Goal: Task Accomplishment & Management: Complete application form

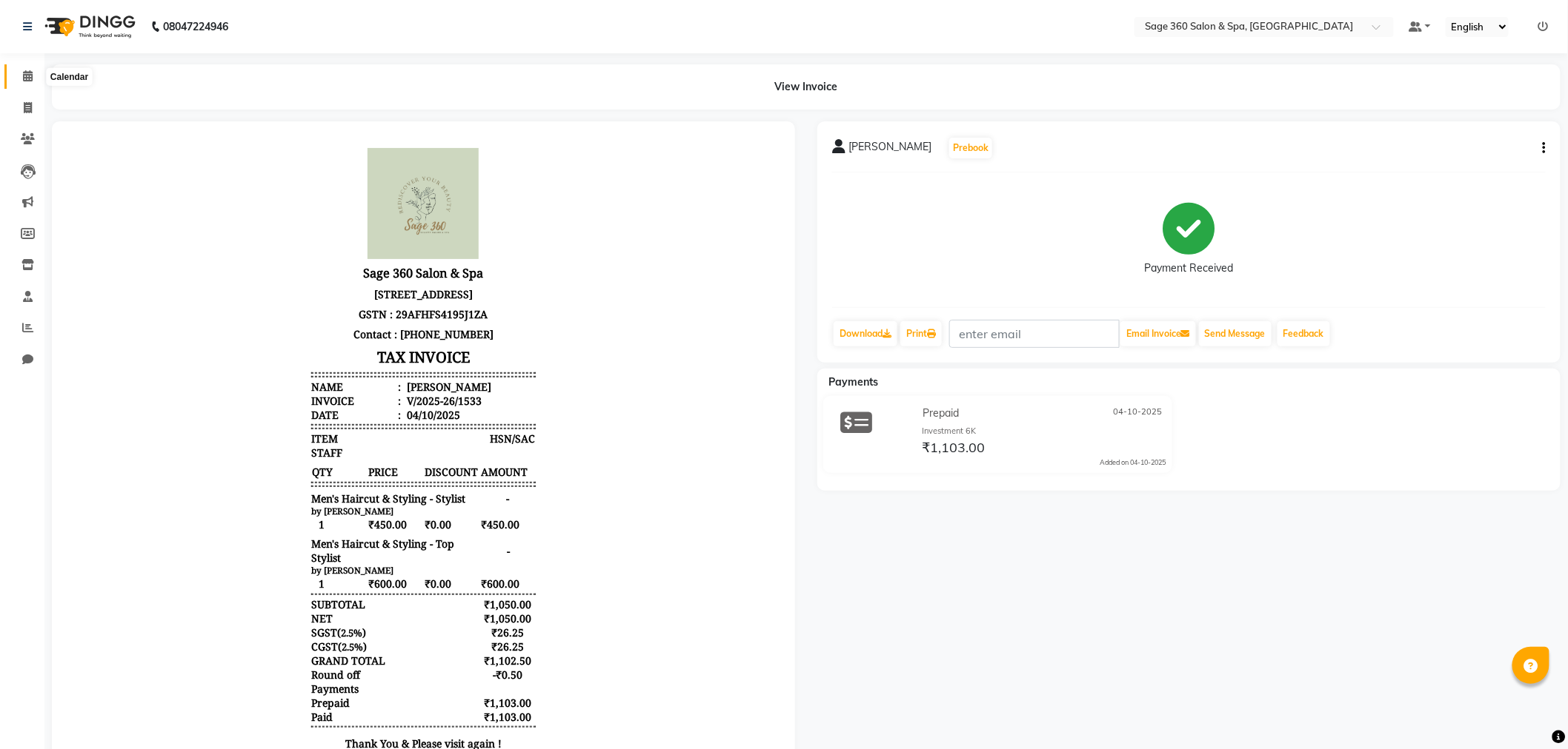
drag, startPoint x: 20, startPoint y: 76, endPoint x: 32, endPoint y: 90, distance: 18.4
click at [20, 76] on span at bounding box center [27, 77] width 26 height 17
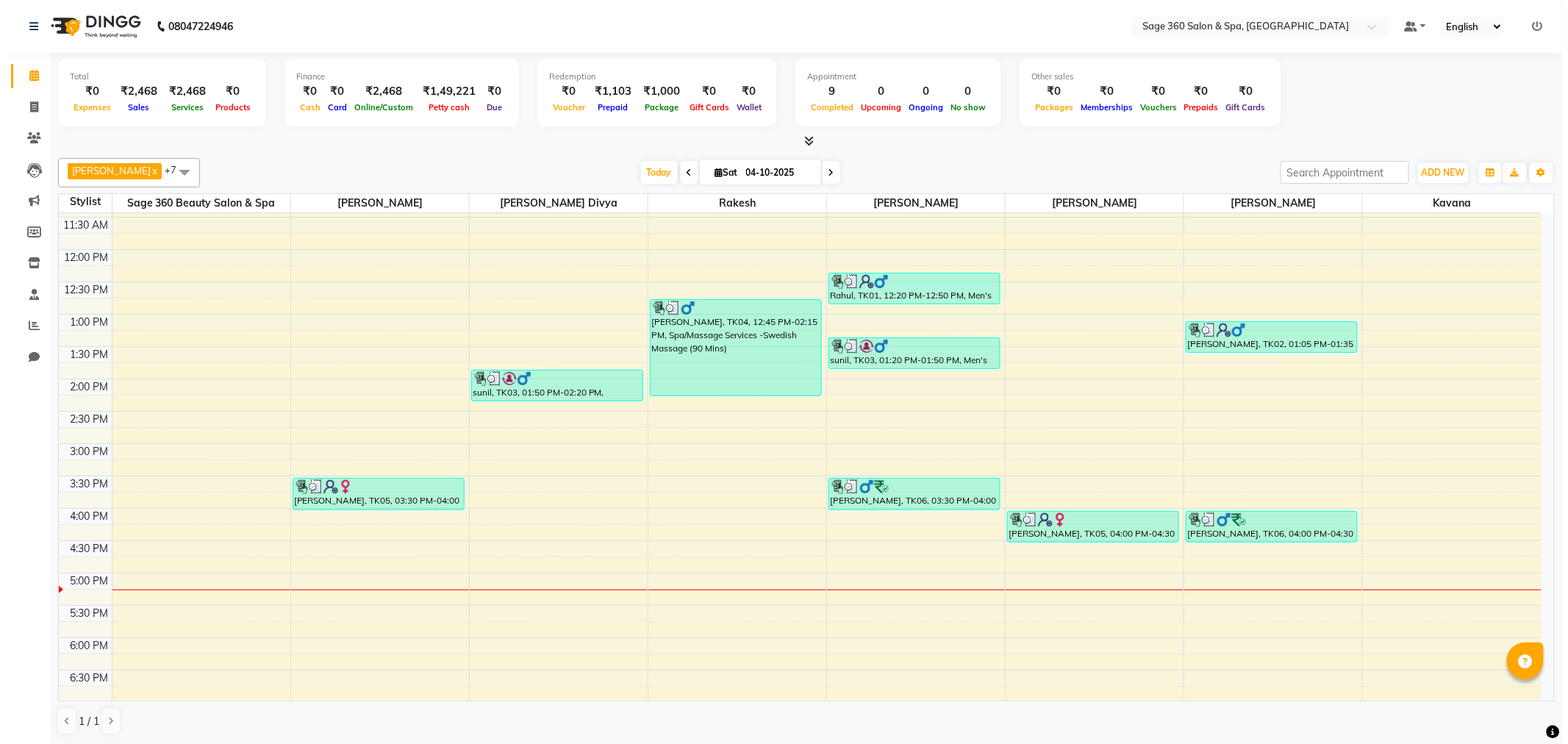
scroll to position [258, 0]
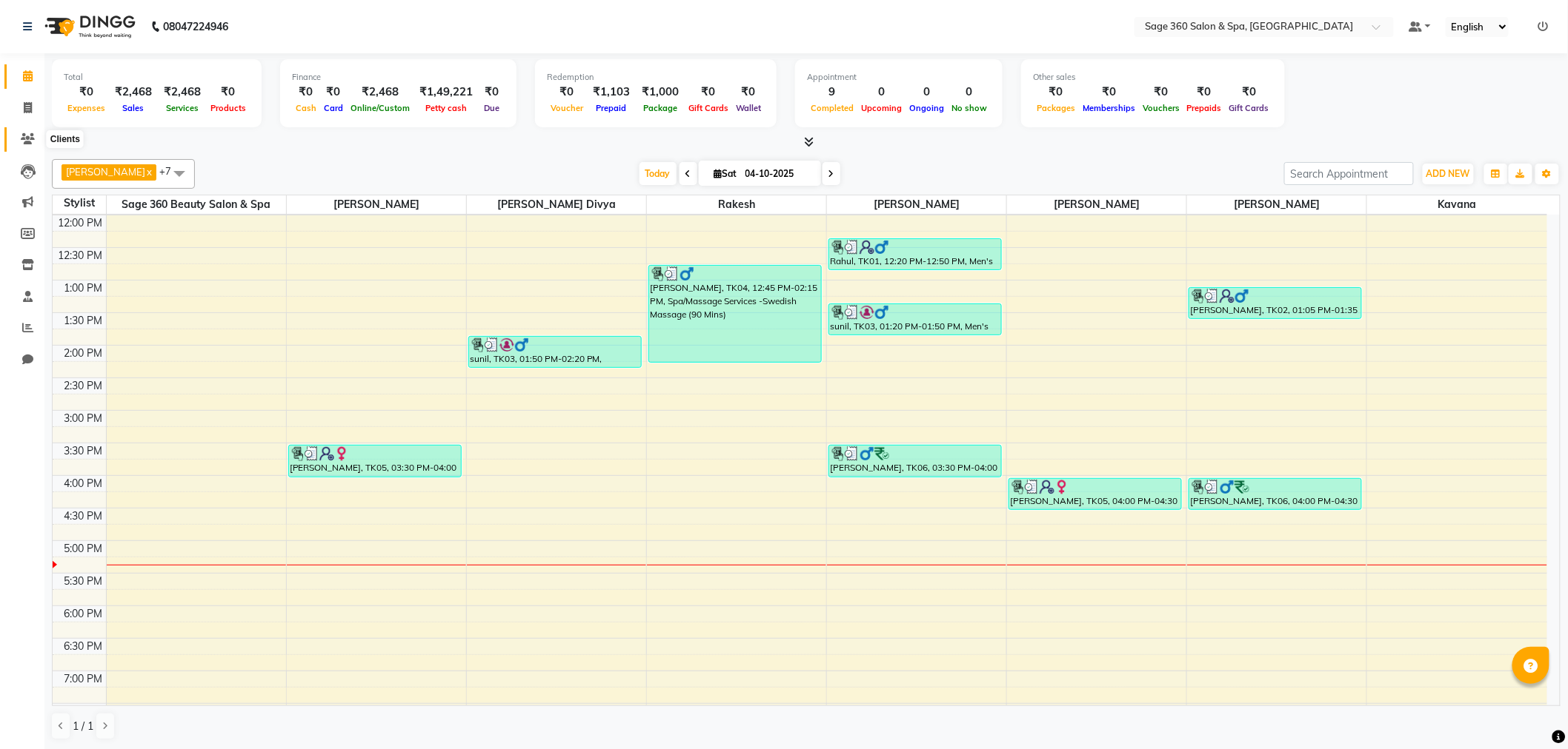
click at [24, 143] on icon at bounding box center [27, 139] width 14 height 11
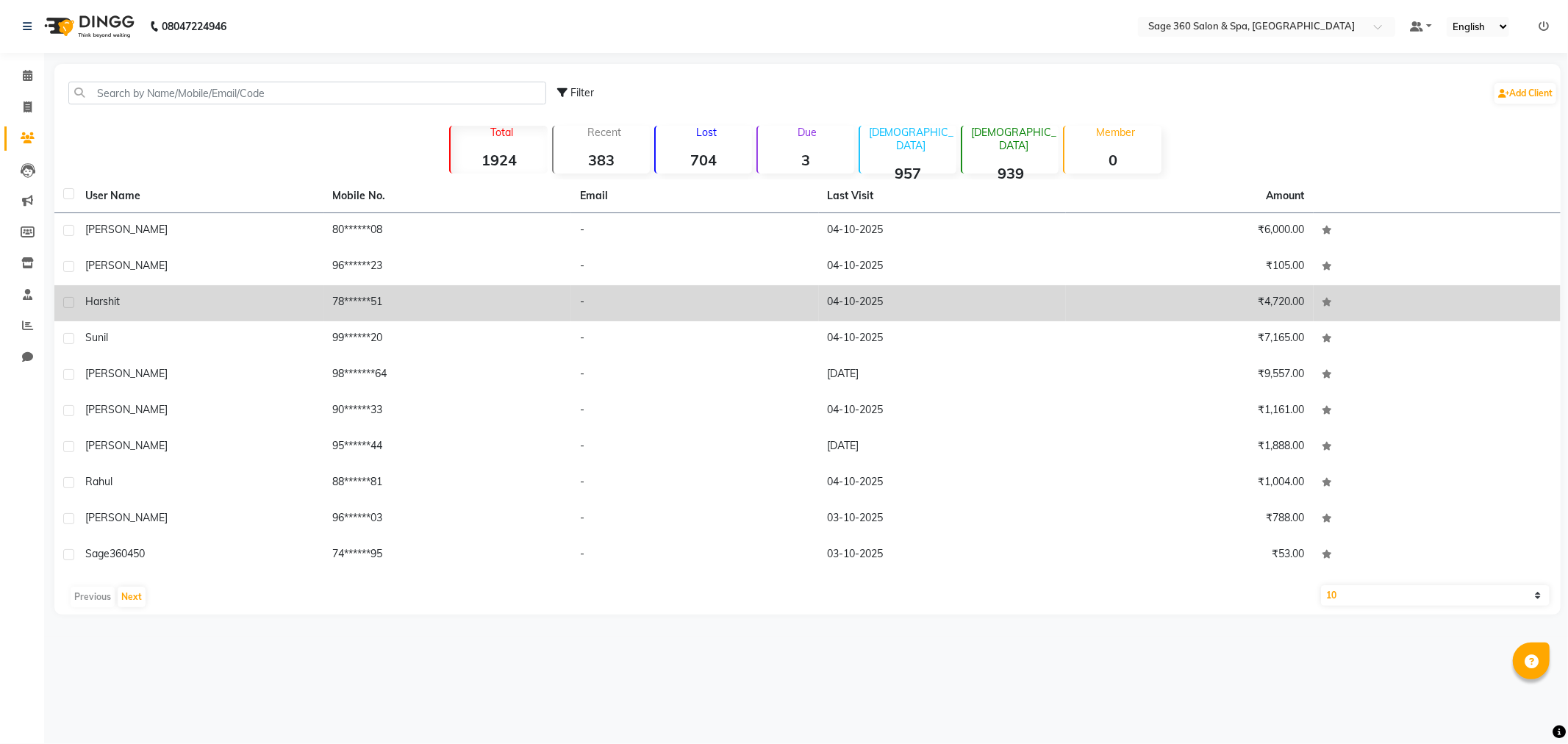
click at [125, 300] on div "Harshit" at bounding box center [201, 302] width 230 height 15
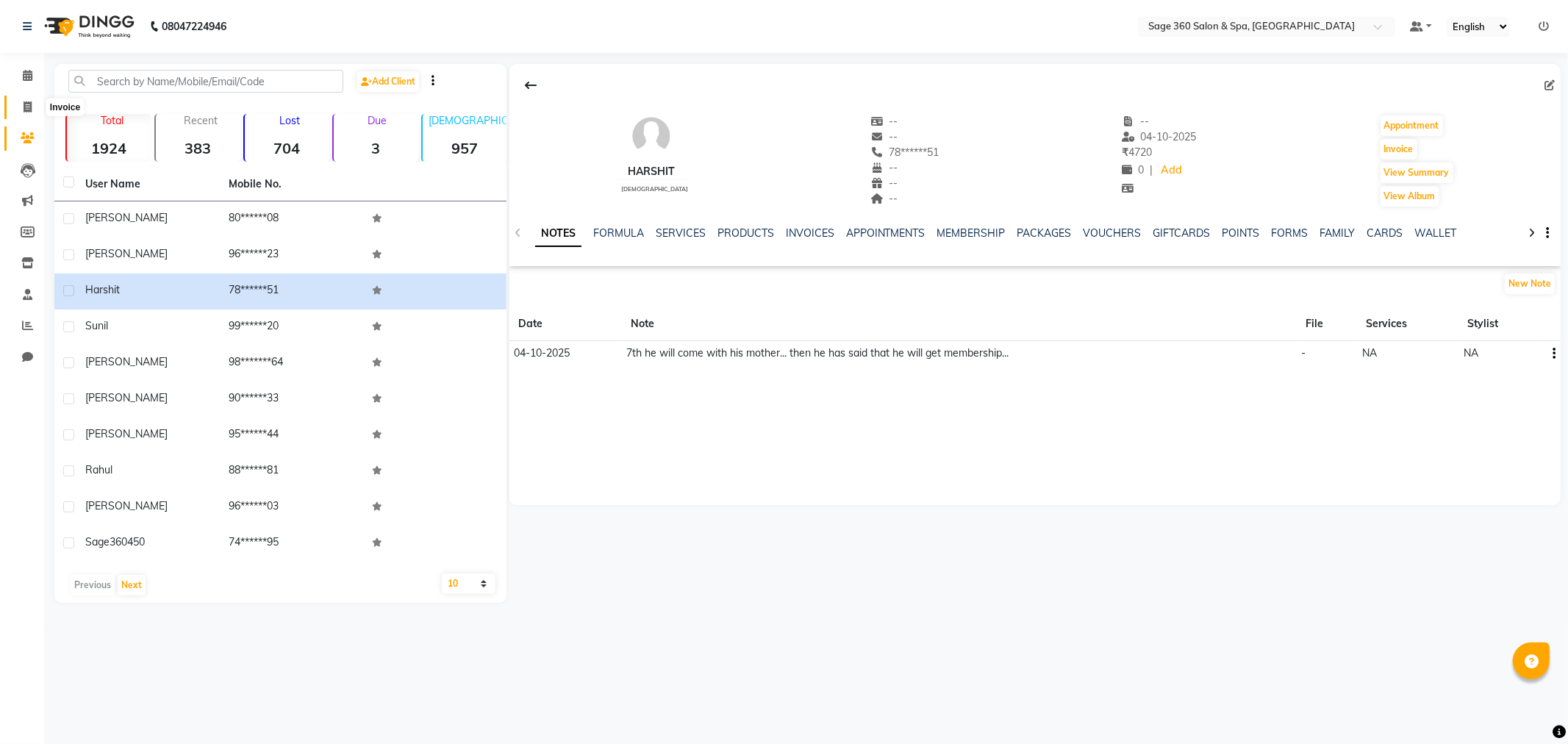
click at [28, 105] on icon at bounding box center [27, 107] width 8 height 11
select select "7678"
select select "service"
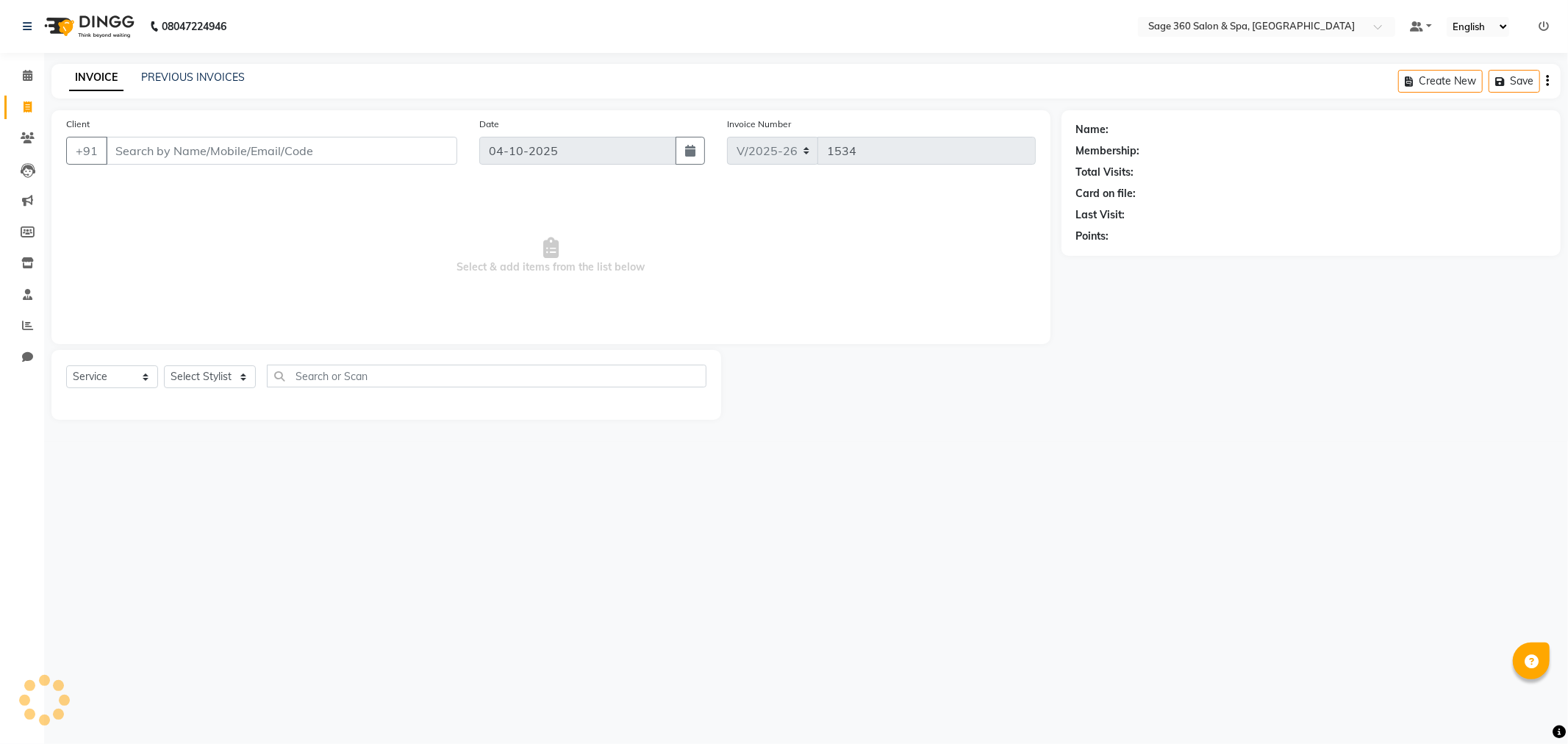
click at [174, 150] on input "Client" at bounding box center [281, 150] width 351 height 28
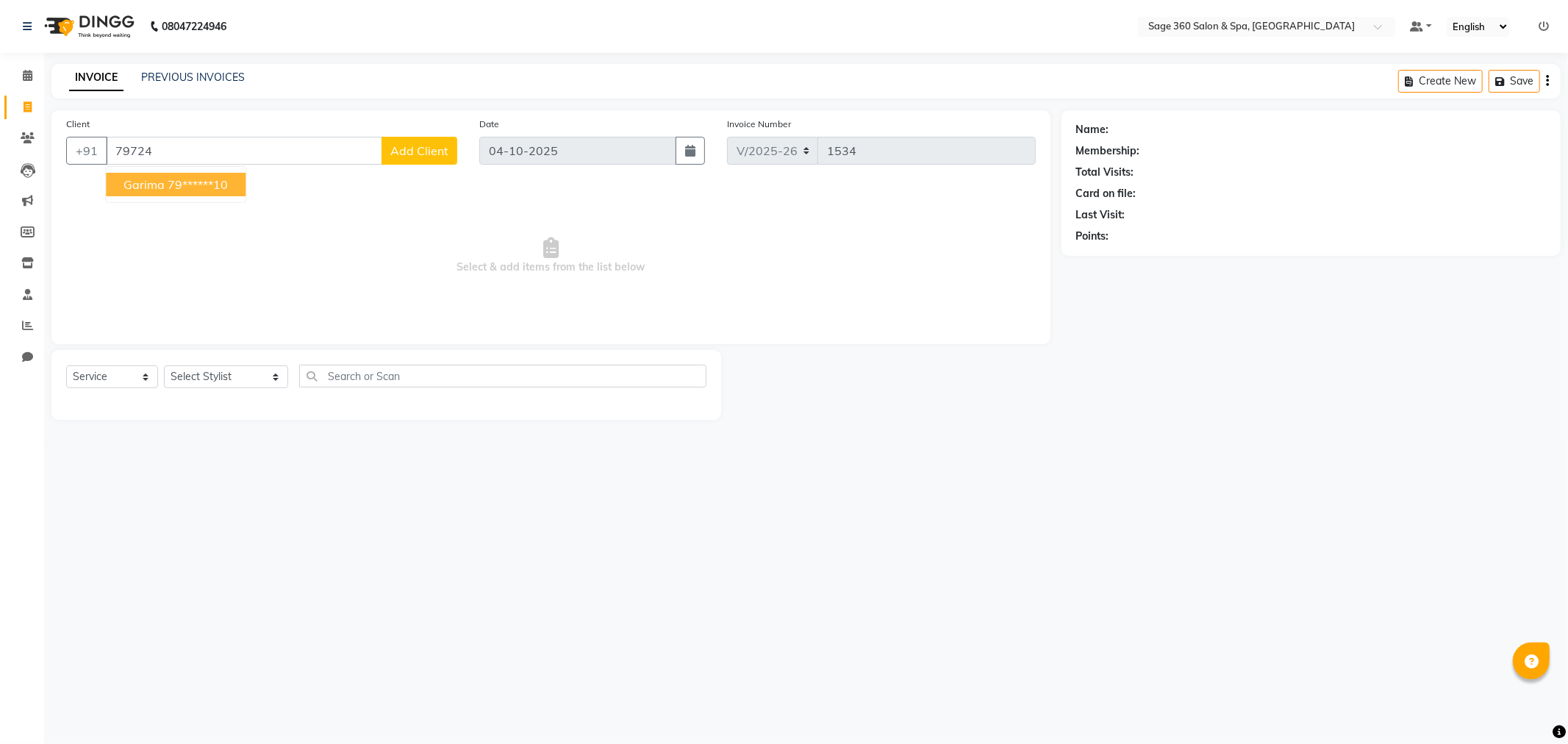
click at [149, 187] on span "Garima" at bounding box center [143, 185] width 41 height 14
type input "79******10"
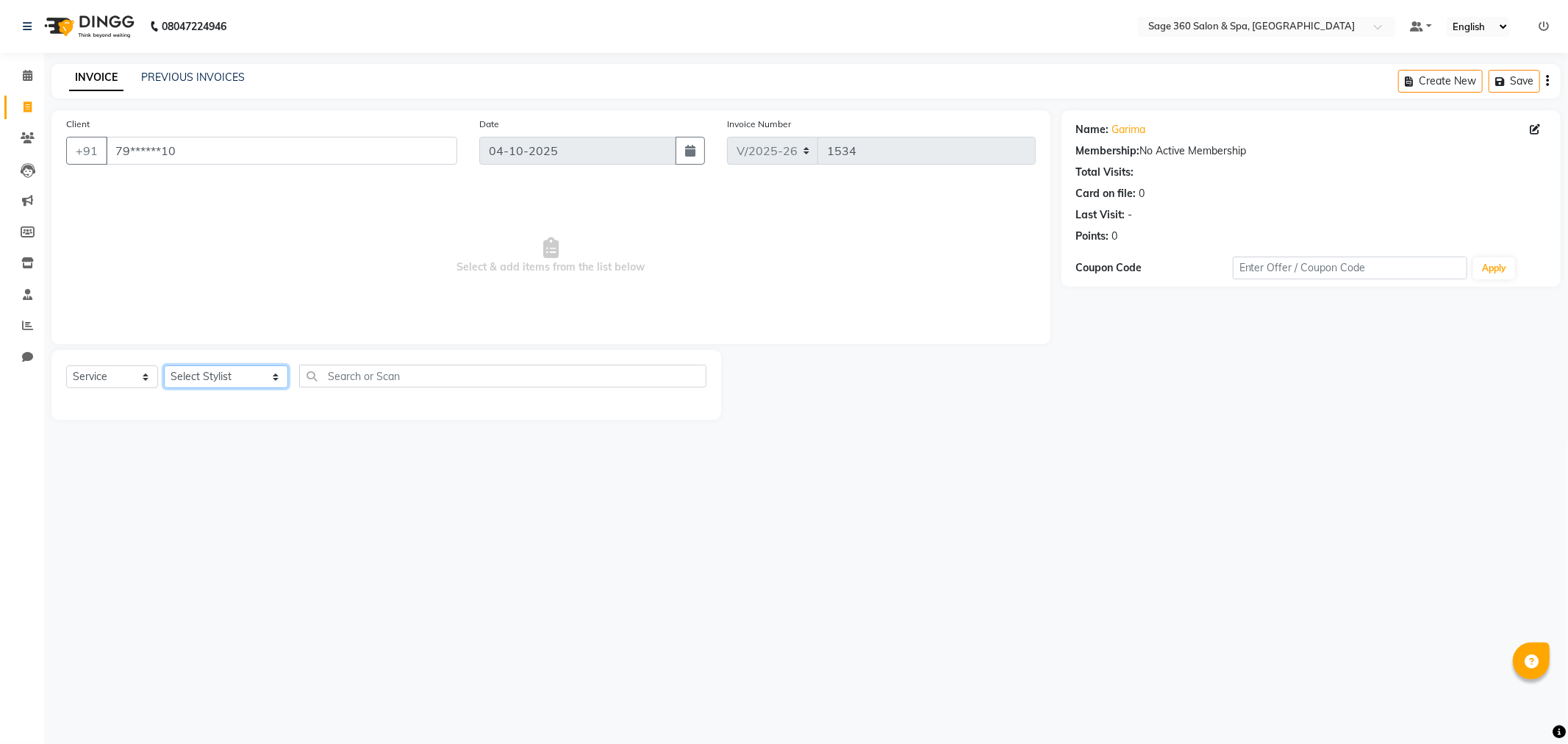
click at [226, 379] on select "Select Stylist Ali Gagan Julie Rai Kavana Nadeem Padmja Mitta Paramjot Pavithra…" at bounding box center [225, 377] width 124 height 23
select select "85325"
click at [164, 366] on select "Select Stylist Ali Gagan Julie Rai Kavana Nadeem Padmja Mitta Paramjot Pavithra…" at bounding box center [225, 377] width 124 height 23
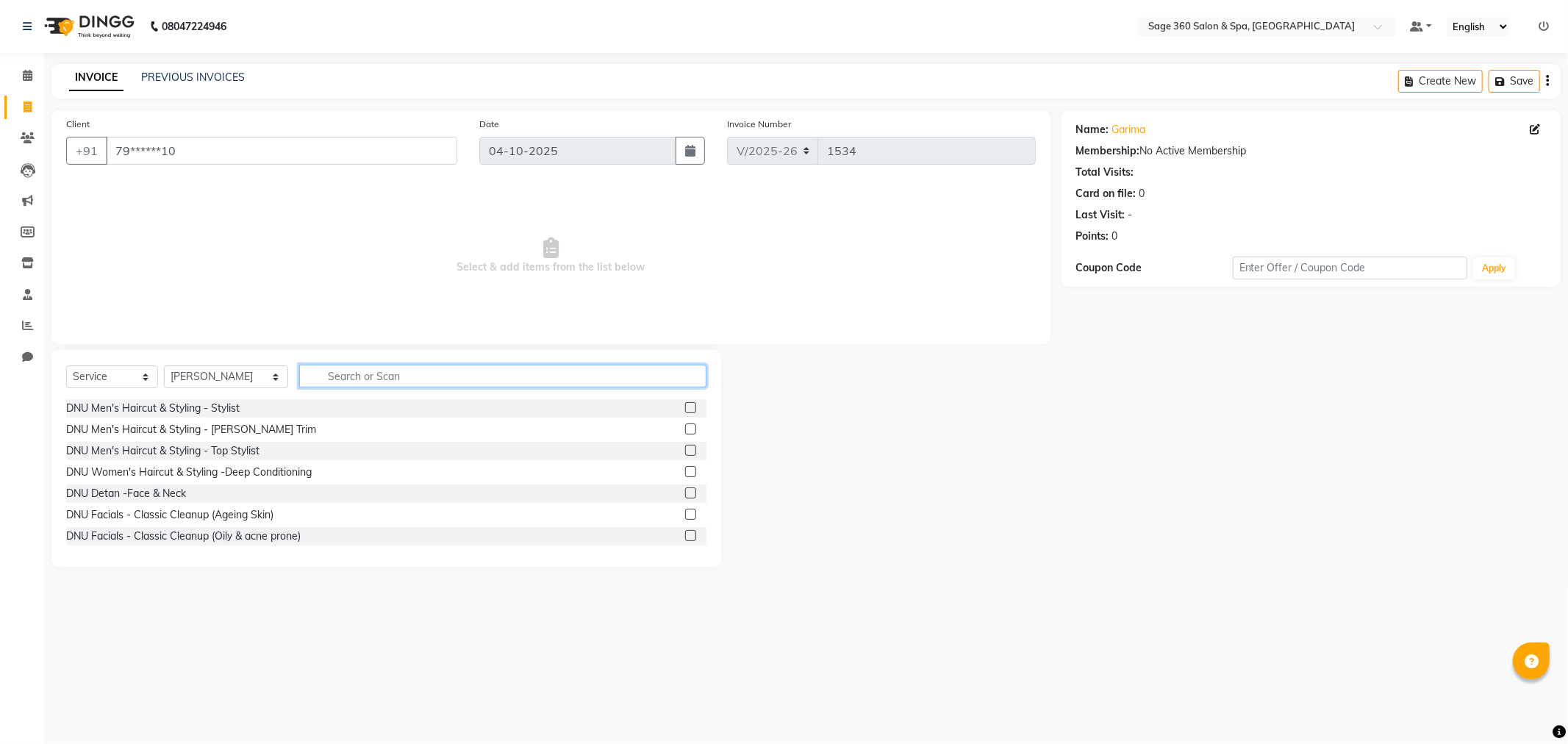
click at [390, 372] on input "text" at bounding box center [502, 376] width 407 height 23
type input "hair"
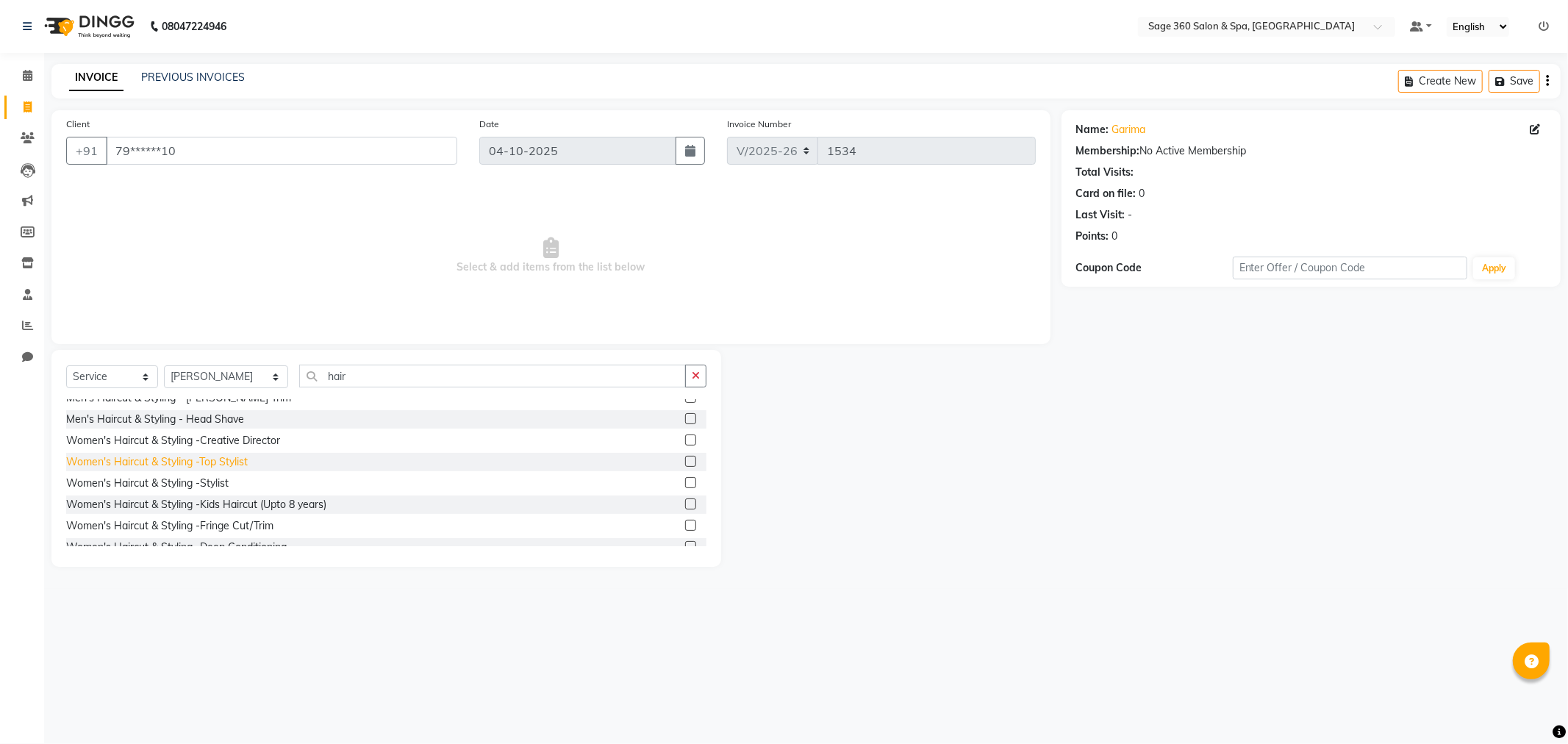
click at [178, 459] on div "Women's Haircut & Styling -Top Stylist" at bounding box center [157, 462] width 182 height 15
checkbox input "false"
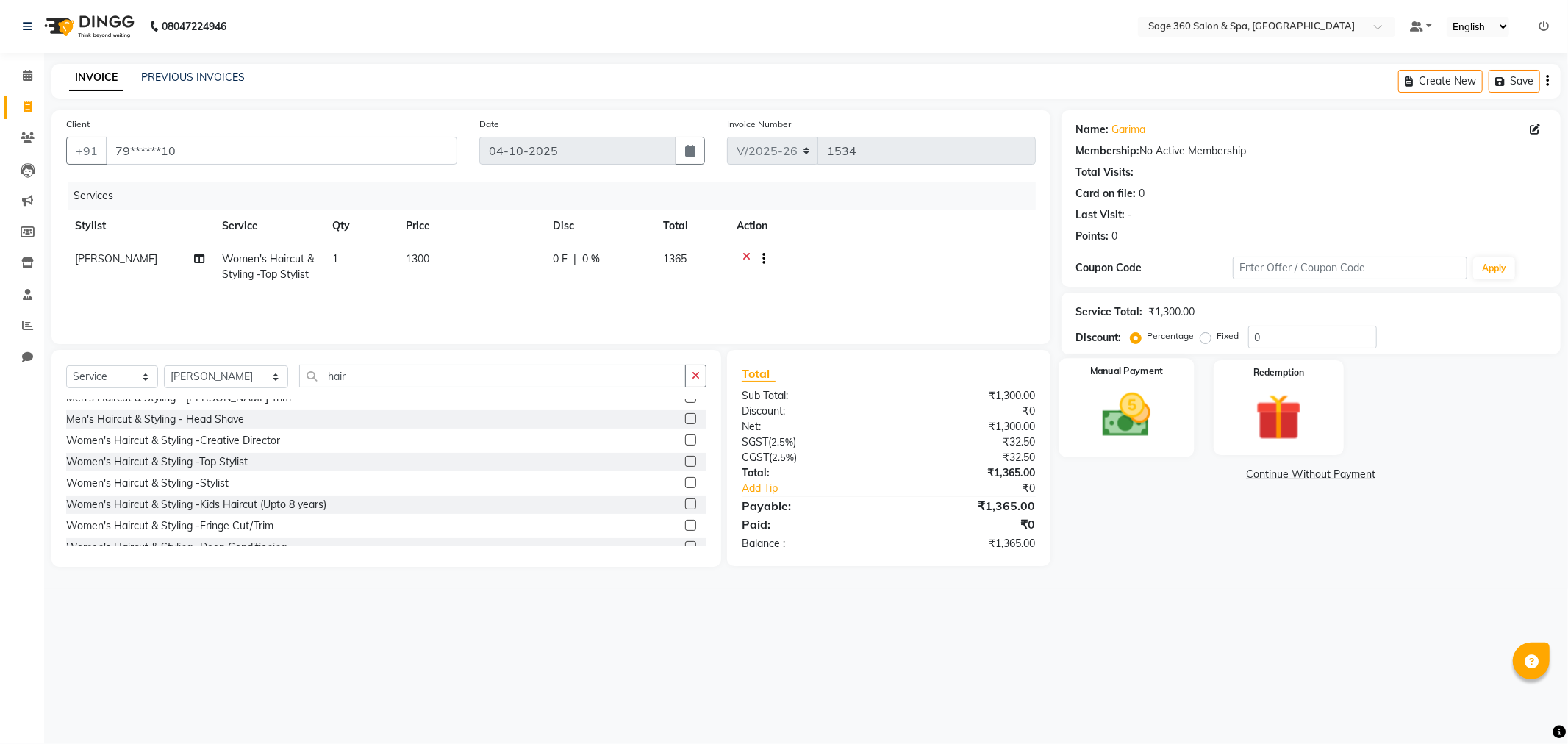
click at [1126, 409] on img at bounding box center [1127, 416] width 78 height 56
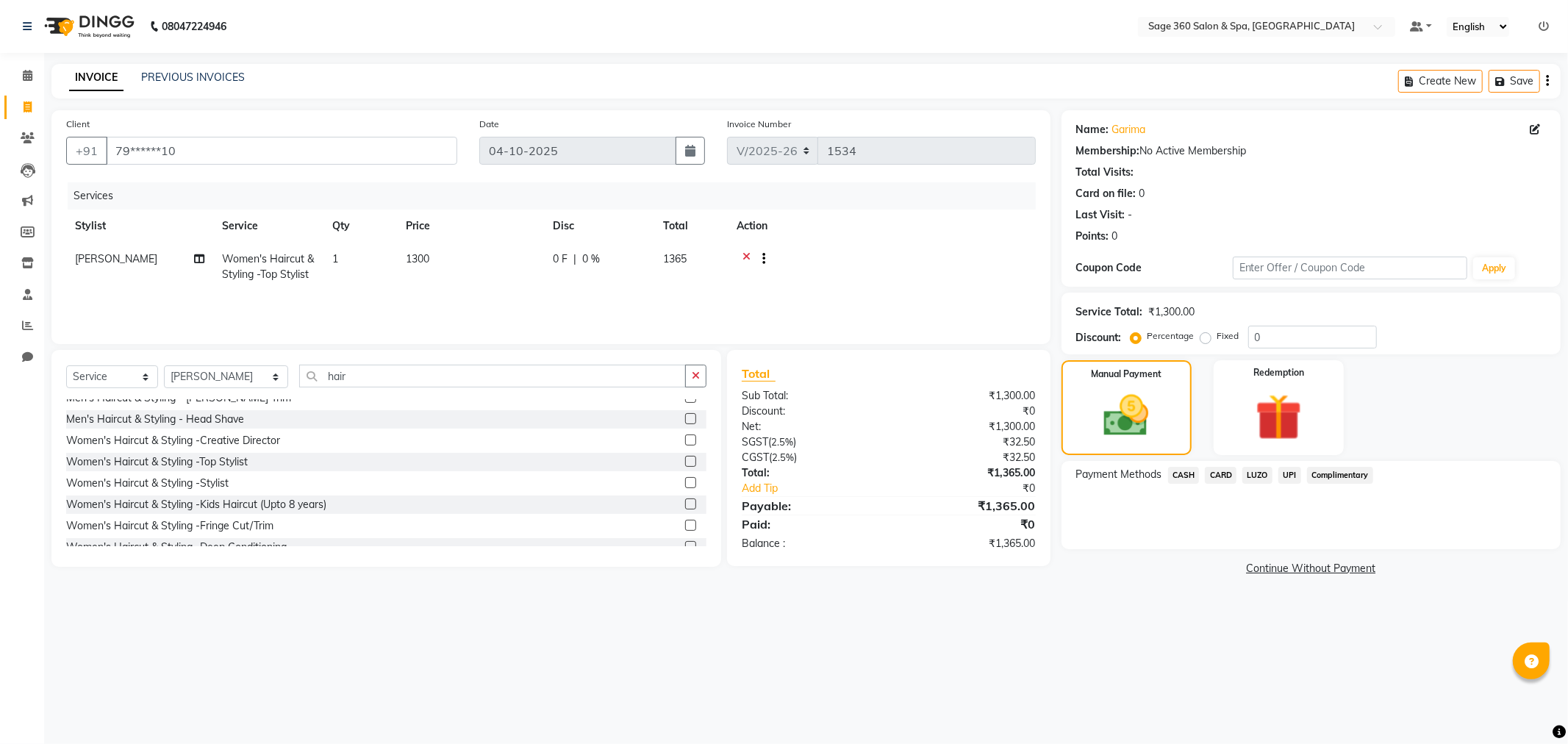
click at [1267, 476] on span "LUZO" at bounding box center [1258, 475] width 30 height 17
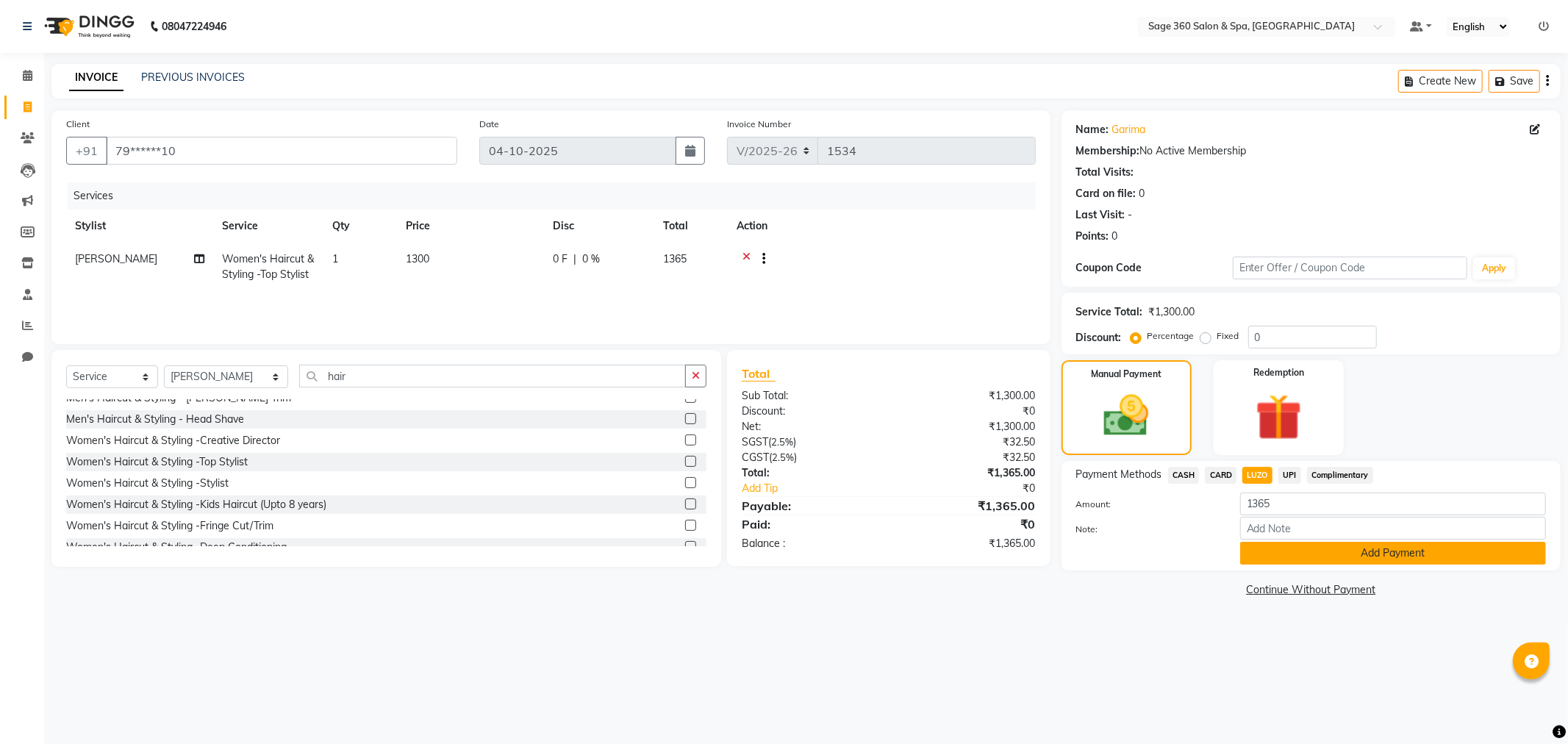
click at [1319, 562] on button "Add Payment" at bounding box center [1393, 554] width 305 height 23
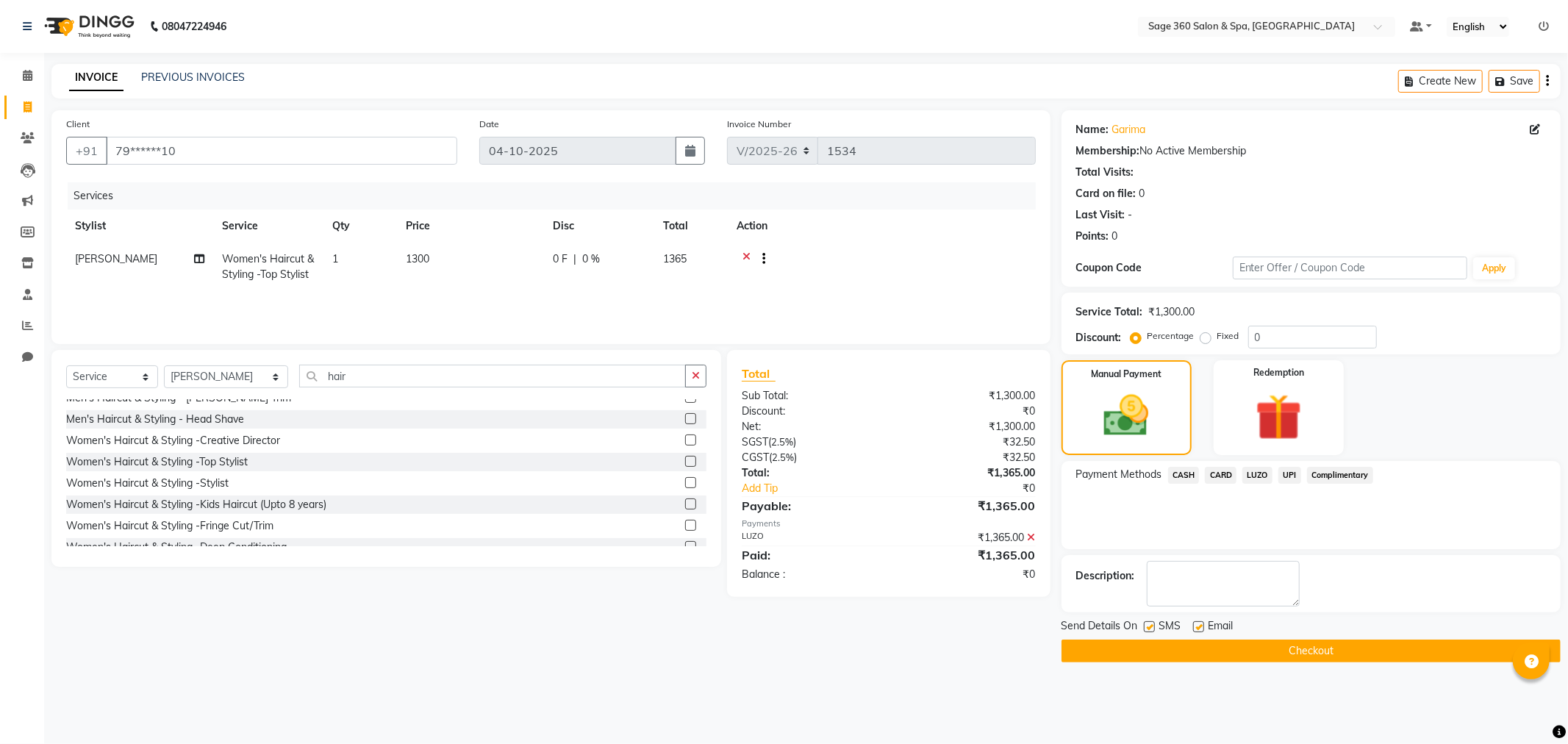
click at [1149, 648] on button "Checkout" at bounding box center [1311, 651] width 499 height 23
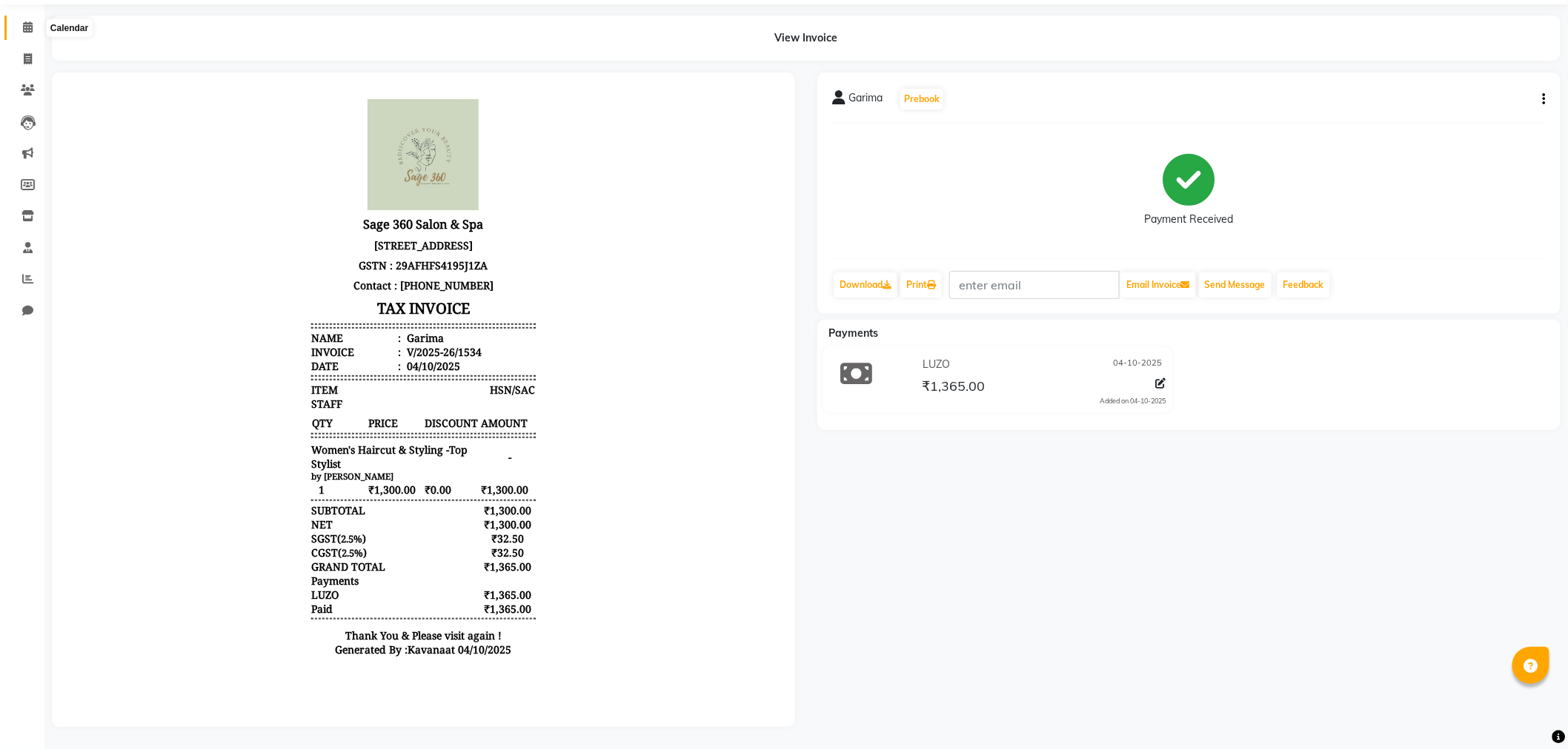
drag, startPoint x: 26, startPoint y: 6, endPoint x: 106, endPoint y: 1, distance: 80.2
click at [26, 19] on span at bounding box center [27, 27] width 26 height 17
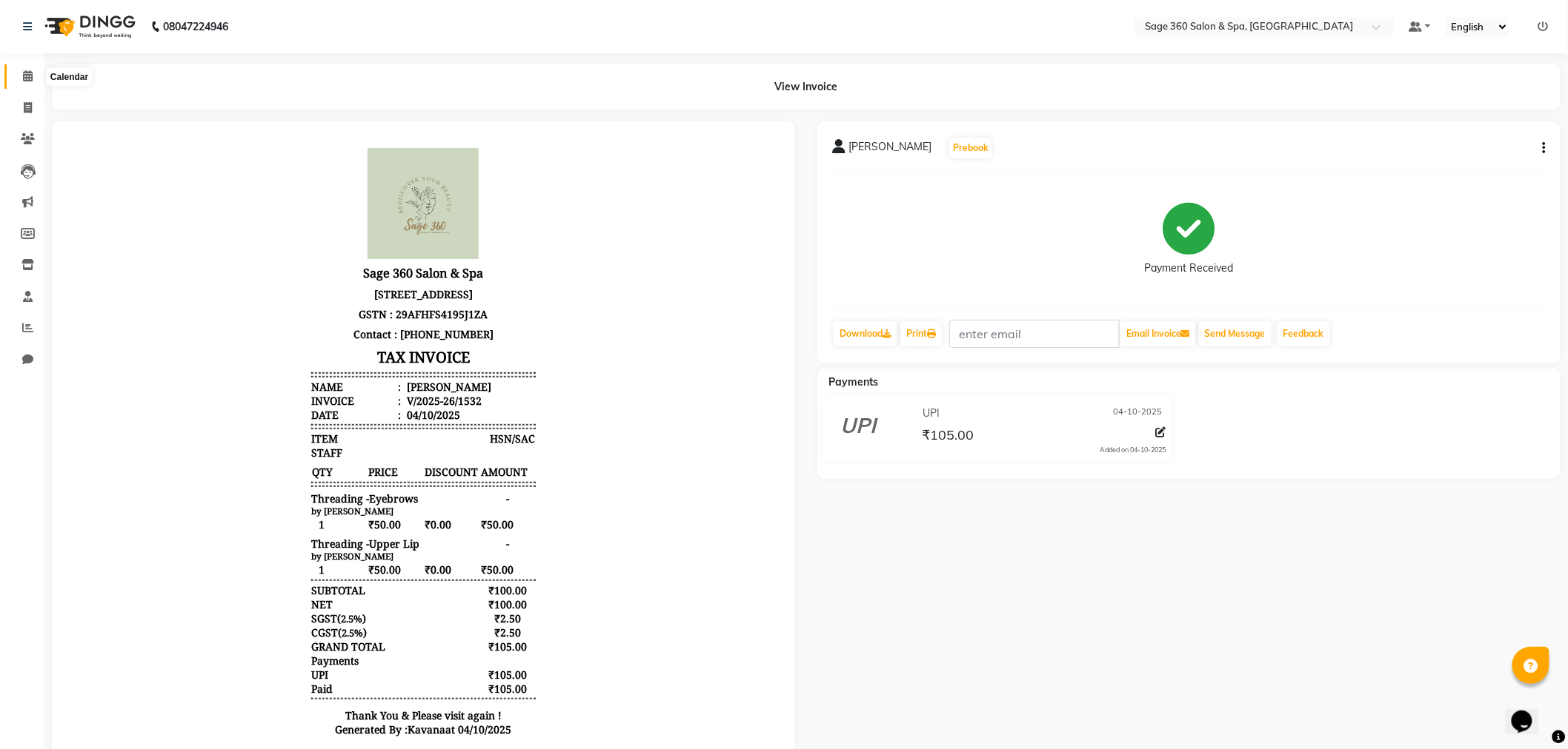
click at [32, 74] on span at bounding box center [27, 77] width 26 height 17
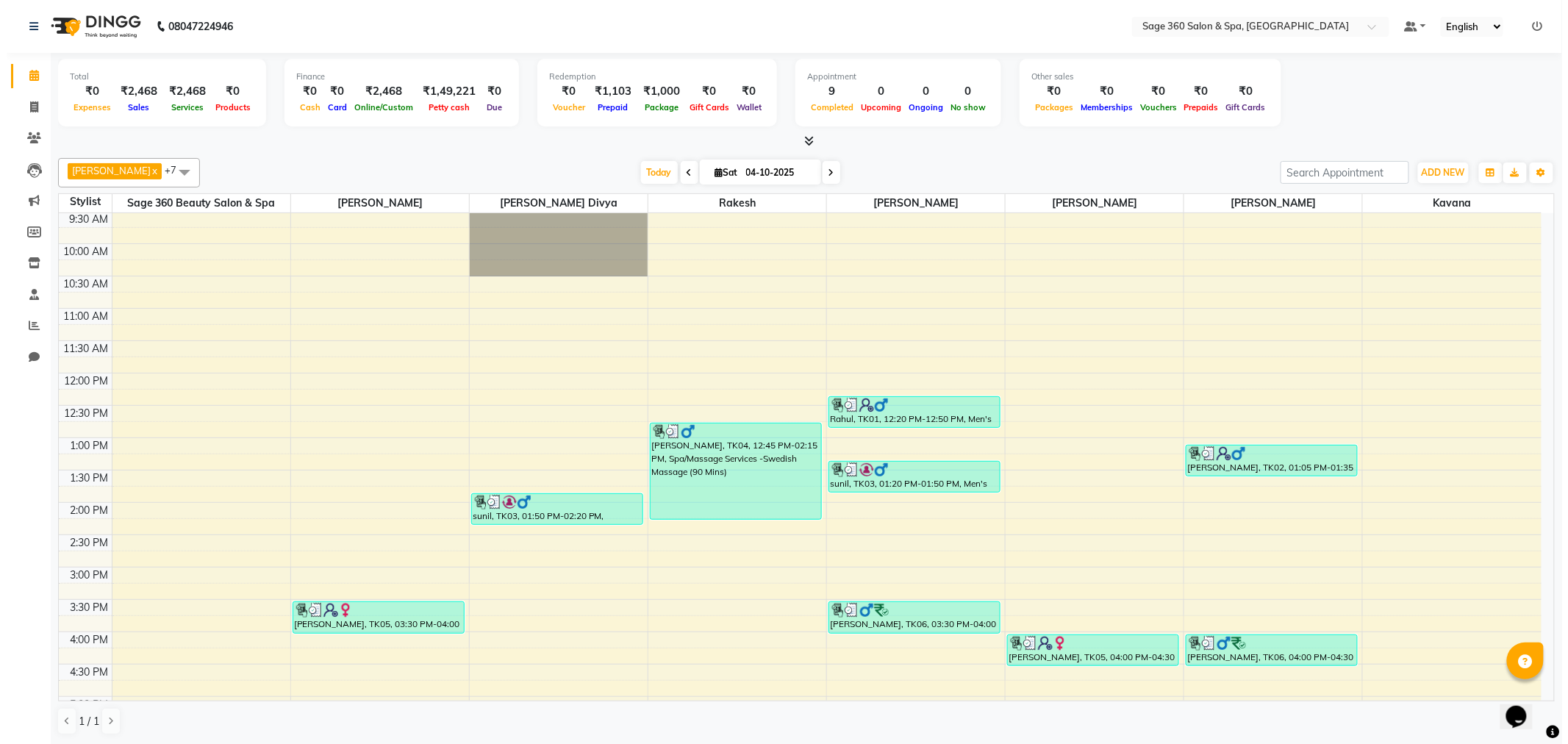
scroll to position [408, 0]
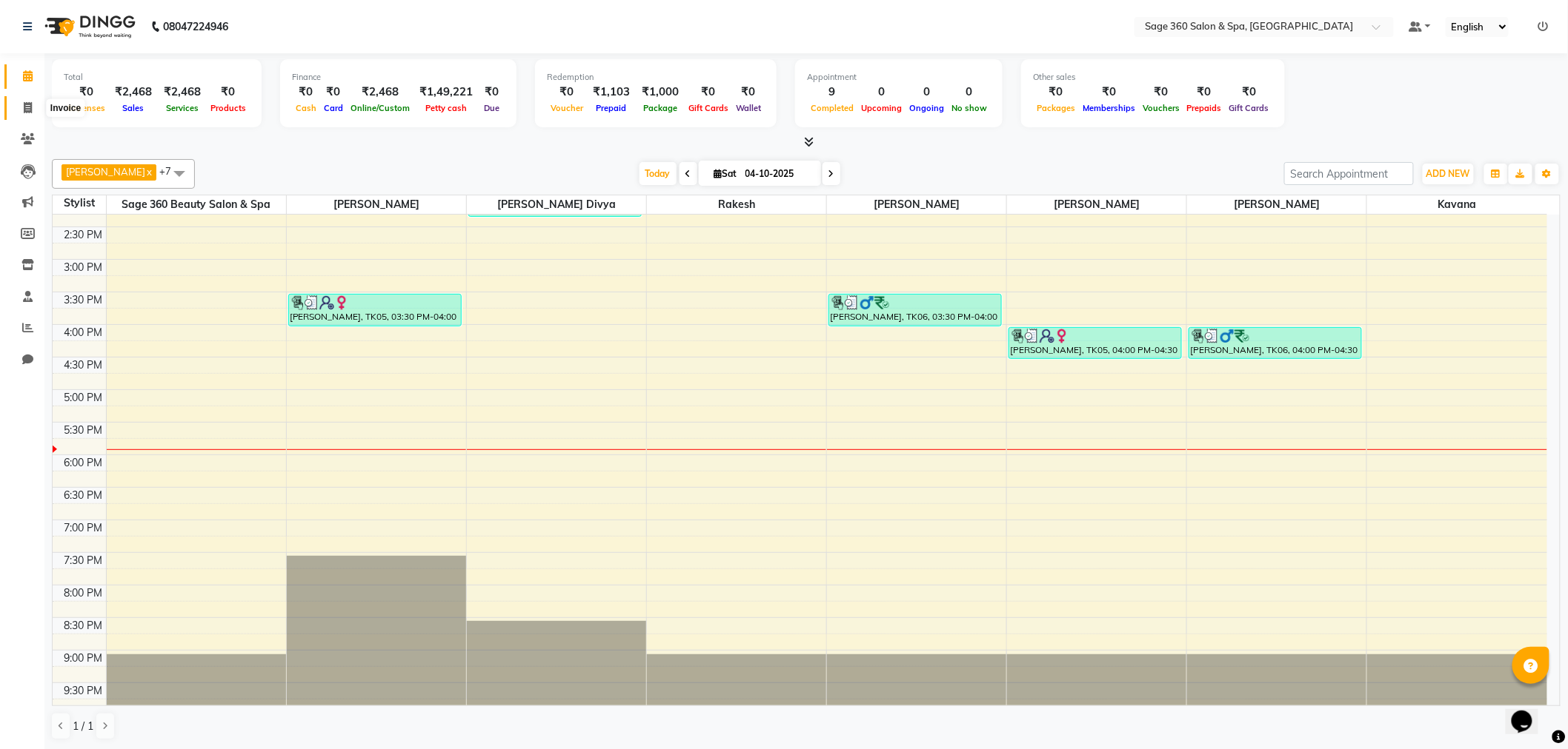
drag, startPoint x: 23, startPoint y: 106, endPoint x: 27, endPoint y: 124, distance: 18.4
click at [23, 106] on icon at bounding box center [27, 108] width 8 height 11
select select "service"
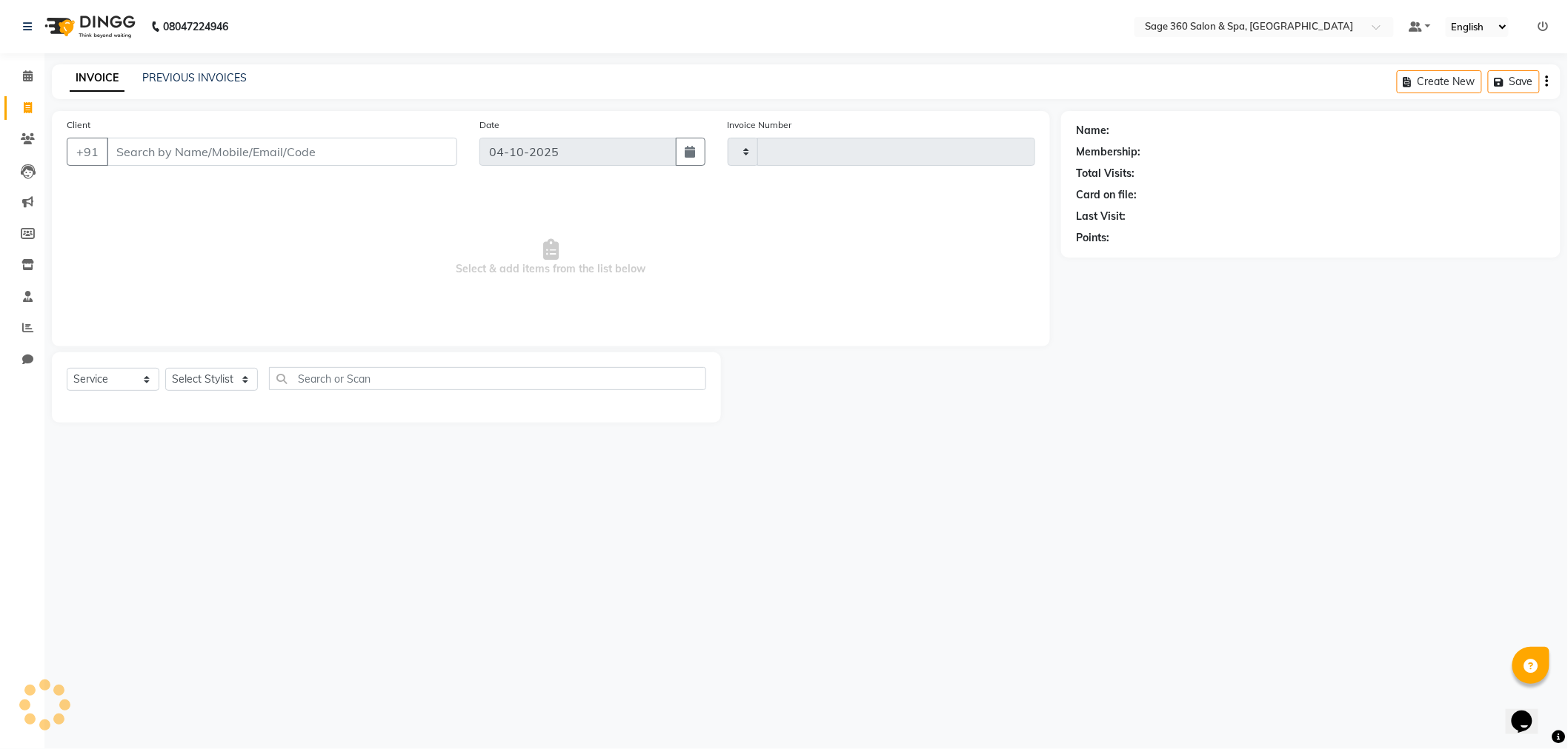
type input "1535"
select select "7678"
click at [218, 376] on select "Select Stylist Ali Gagan Julie Rai Kavana Nadeem Padmja Mitta Paramjot Pavithra…" at bounding box center [227, 379] width 125 height 23
select select "90511"
click at [165, 369] on select "Select Stylist Ali Gagan Julie Rai Kavana Nadeem Padmja Mitta Paramjot Pavithra…" at bounding box center [227, 379] width 125 height 23
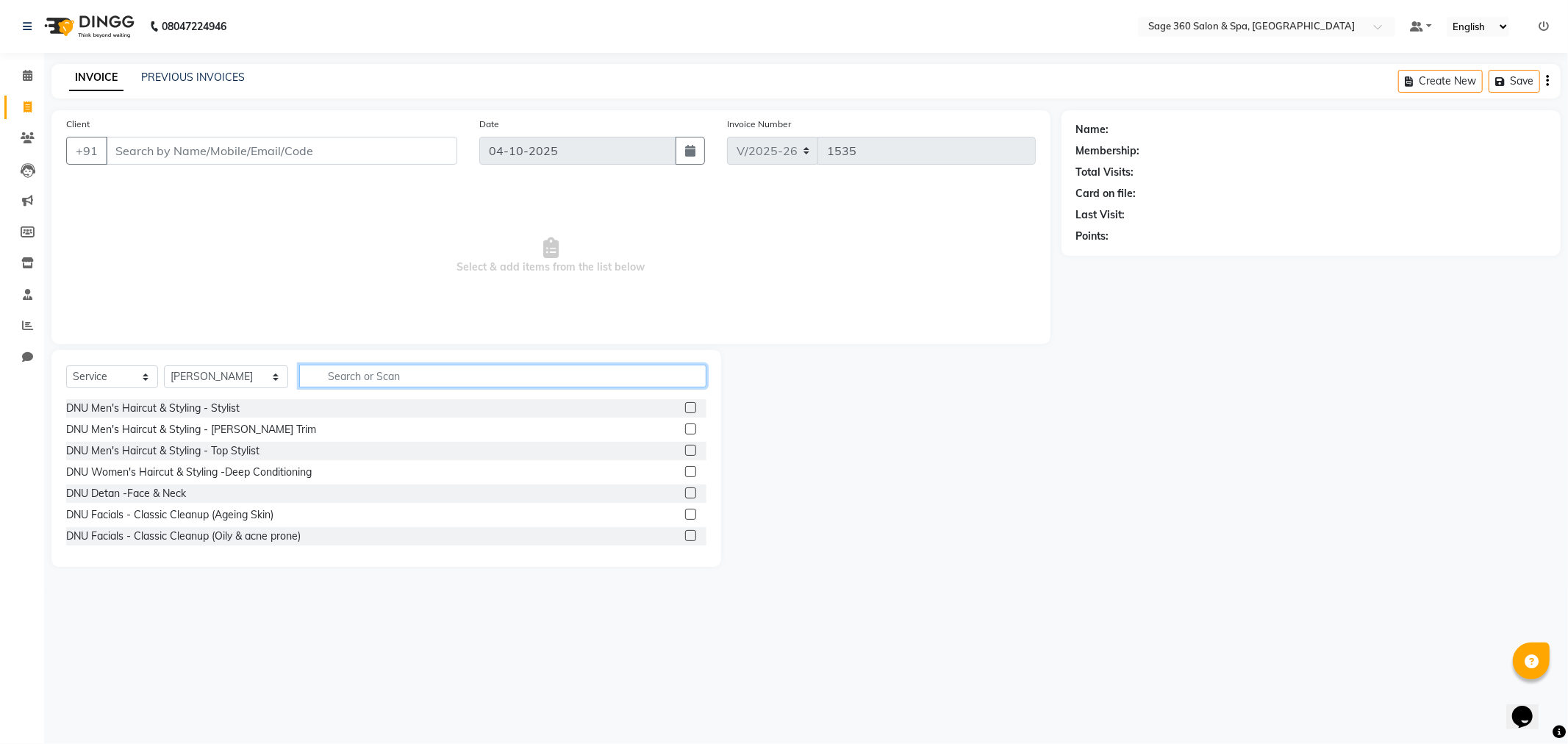
click at [350, 373] on input "text" at bounding box center [502, 376] width 407 height 23
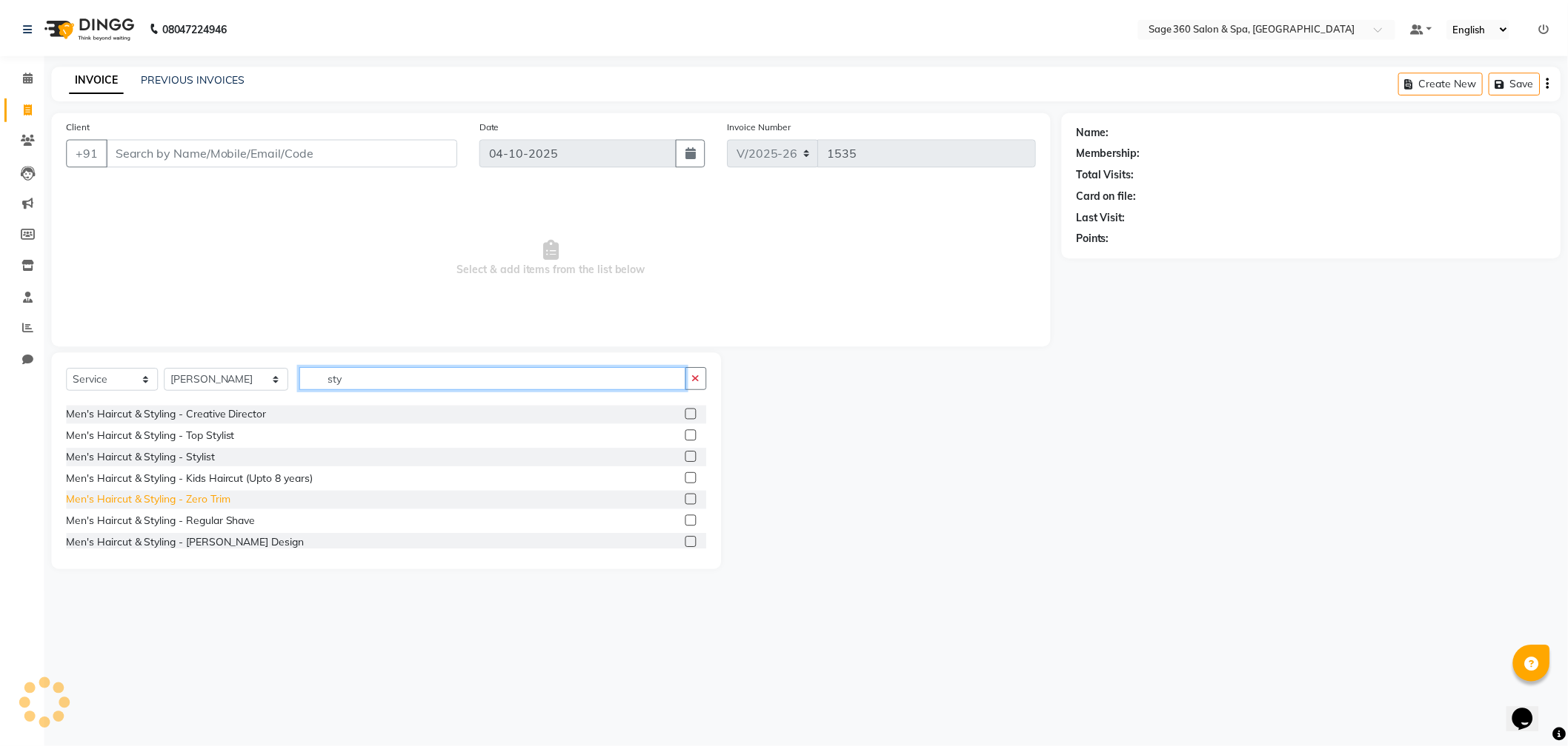
scroll to position [164, 0]
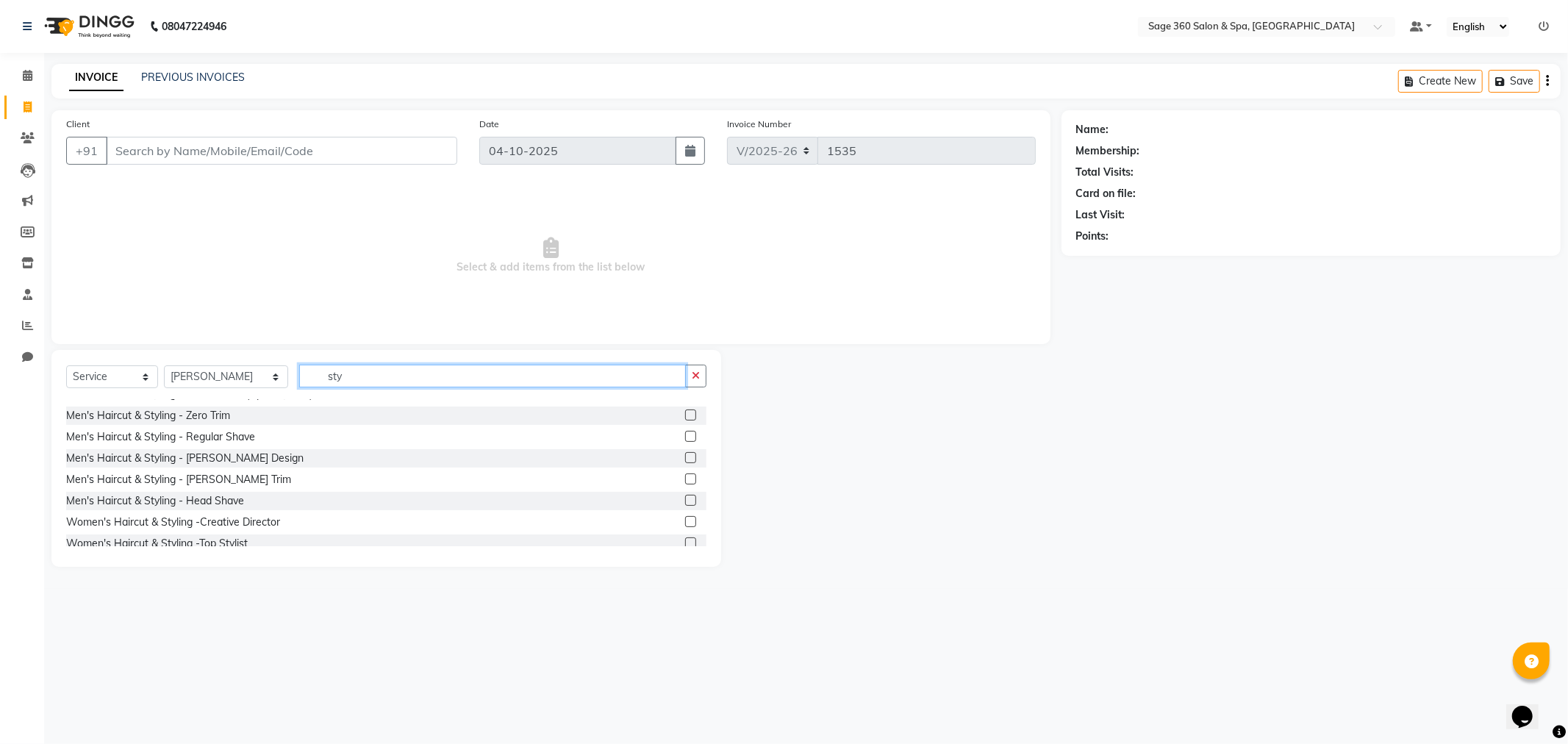
type input "sty"
click at [685, 518] on label at bounding box center [691, 522] width 11 height 11
click at [685, 518] on input "checkbox" at bounding box center [690, 522] width 10 height 10
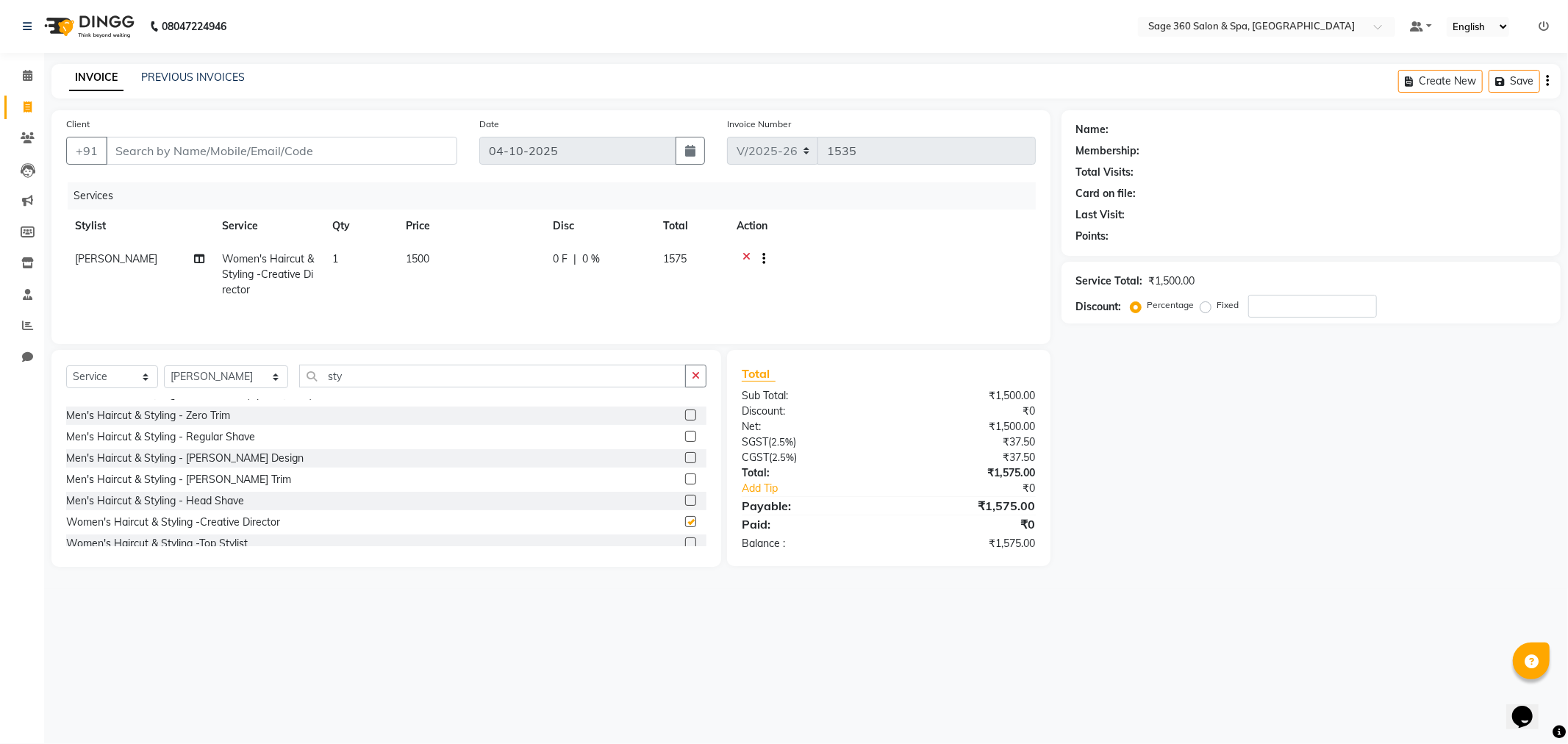
checkbox input "false"
click at [235, 154] on input "Client" at bounding box center [281, 150] width 351 height 28
type input "9"
type input "0"
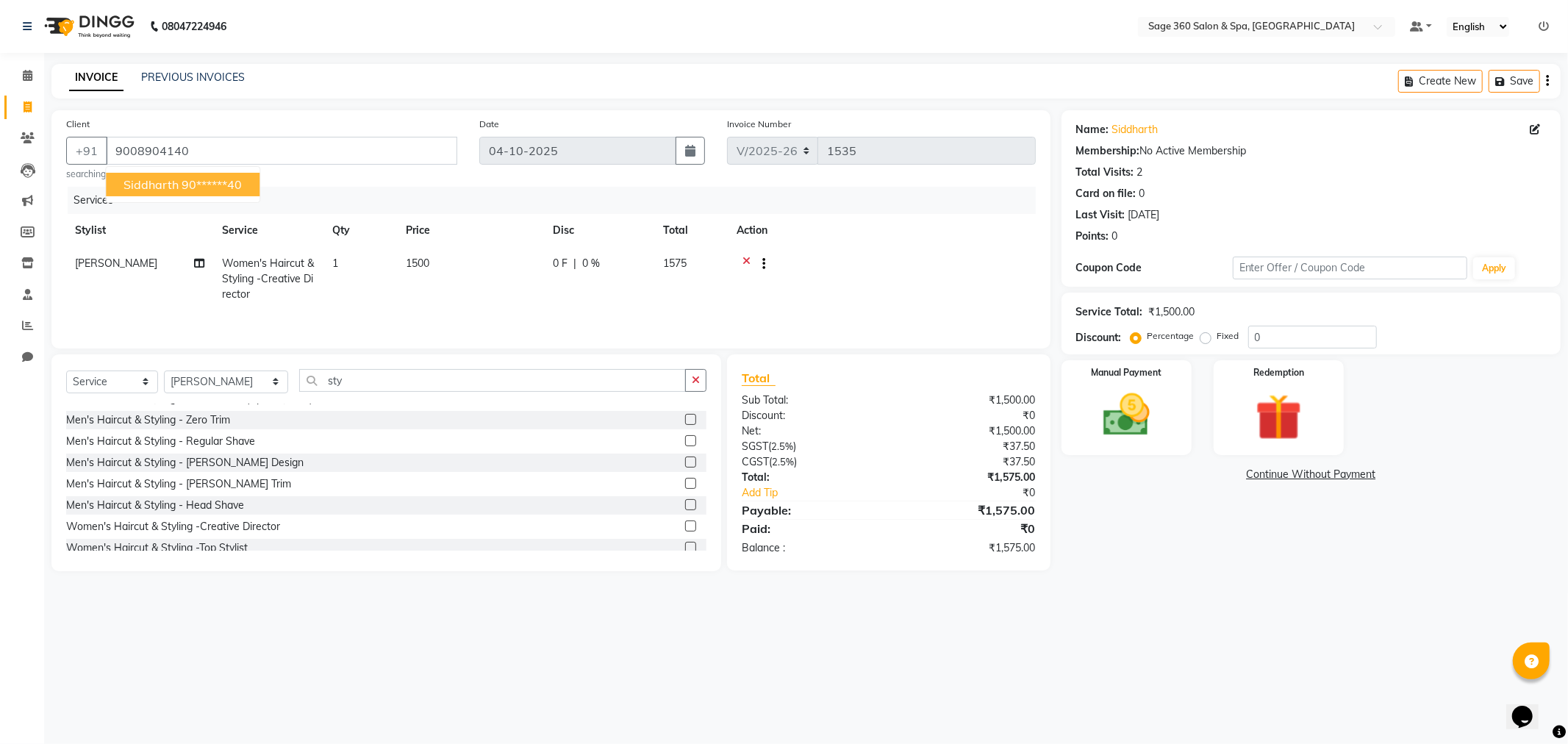
click at [163, 184] on span "Siddharth" at bounding box center [150, 185] width 55 height 14
type input "90******40"
click at [1092, 395] on img at bounding box center [1127, 416] width 78 height 56
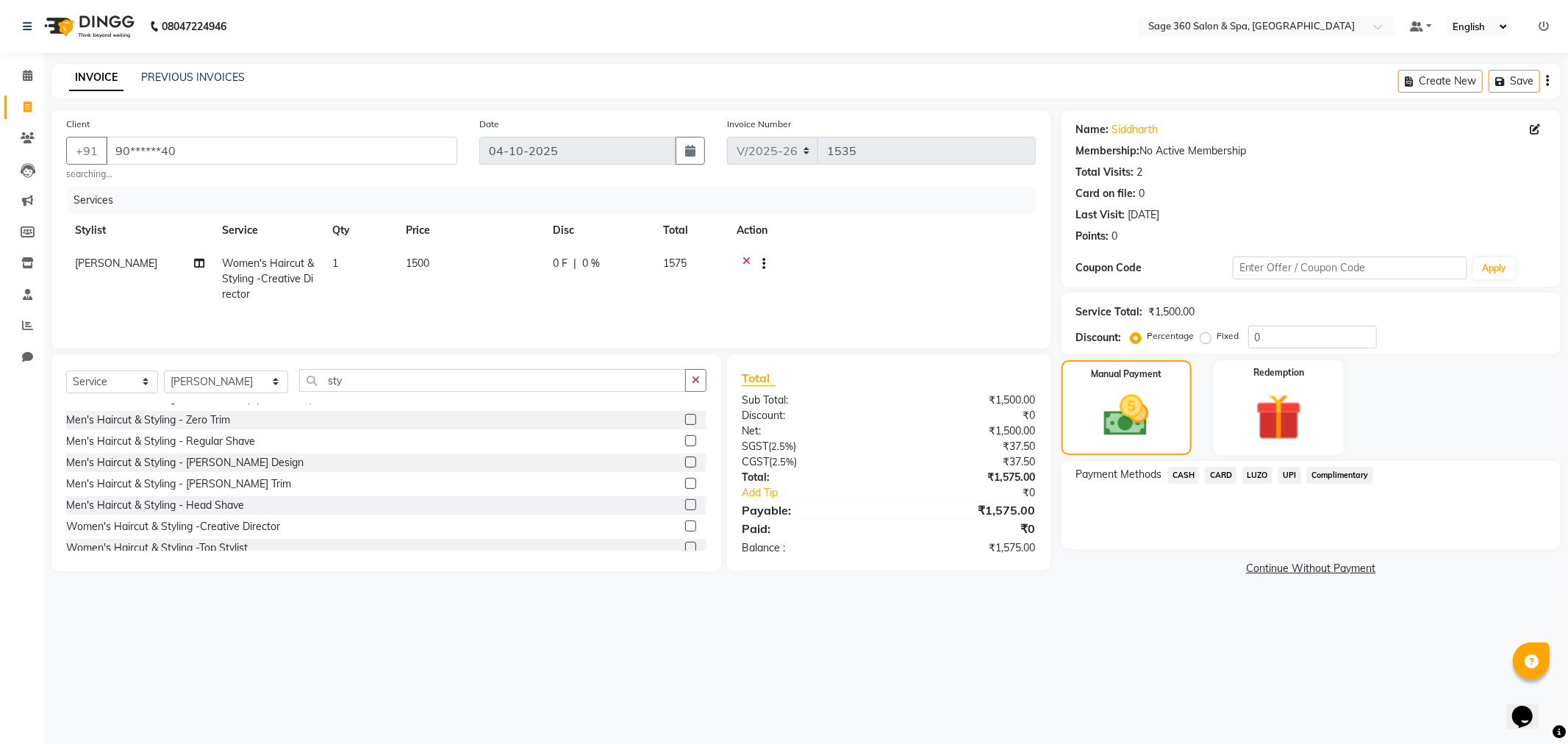
click at [1184, 472] on span "CASH" at bounding box center [1184, 475] width 32 height 17
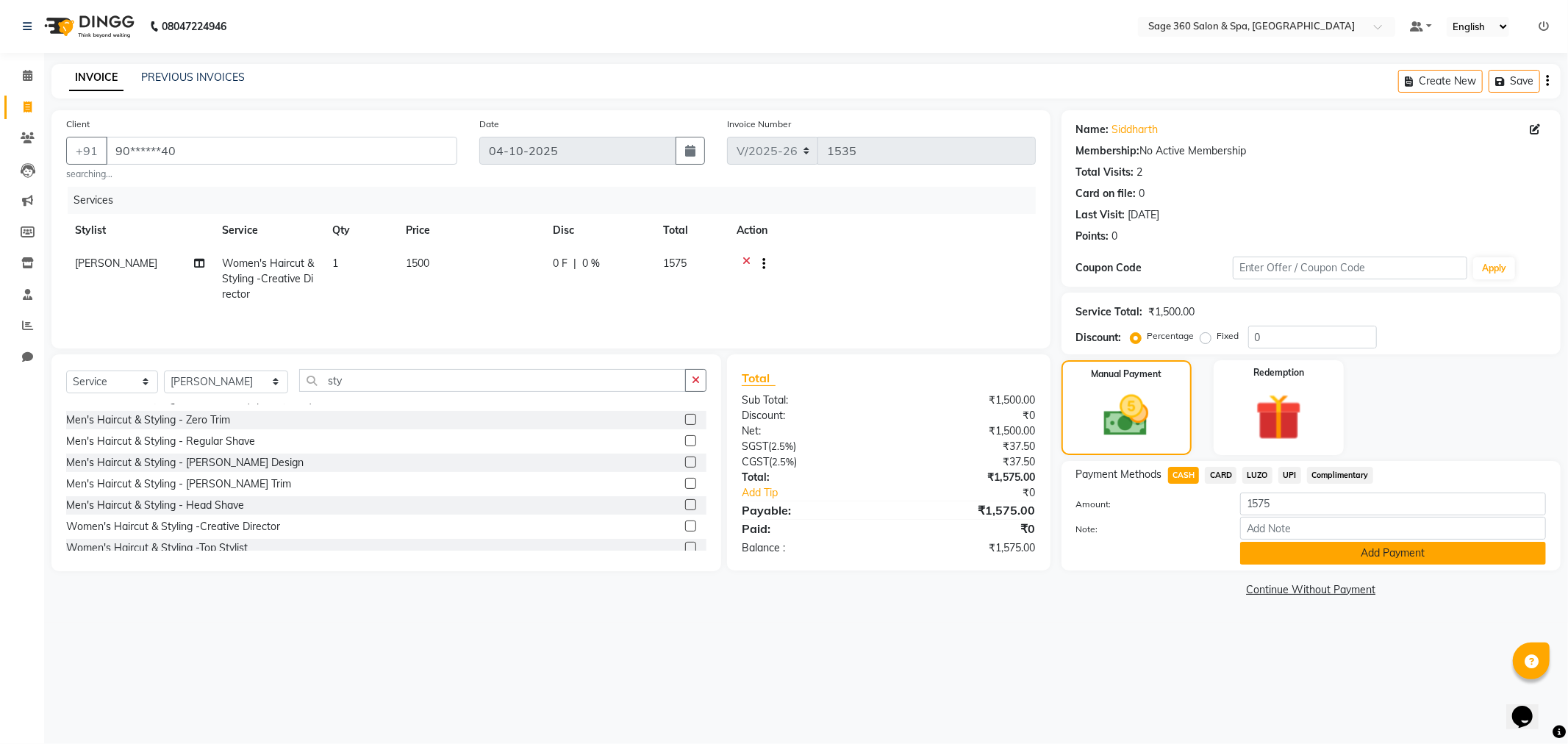
click at [1351, 555] on button "Add Payment" at bounding box center [1393, 554] width 305 height 23
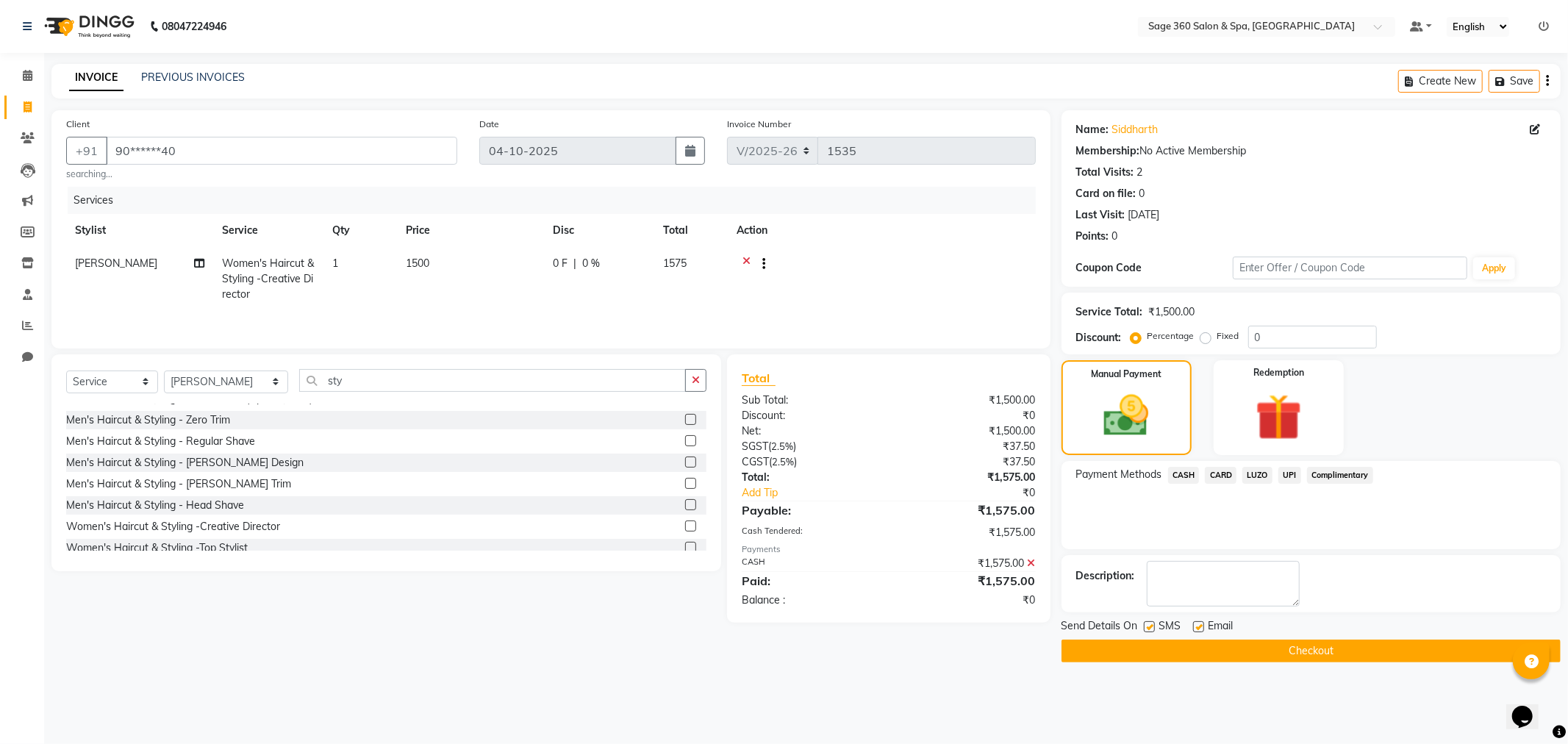
click at [1200, 626] on label at bounding box center [1199, 627] width 11 height 11
click at [1200, 626] on input "checkbox" at bounding box center [1198, 628] width 10 height 10
checkbox input "false"
click at [1246, 650] on button "Checkout" at bounding box center [1311, 651] width 499 height 23
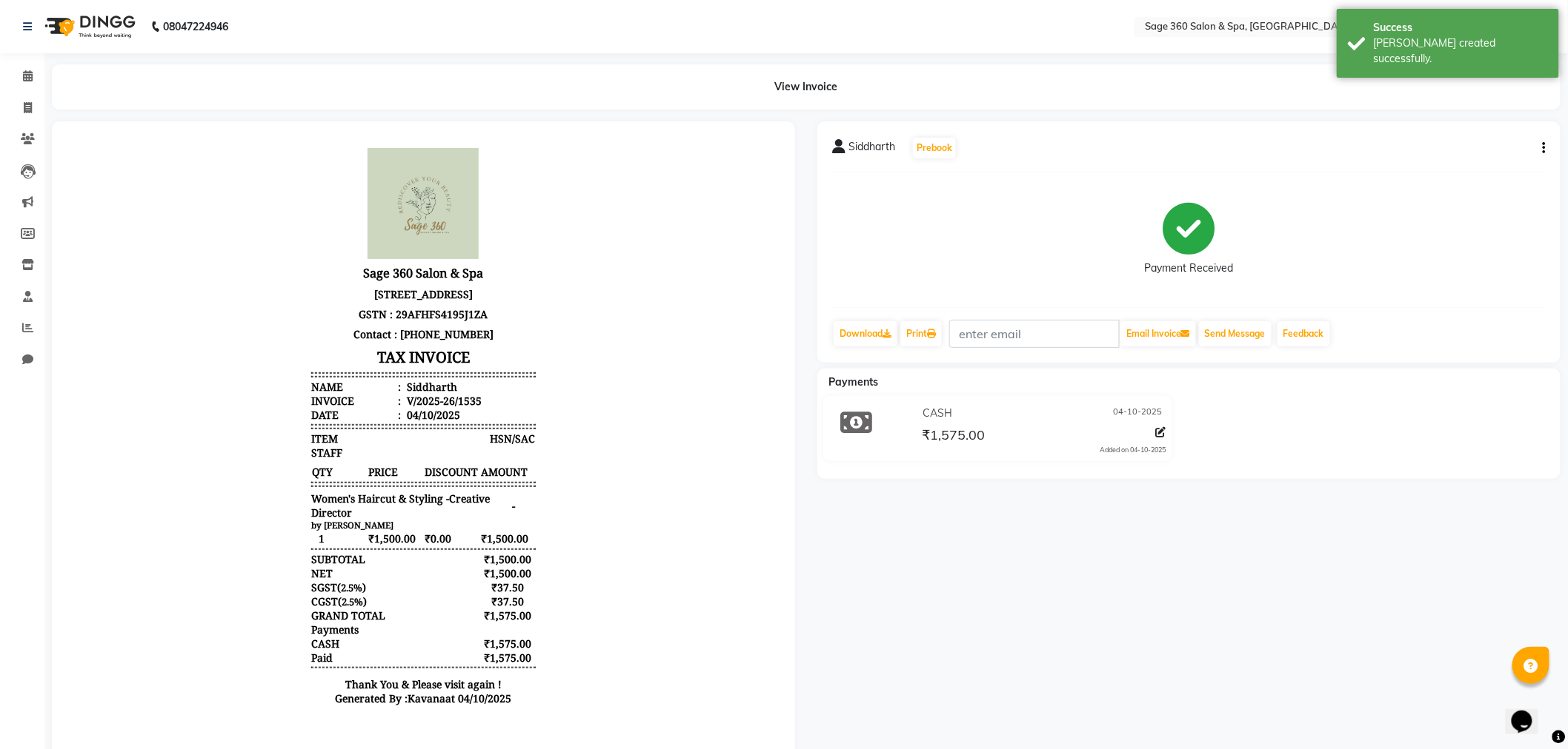
scroll to position [60, 0]
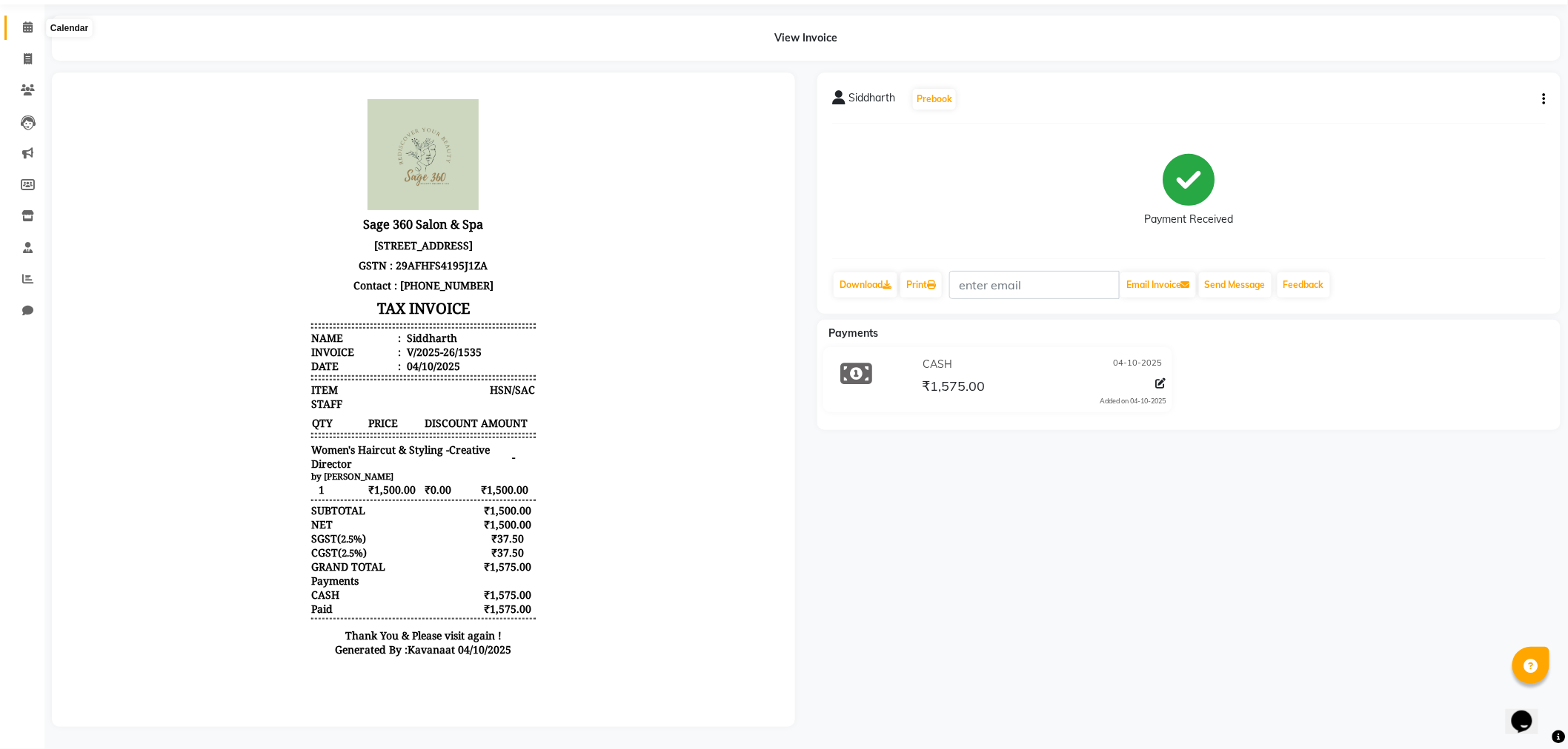
drag, startPoint x: 24, startPoint y: 15, endPoint x: 61, endPoint y: 72, distance: 68.0
click at [24, 22] on icon at bounding box center [28, 27] width 10 height 11
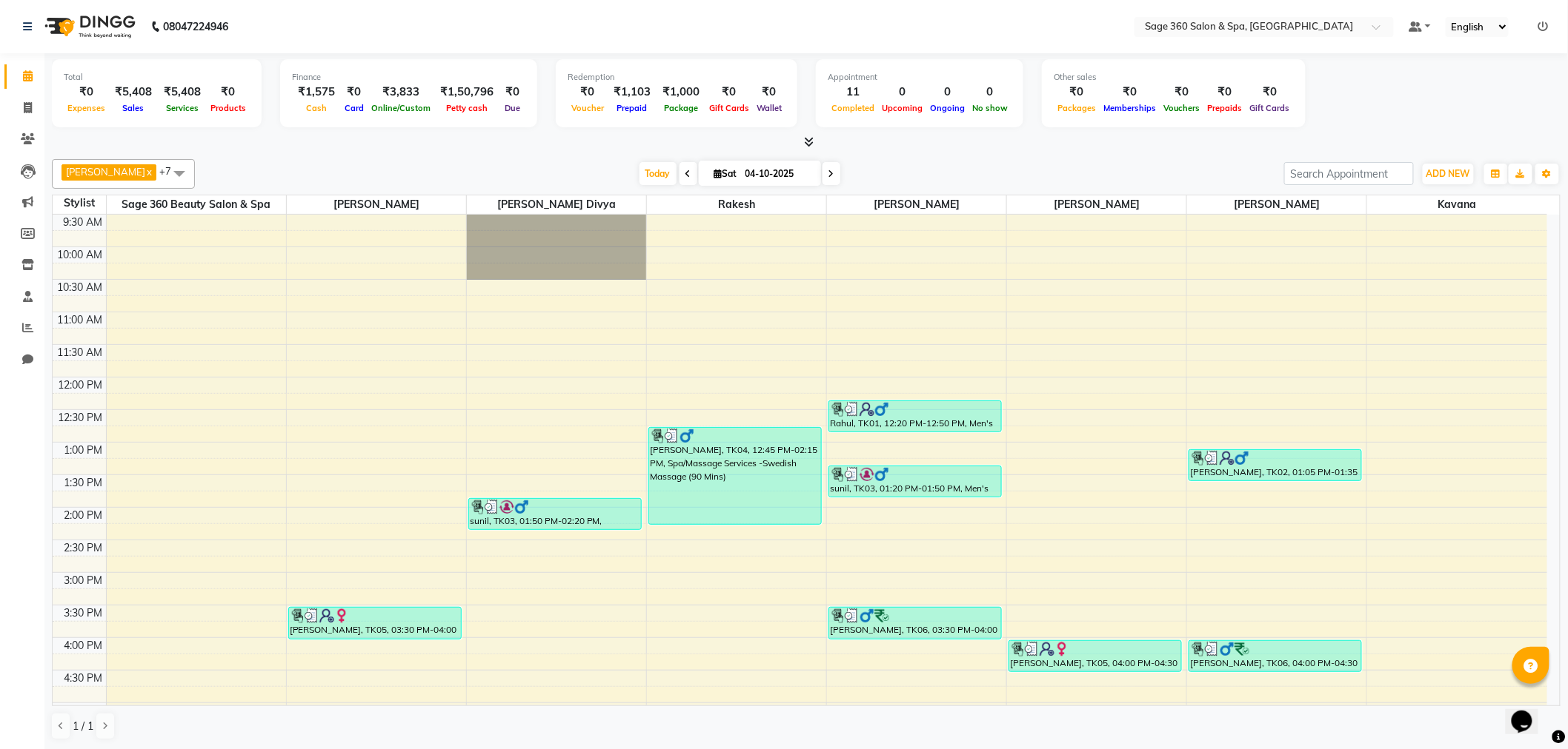
scroll to position [95, 0]
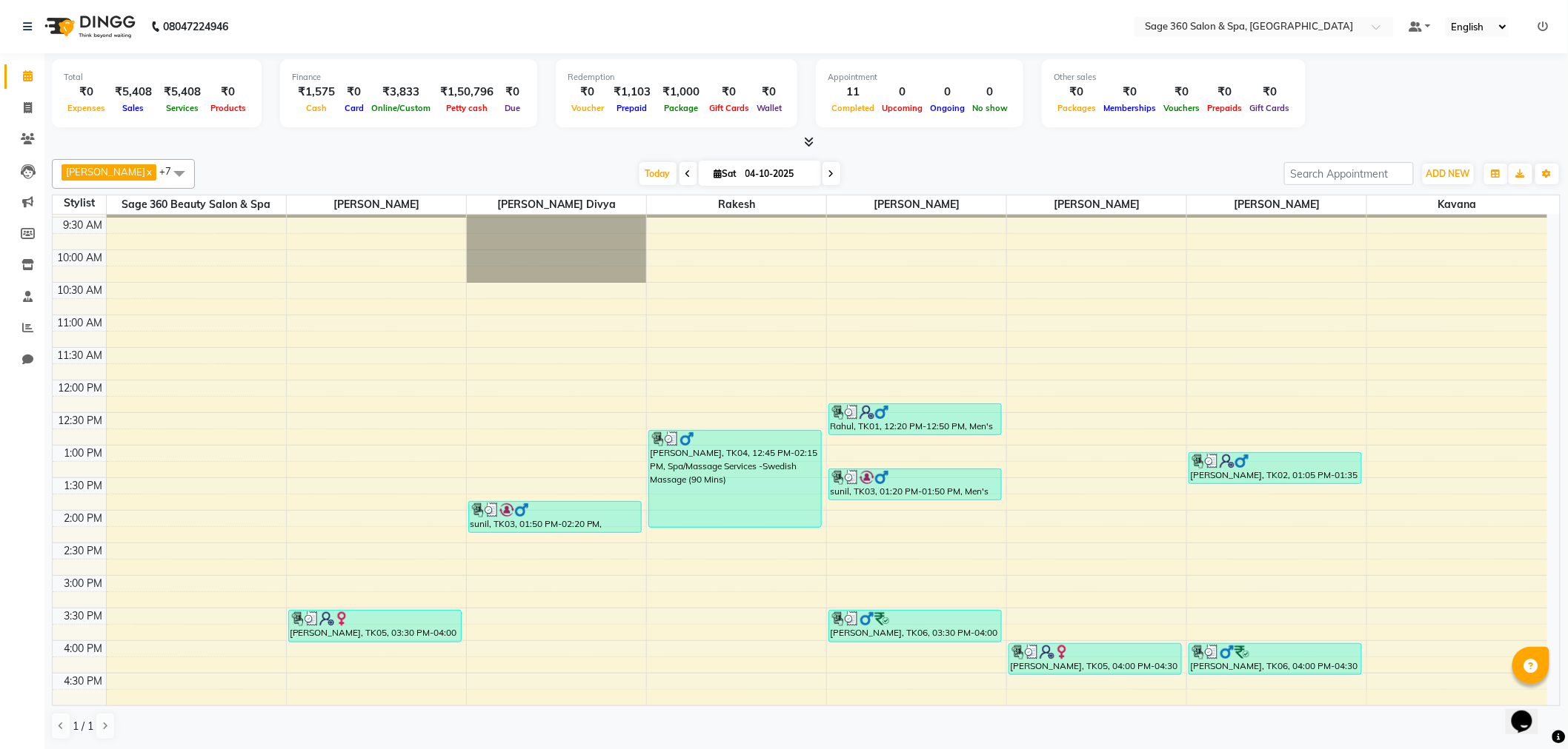
click at [313, 100] on div "Cash" at bounding box center [316, 107] width 49 height 15
click at [24, 107] on icon at bounding box center [27, 108] width 8 height 11
select select "7678"
select select "service"
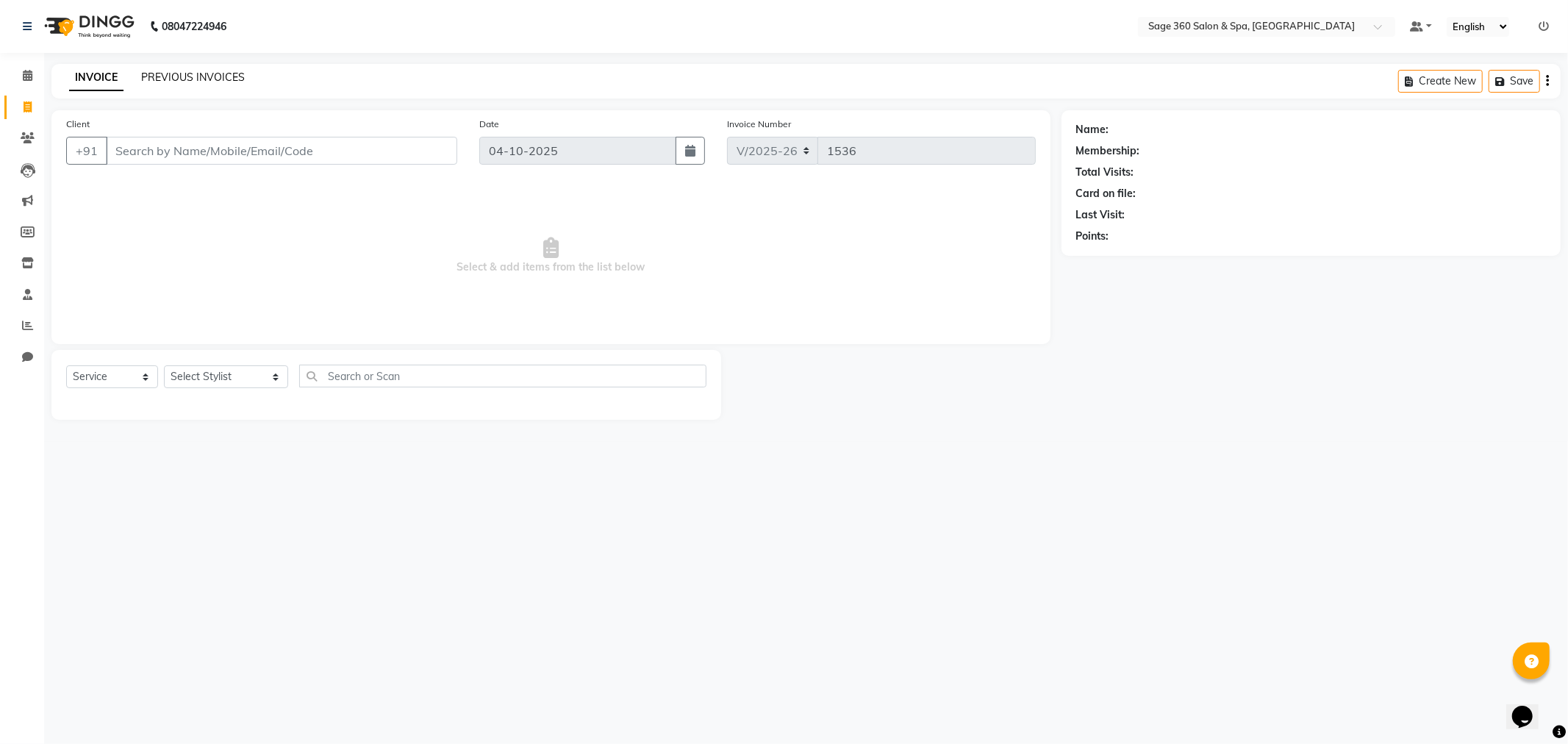
click at [173, 77] on link "PREVIOUS INVOICES" at bounding box center [194, 77] width 104 height 14
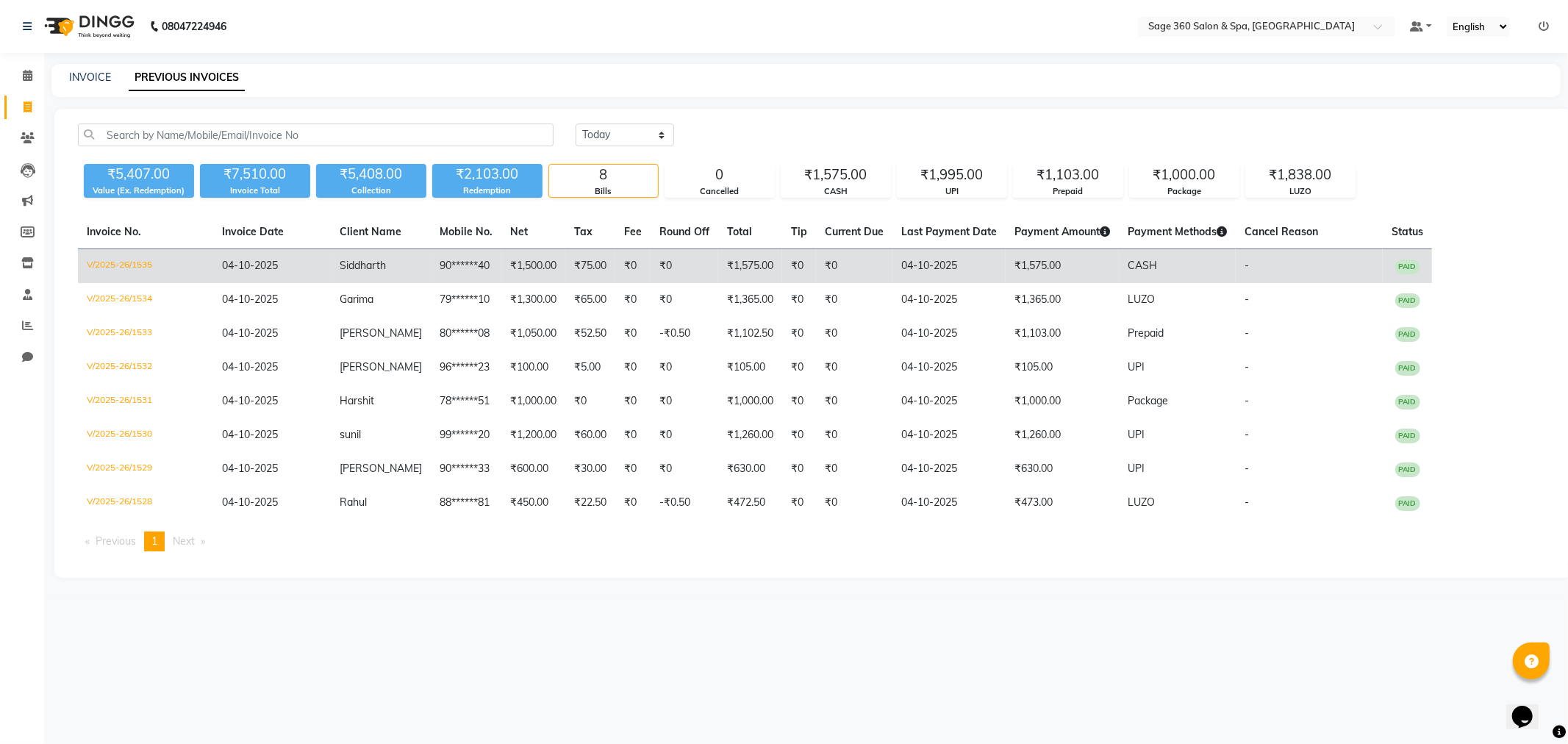
click at [1402, 274] on td "PAID" at bounding box center [1407, 266] width 50 height 34
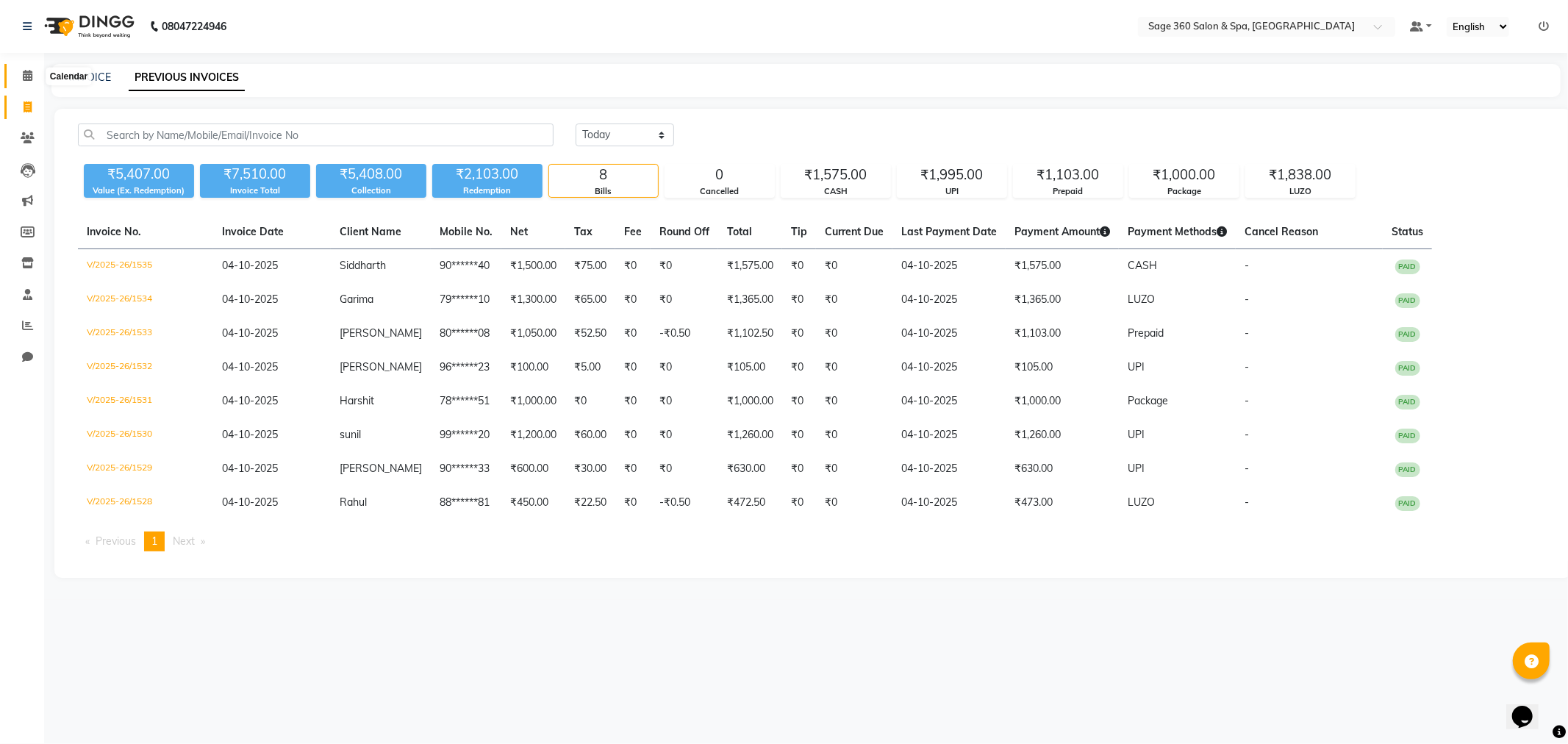
click at [24, 76] on icon at bounding box center [28, 75] width 10 height 11
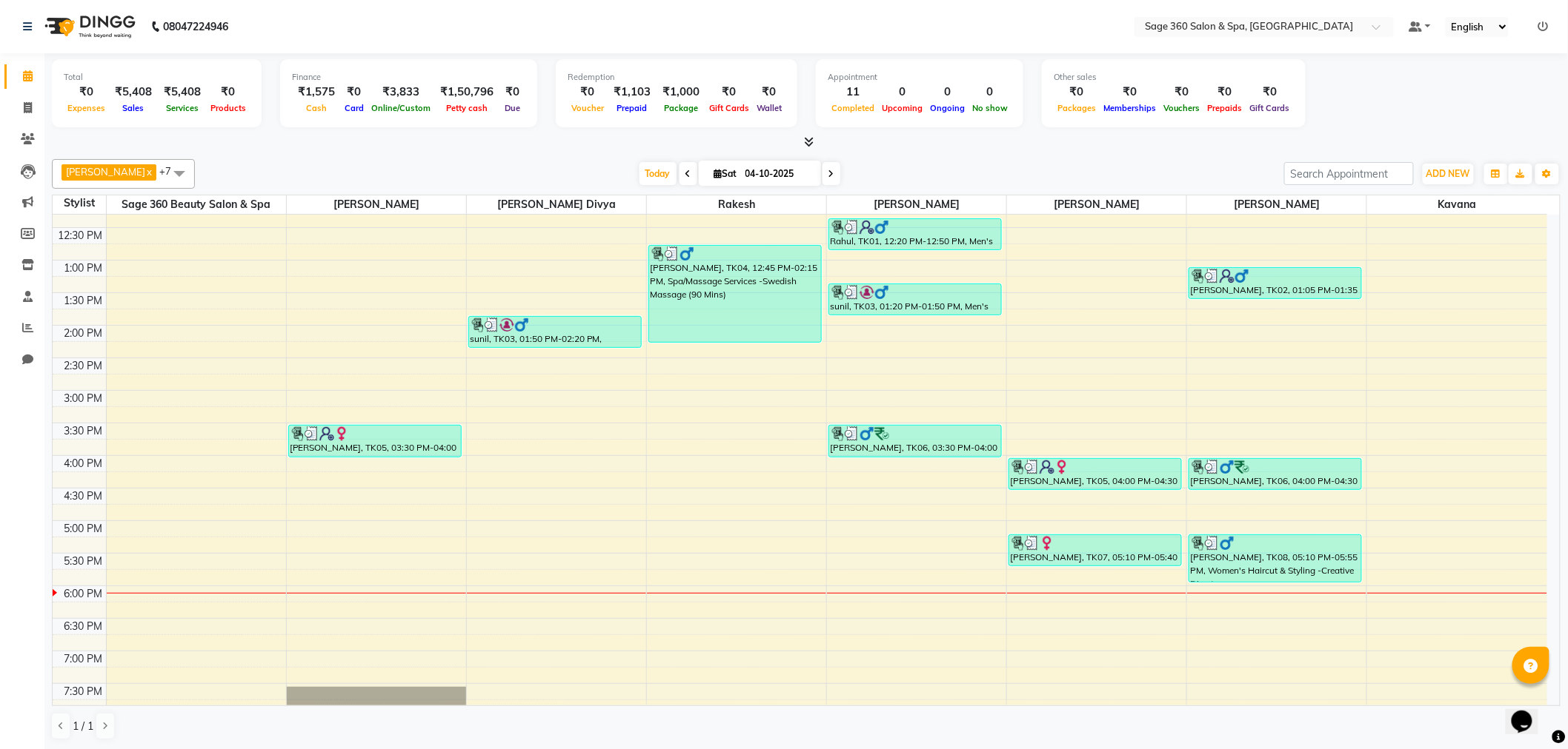
scroll to position [411, 0]
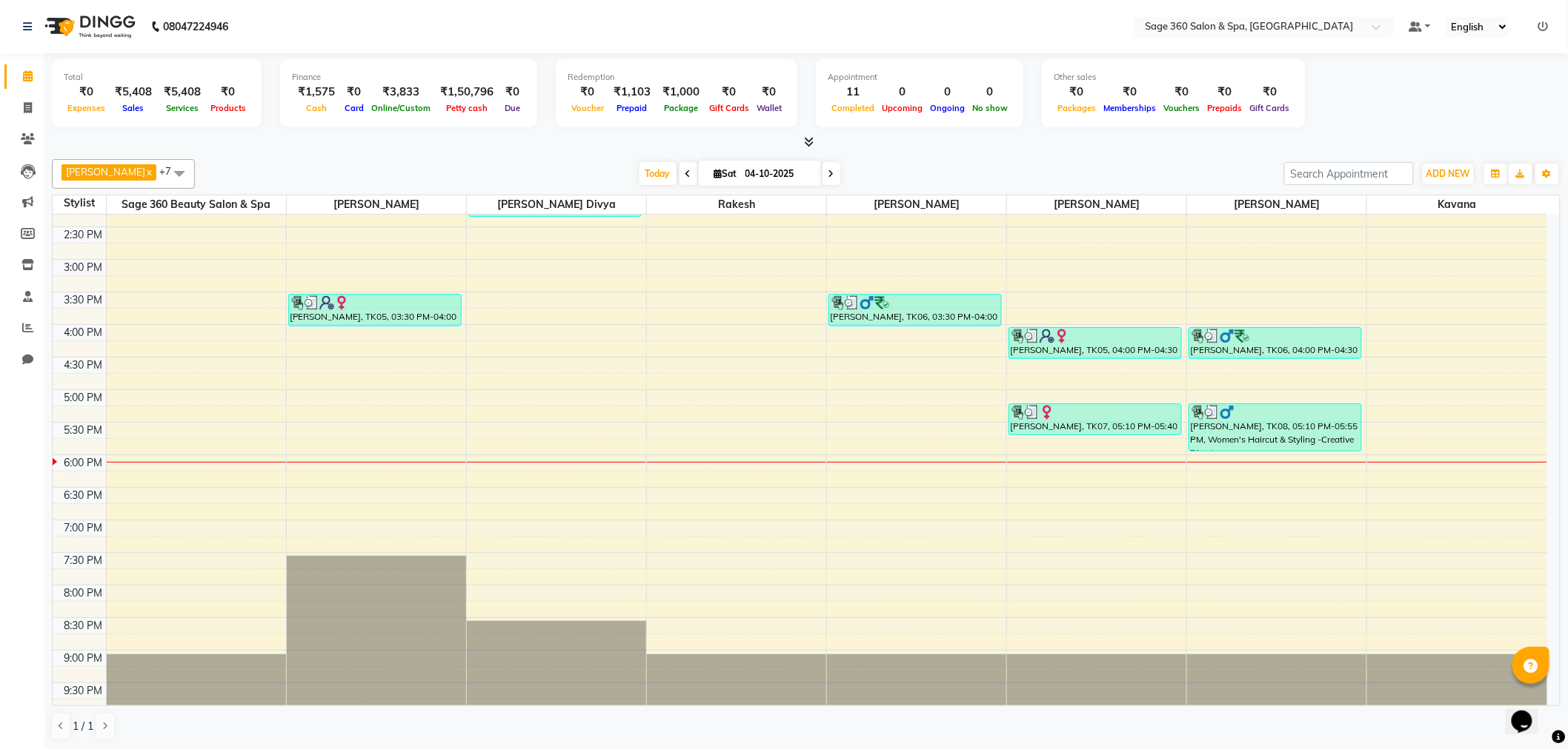
click at [823, 168] on span at bounding box center [832, 173] width 18 height 23
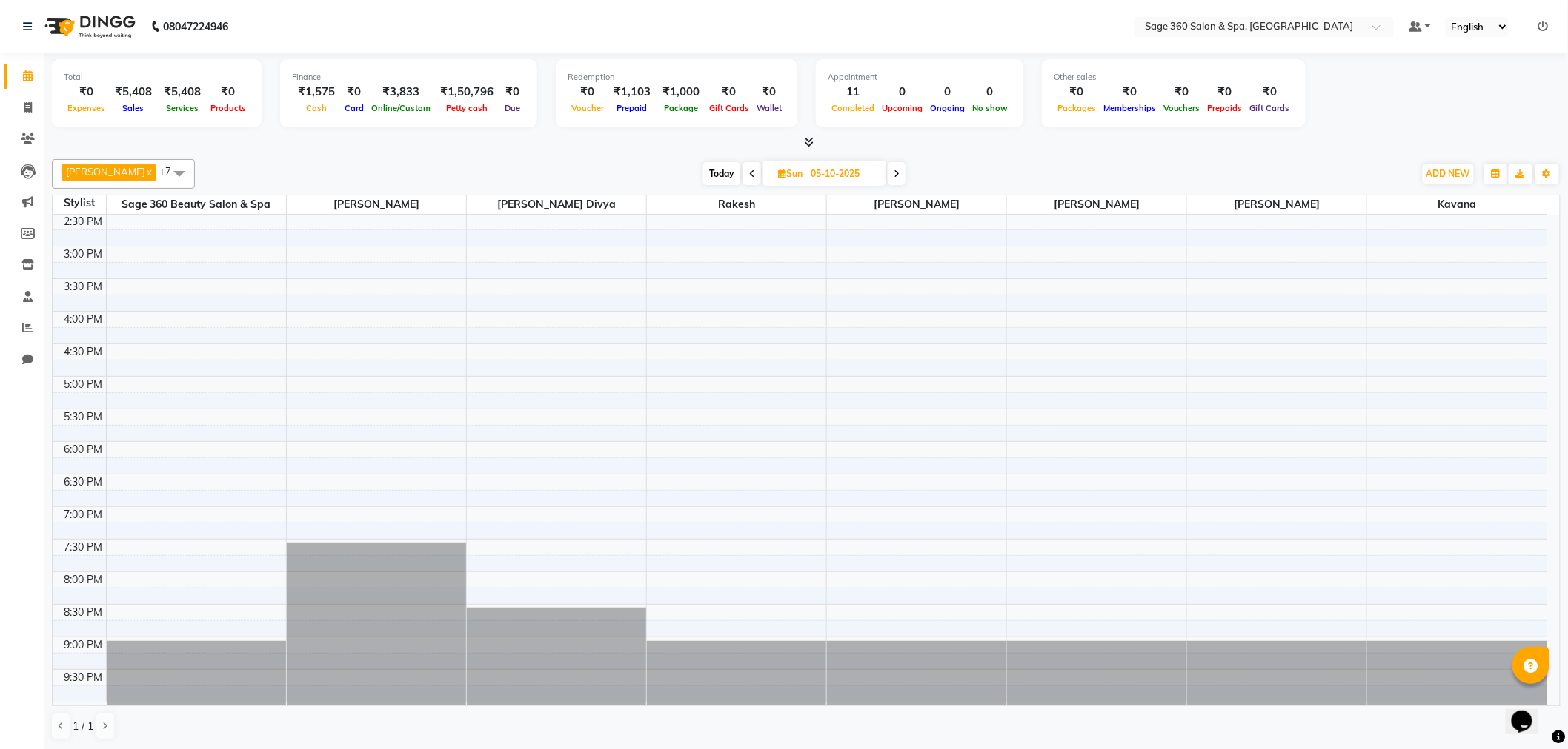
scroll to position [1, 0]
click at [743, 179] on span at bounding box center [752, 172] width 18 height 23
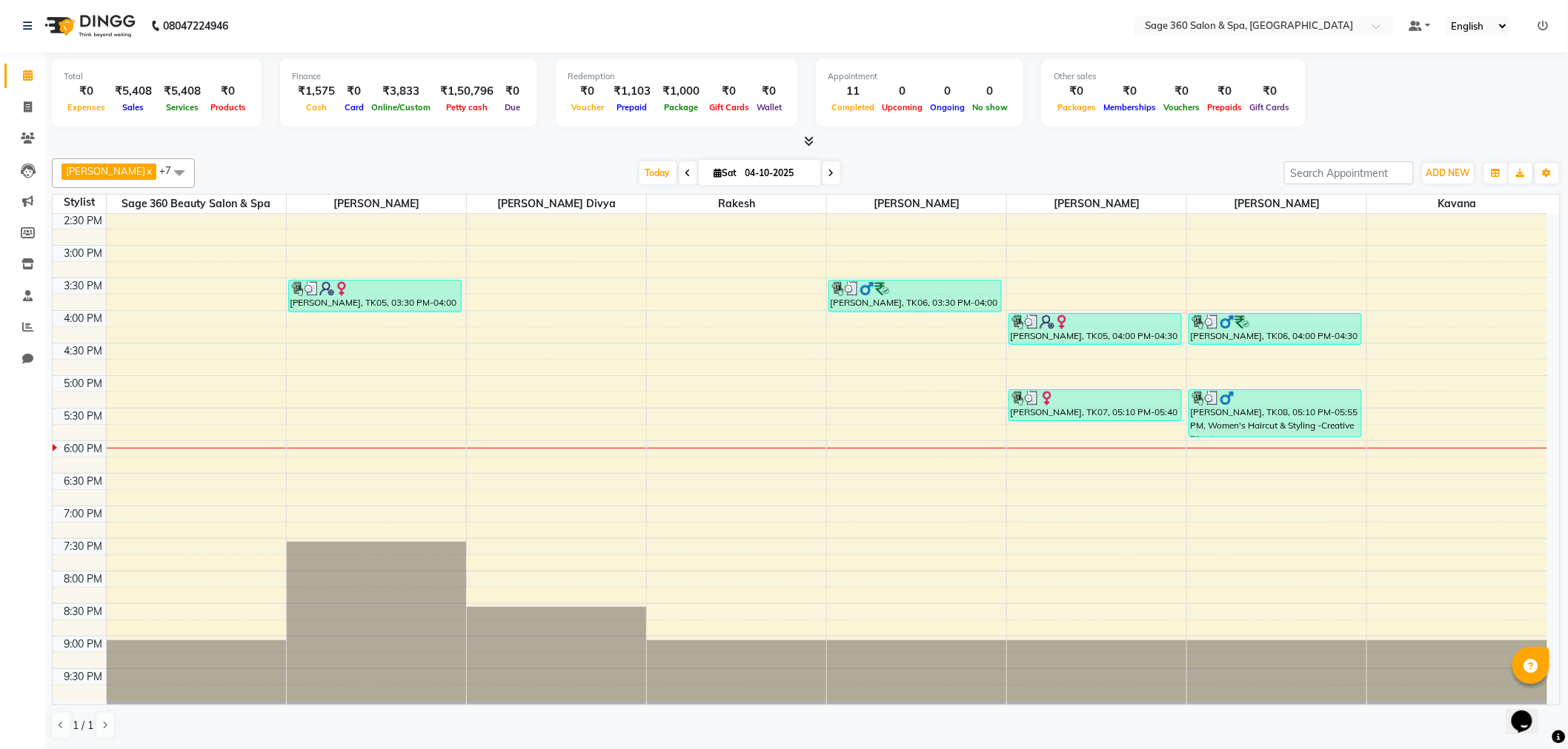
click at [823, 165] on span at bounding box center [832, 172] width 18 height 23
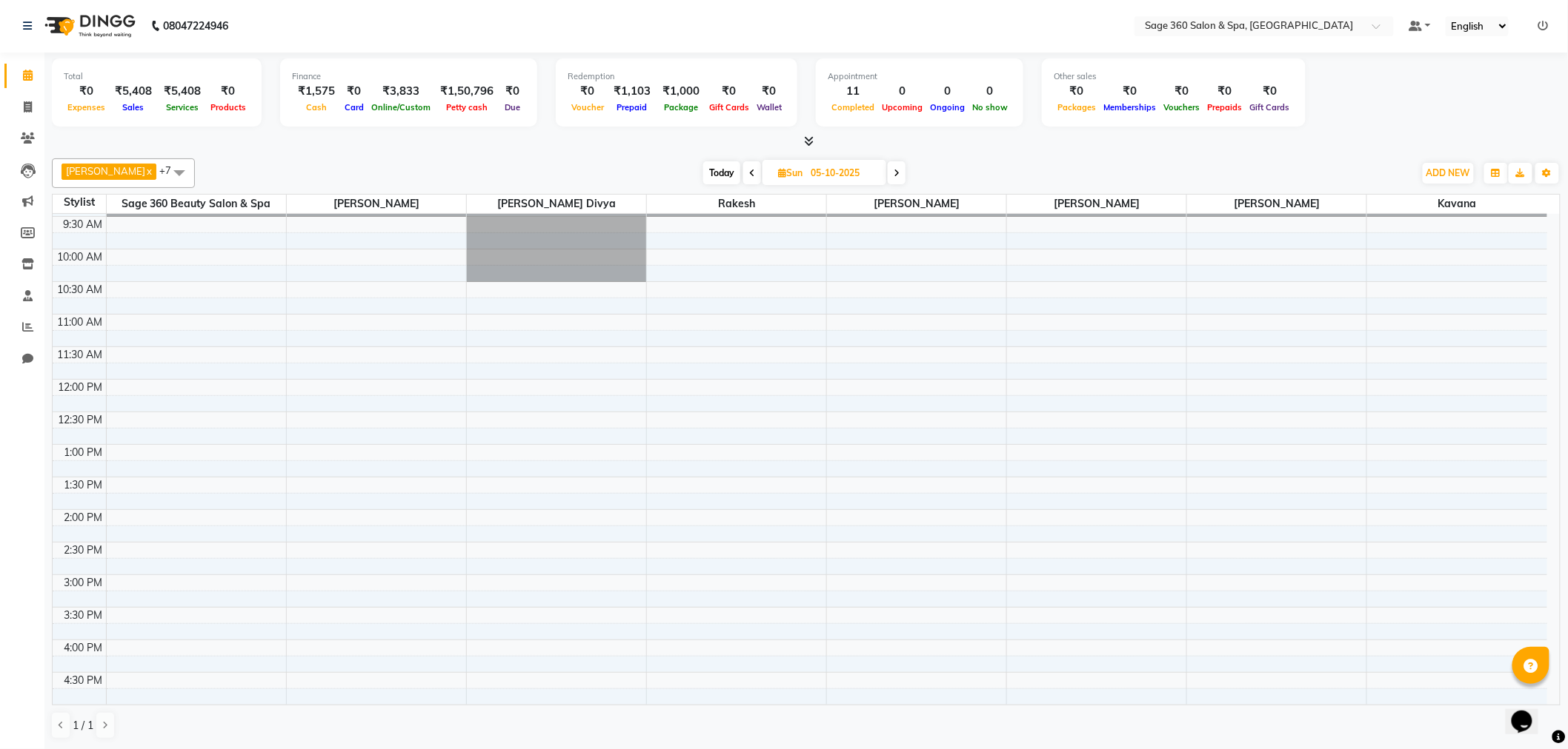
click at [749, 175] on icon at bounding box center [752, 173] width 6 height 9
type input "04-10-2025"
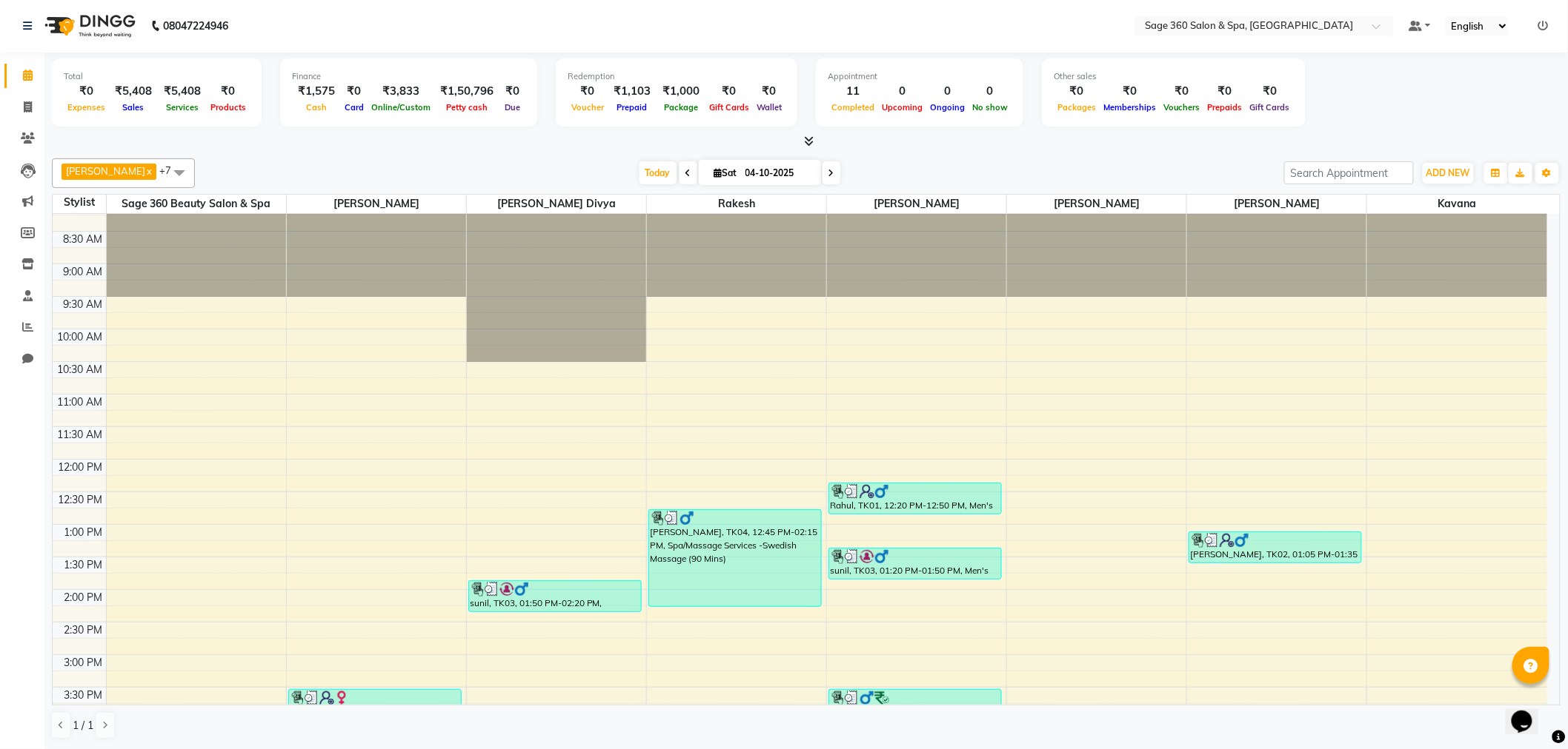
scroll to position [13, 0]
click at [25, 106] on icon at bounding box center [27, 107] width 8 height 11
select select "7678"
select select "service"
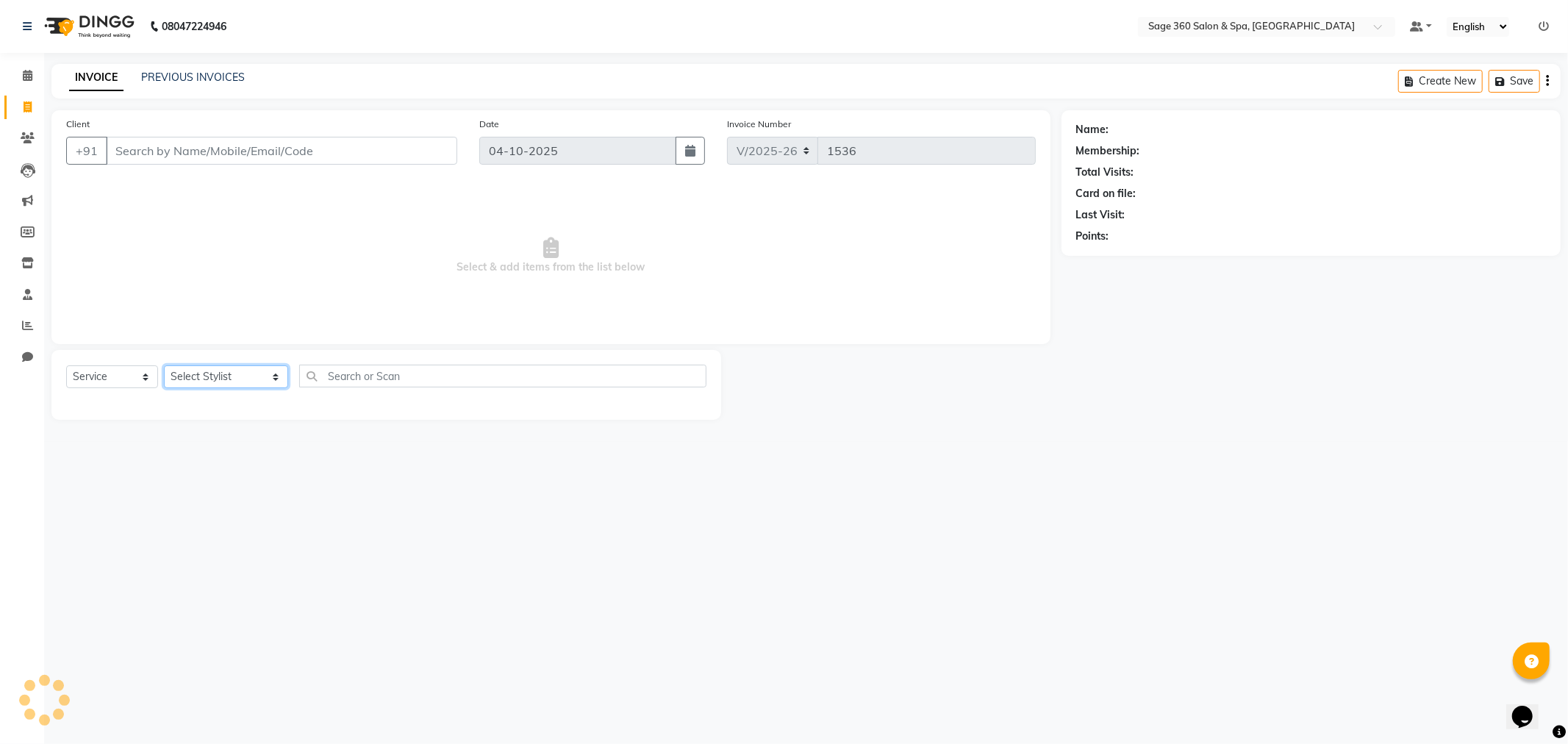
click at [233, 378] on select "Select Stylist Ali Gagan Julie Rai Kavana Nadeem Padmja Mitta Paramjot Pavithra…" at bounding box center [225, 377] width 124 height 23
select select "85325"
click at [164, 366] on select "Select Stylist Ali Gagan Julie Rai Kavana Nadeem Padmja Mitta Paramjot Pavithra…" at bounding box center [225, 377] width 124 height 23
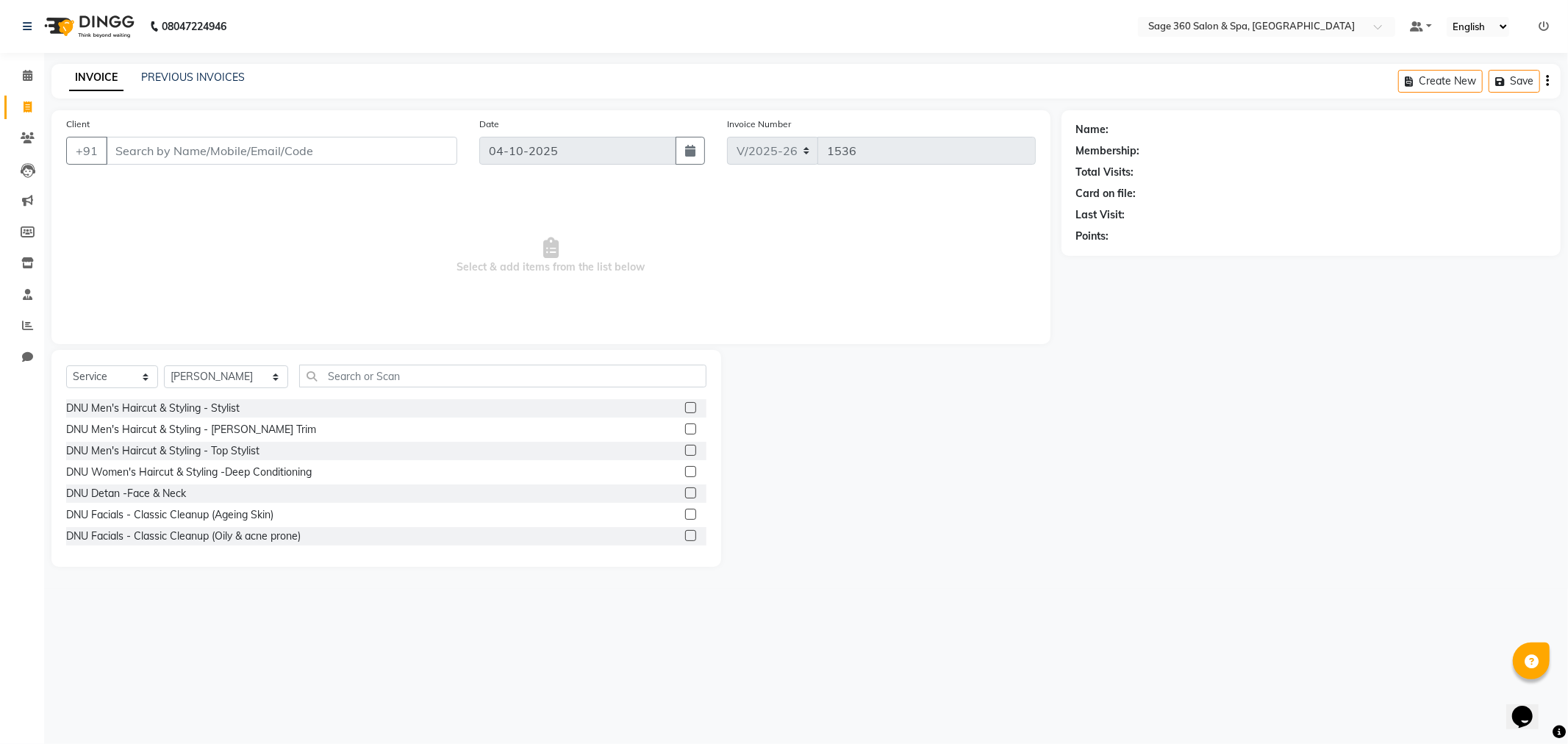
click at [384, 390] on div "Select Service Product Membership Package Voucher Prepaid Gift Card Select Styl…" at bounding box center [386, 382] width 640 height 34
click at [388, 372] on input "text" at bounding box center [502, 376] width 407 height 23
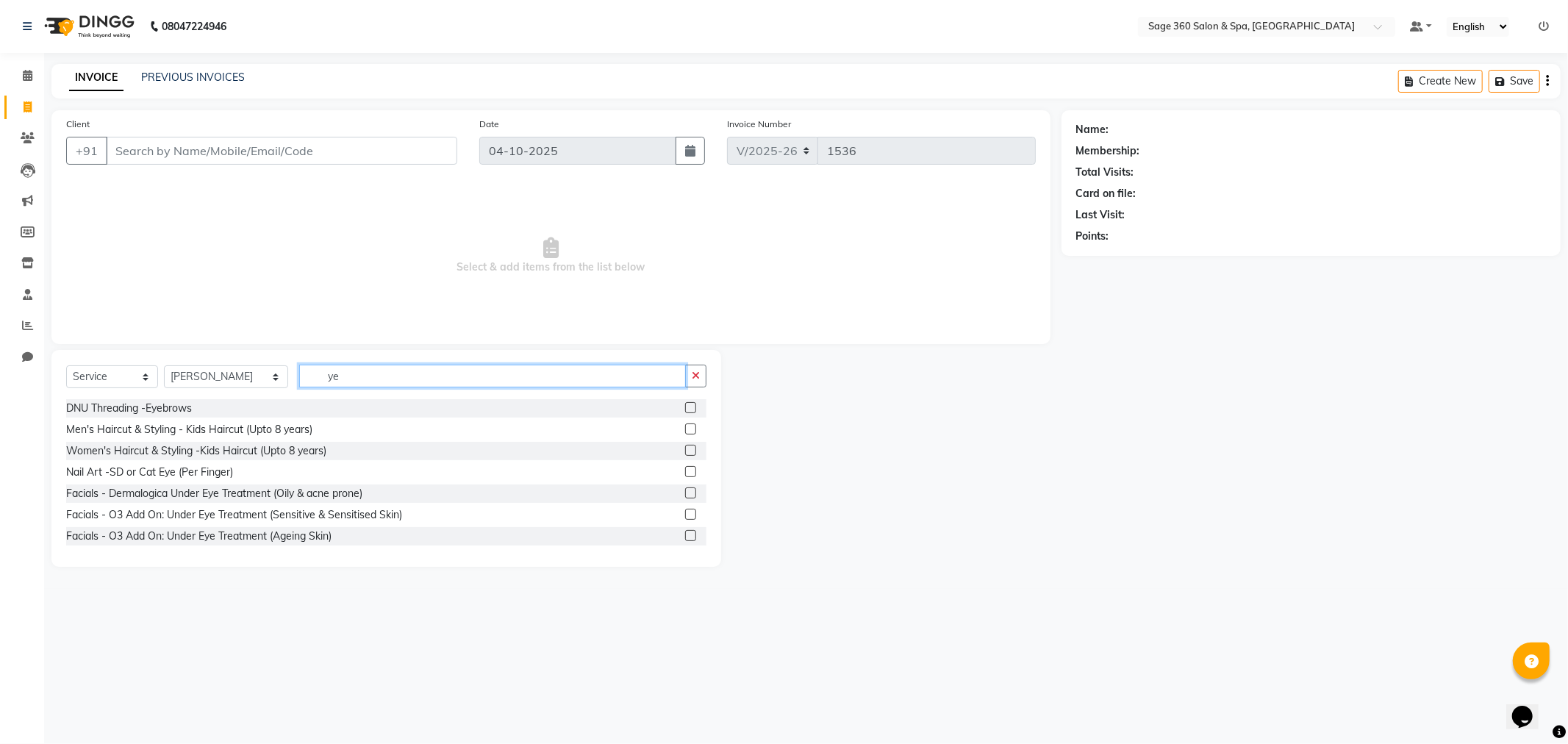
type input "y"
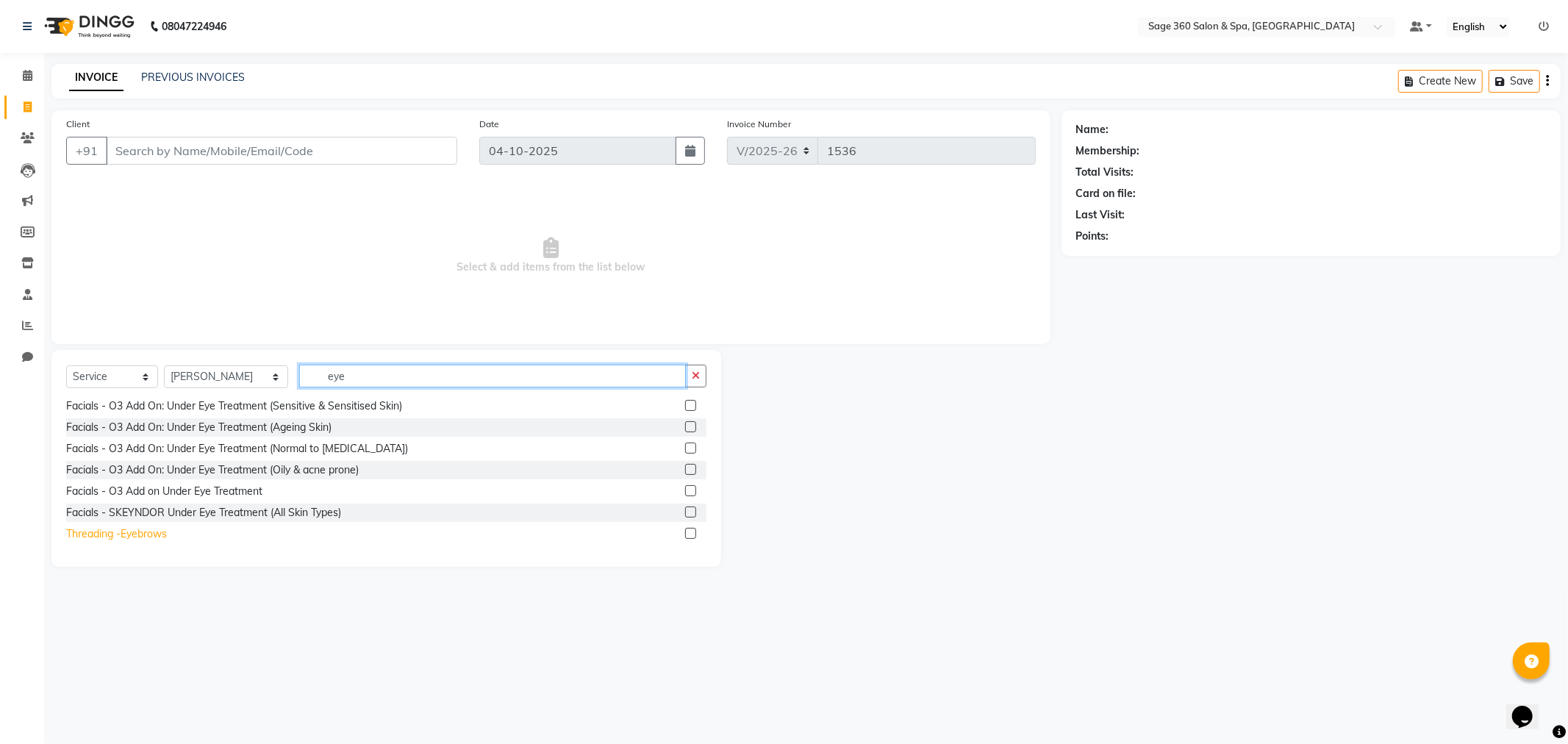
type input "eye"
click at [142, 533] on div "Threading -Eyebrows" at bounding box center [117, 534] width 101 height 15
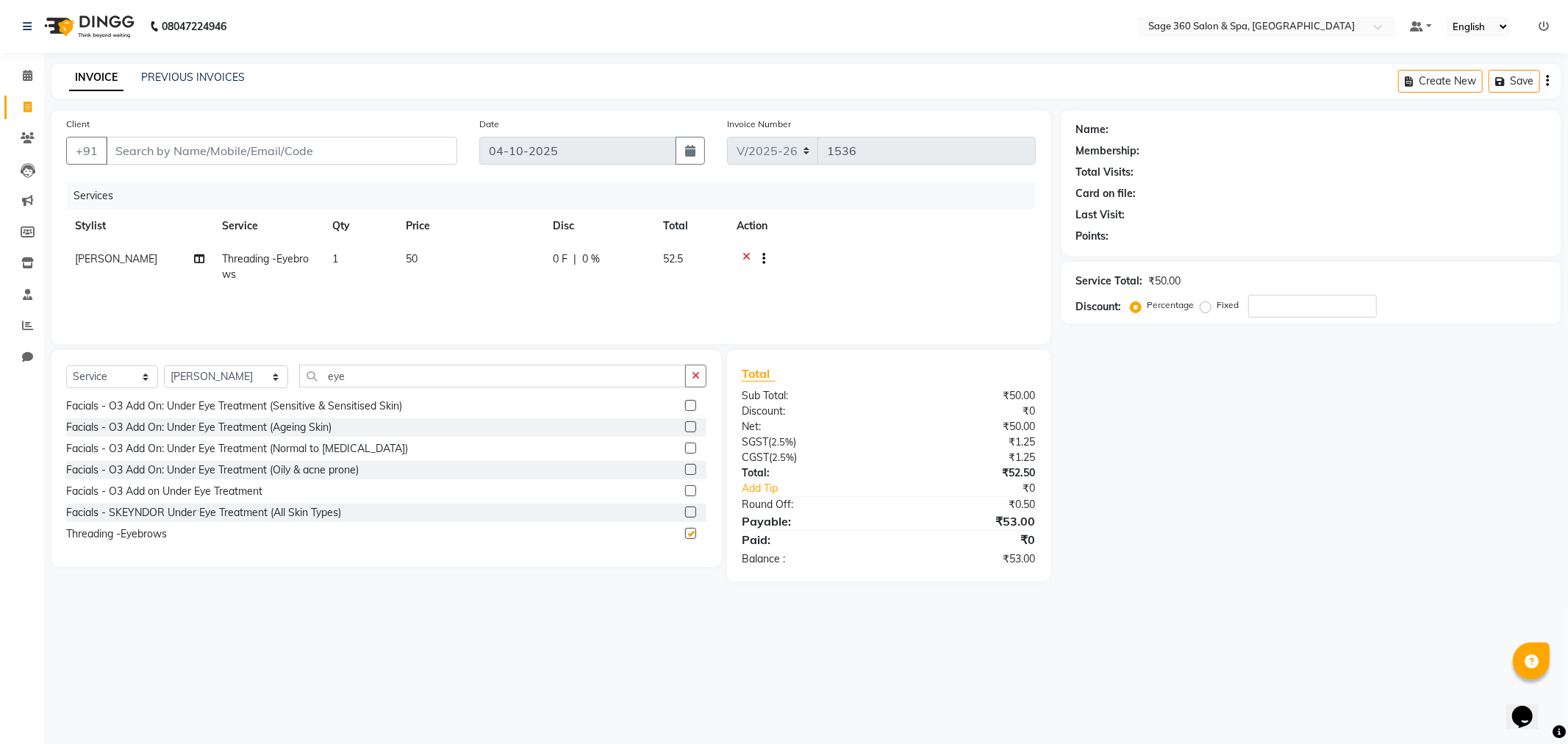
checkbox input "false"
click at [415, 371] on input "eye" at bounding box center [493, 376] width 387 height 23
type input "e"
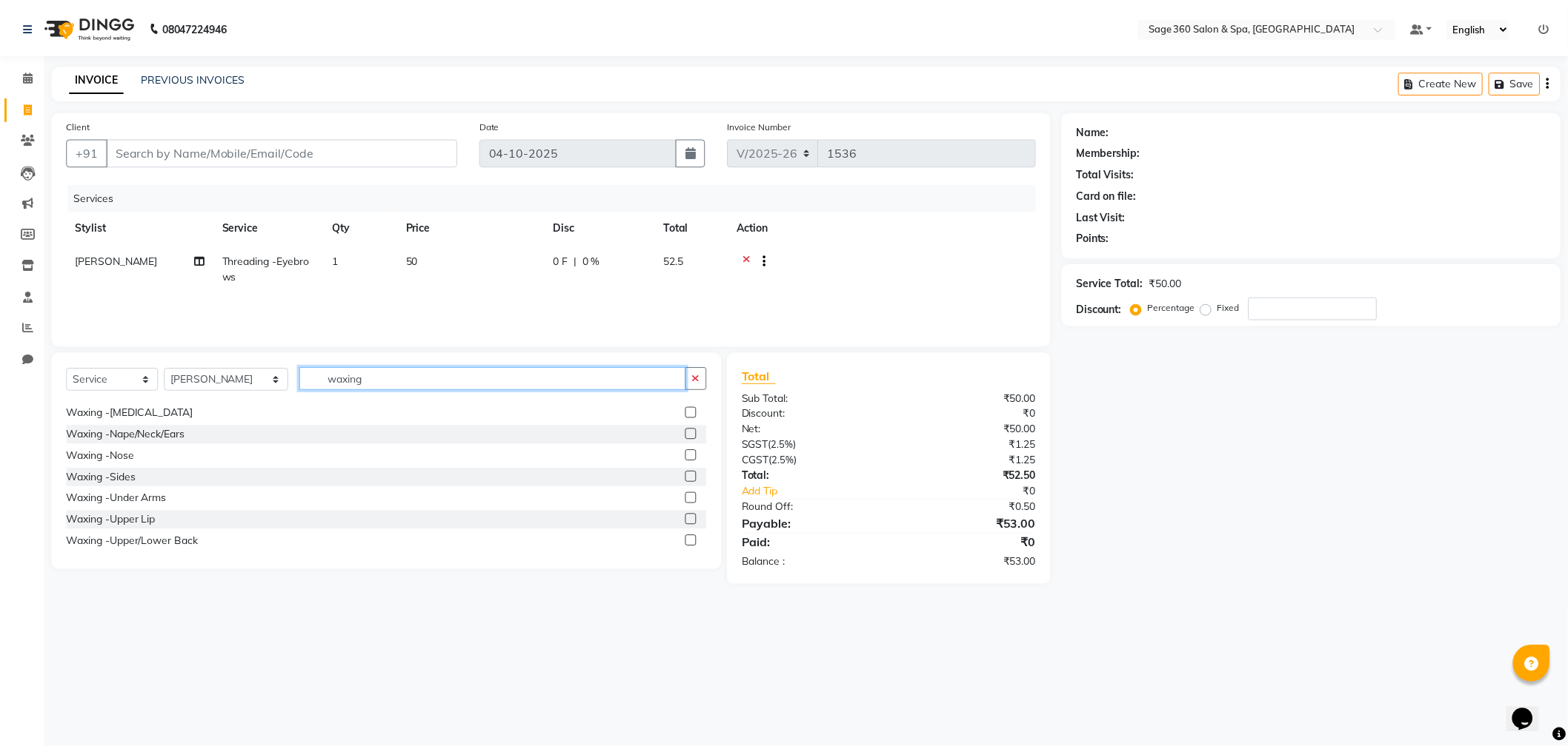
scroll to position [302, 0]
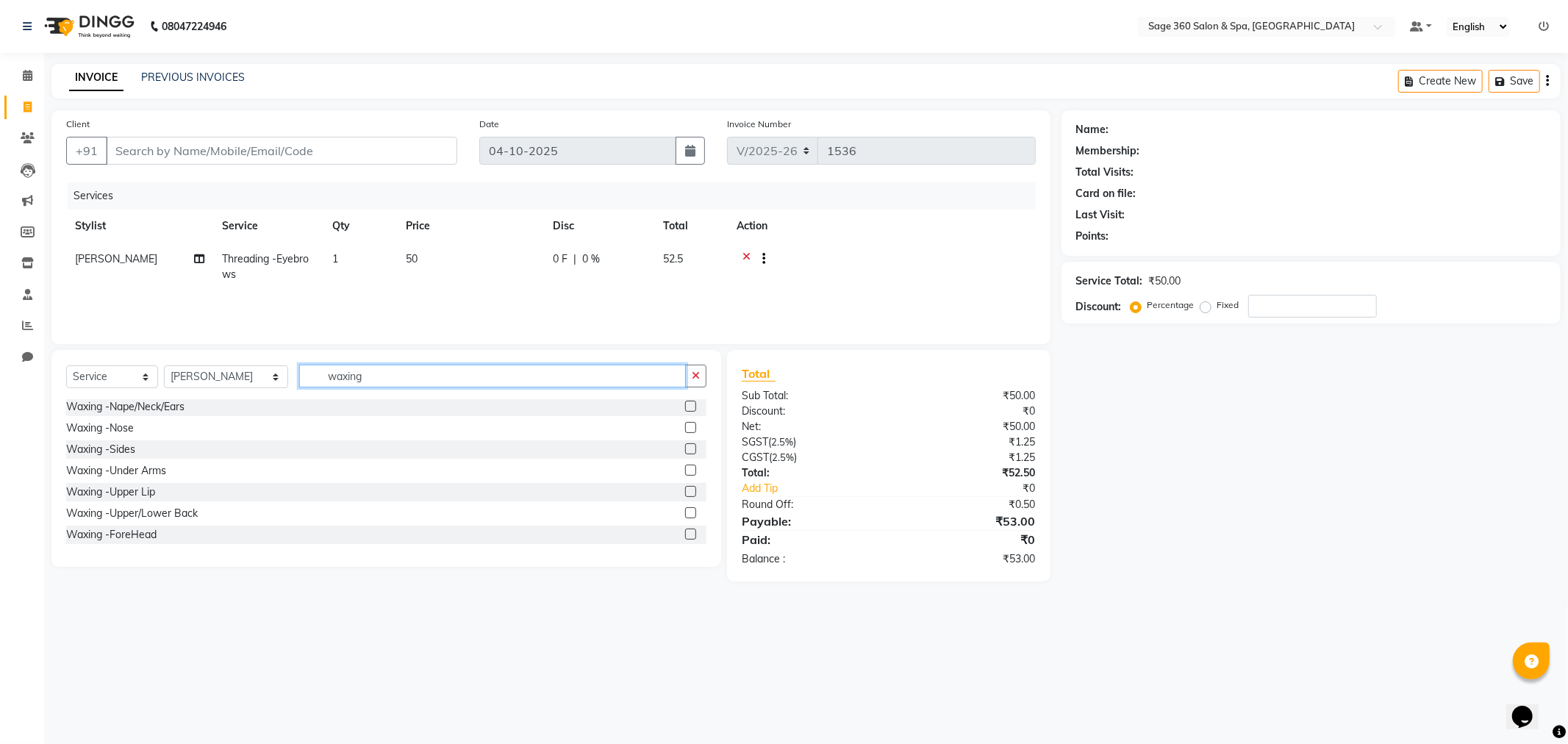
type input "waxing"
click at [123, 470] on div "Waxing -Under Arms" at bounding box center [116, 470] width 100 height 15
checkbox input "false"
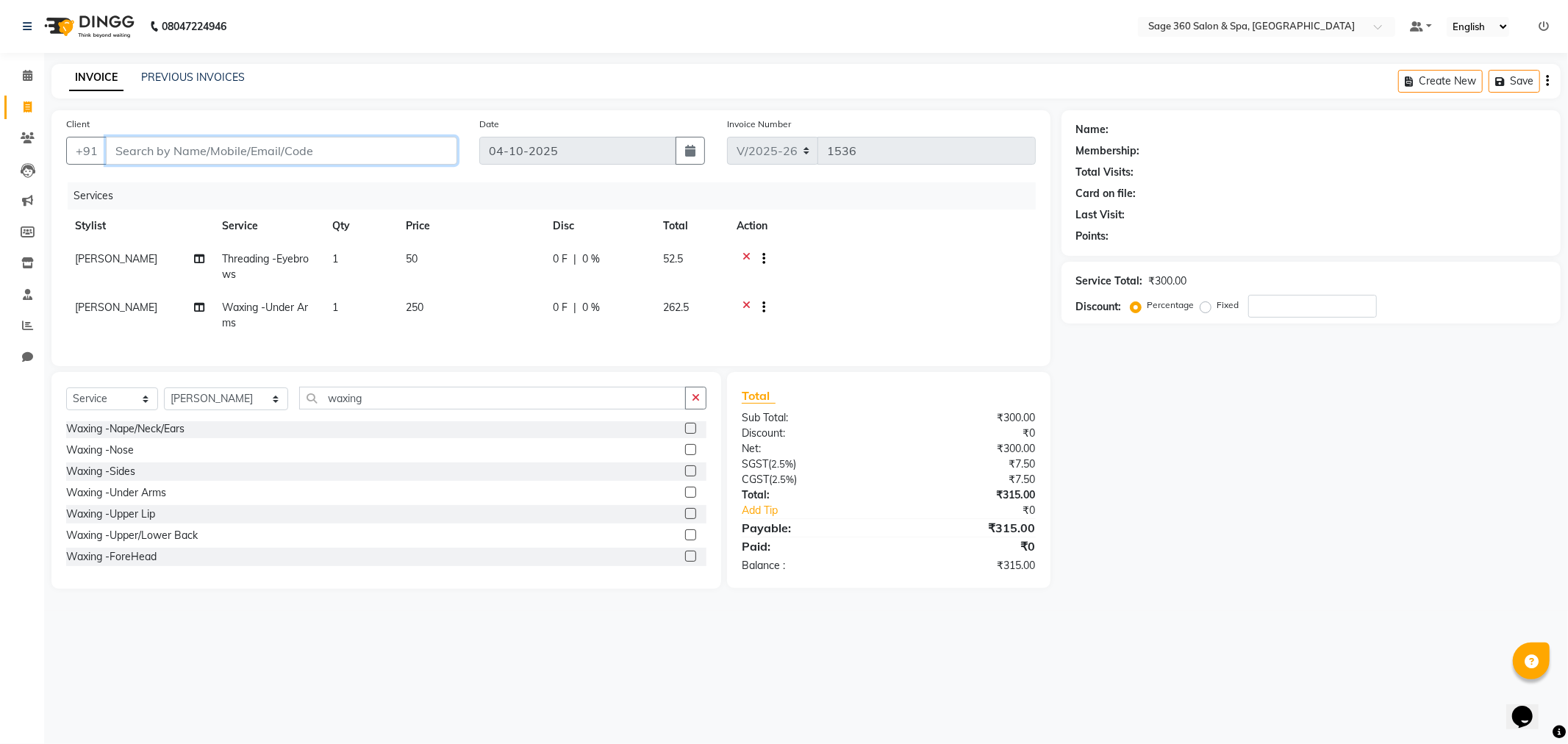
click at [347, 148] on input "Client" at bounding box center [281, 150] width 351 height 28
type input "8"
type input "0"
type input "8451960474"
click at [395, 144] on span "Add Client" at bounding box center [419, 150] width 58 height 14
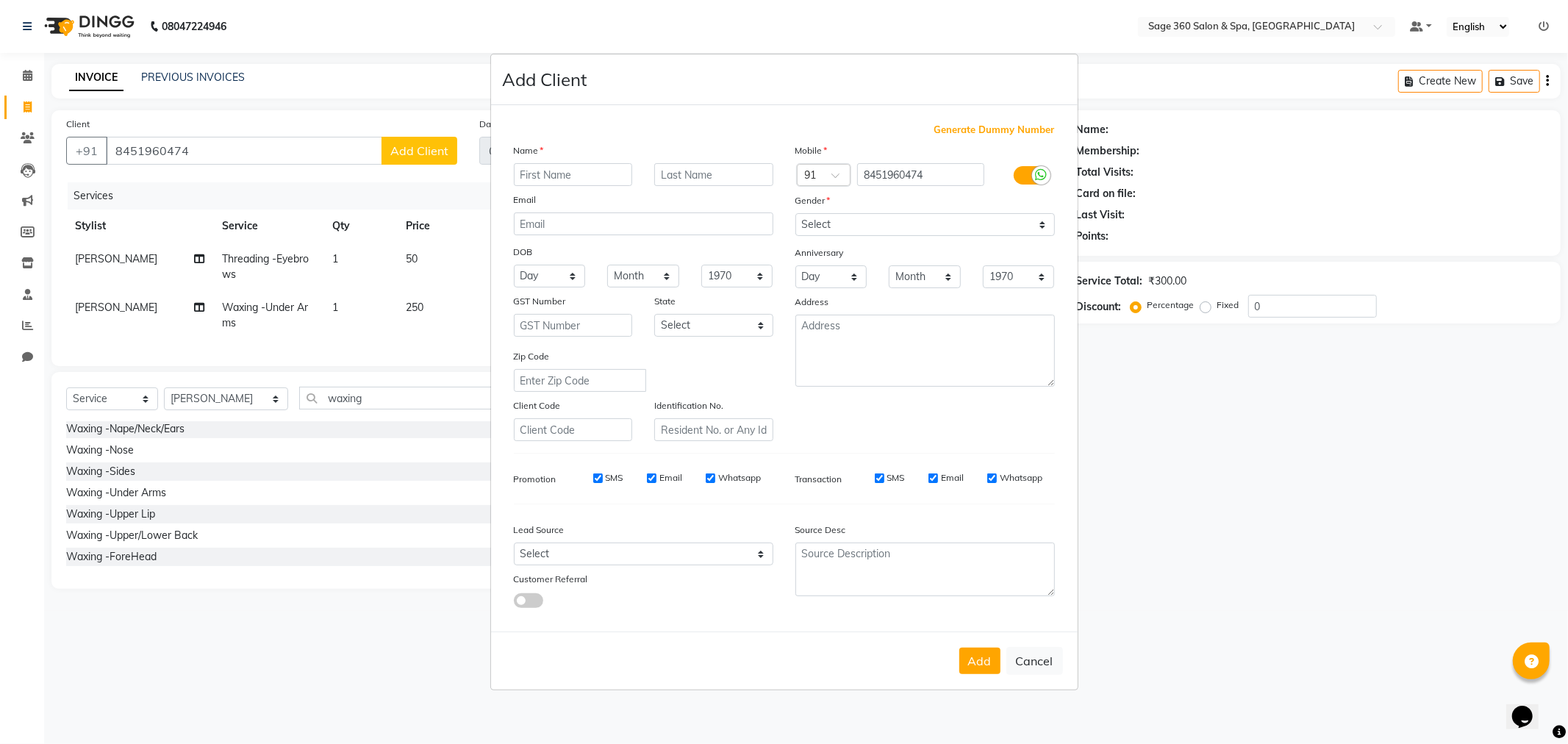
click at [560, 170] on input "text" at bounding box center [573, 174] width 119 height 23
click at [533, 172] on input "AAshna" at bounding box center [573, 174] width 119 height 23
type input "Aashna"
click at [908, 219] on select "Select Male Female Other Prefer Not To Say" at bounding box center [925, 225] width 260 height 23
select select "female"
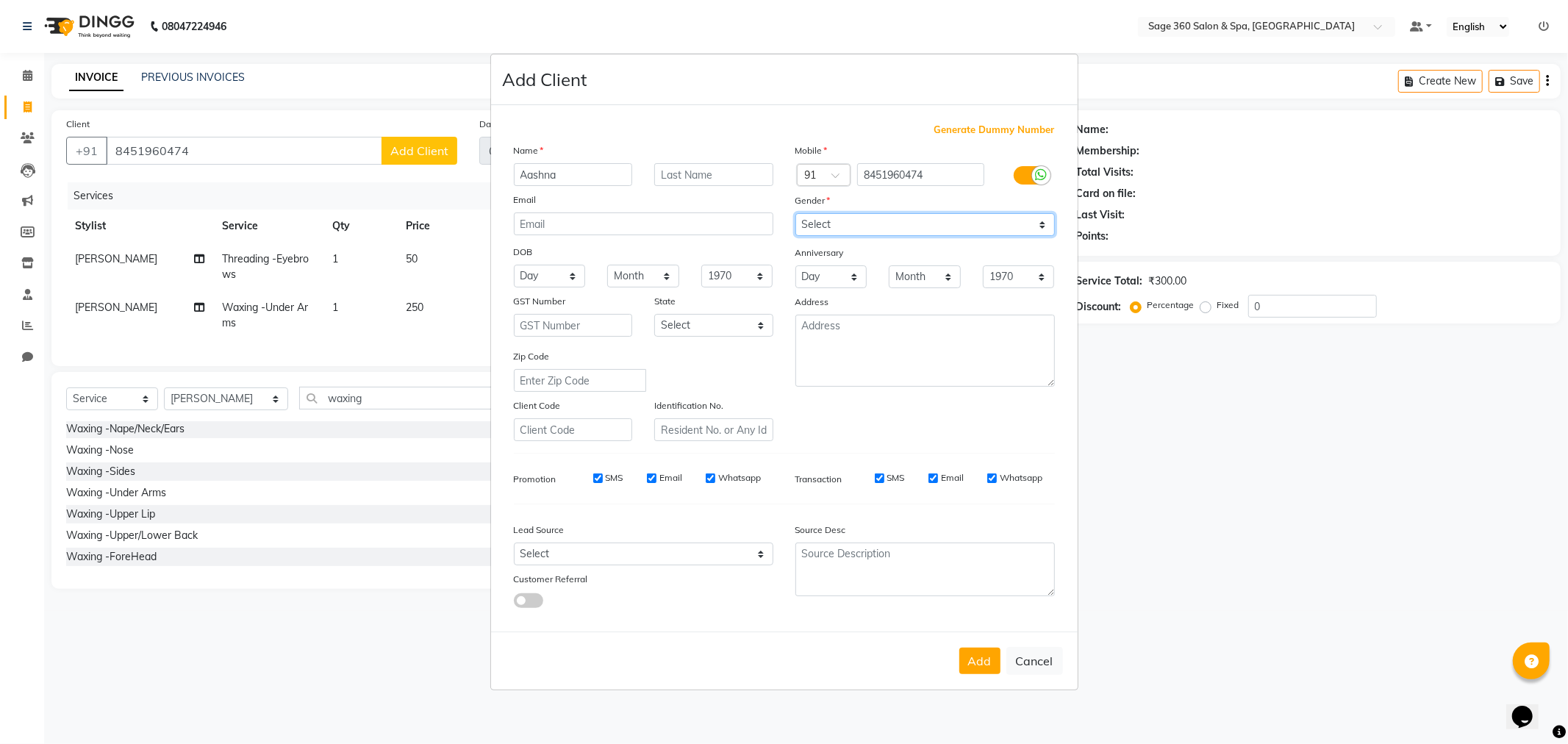
click at [796, 214] on select "Select Male Female Other Prefer Not To Say" at bounding box center [925, 225] width 260 height 23
click at [976, 662] on button "Add" at bounding box center [980, 661] width 41 height 26
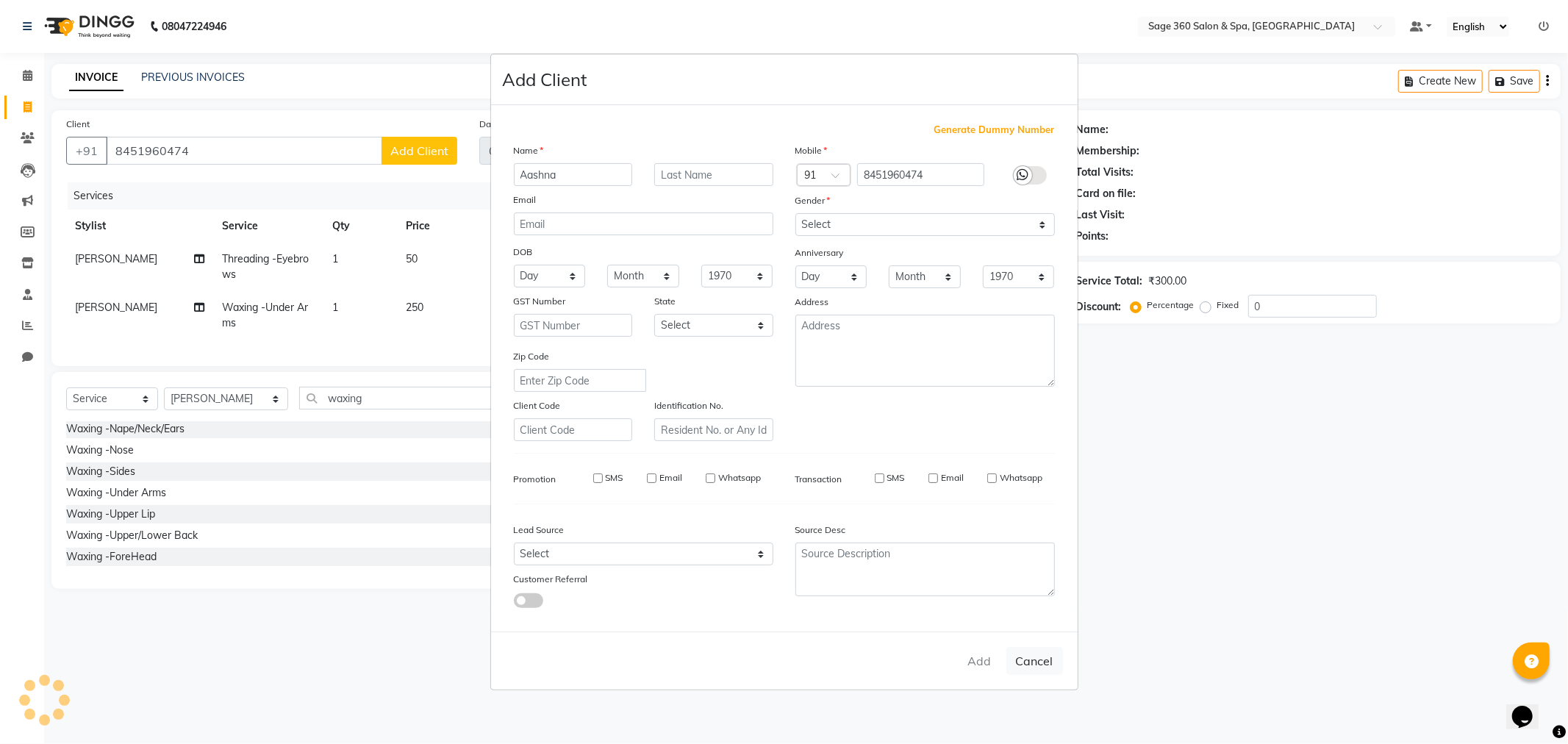
type input "84******74"
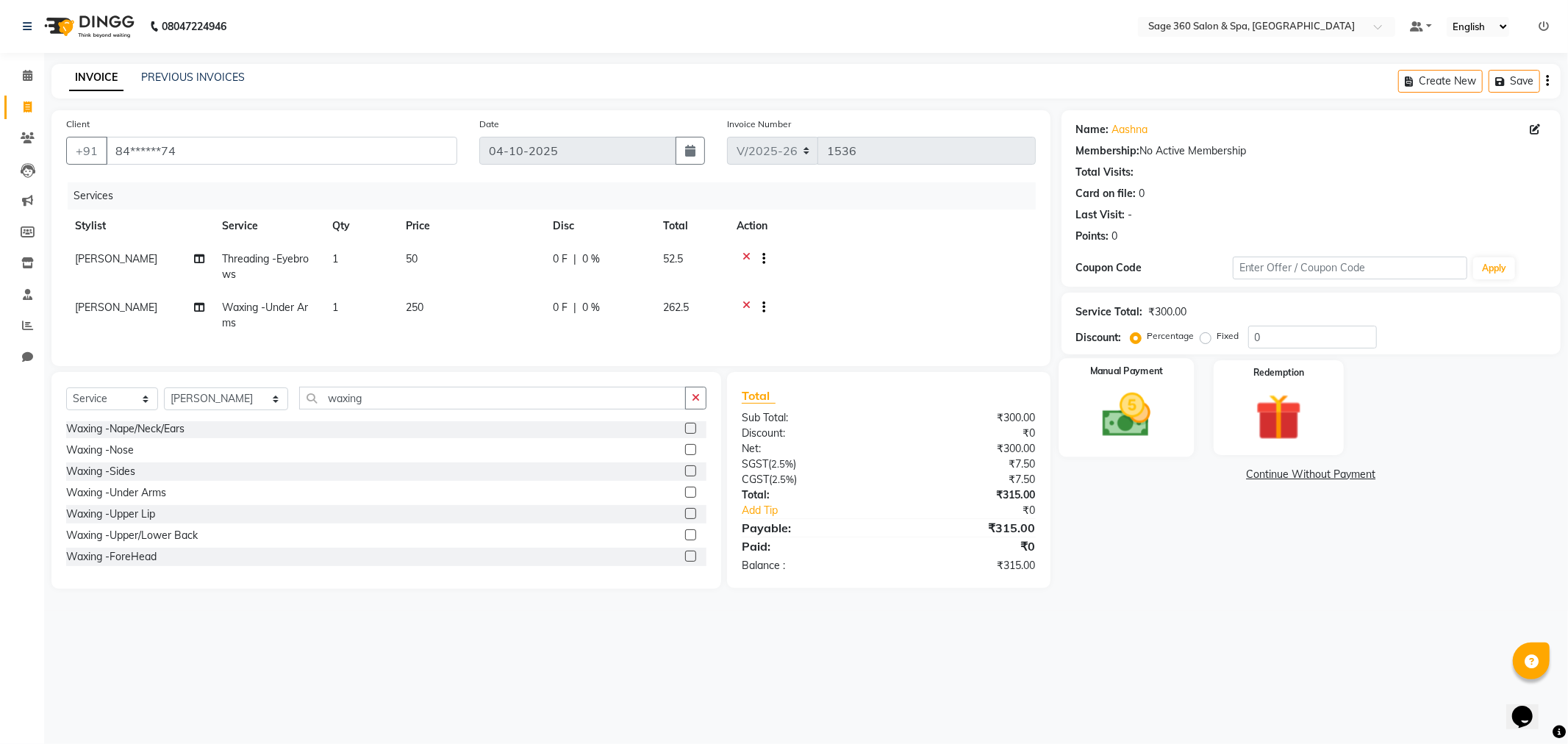
click at [1163, 424] on img at bounding box center [1127, 416] width 78 height 56
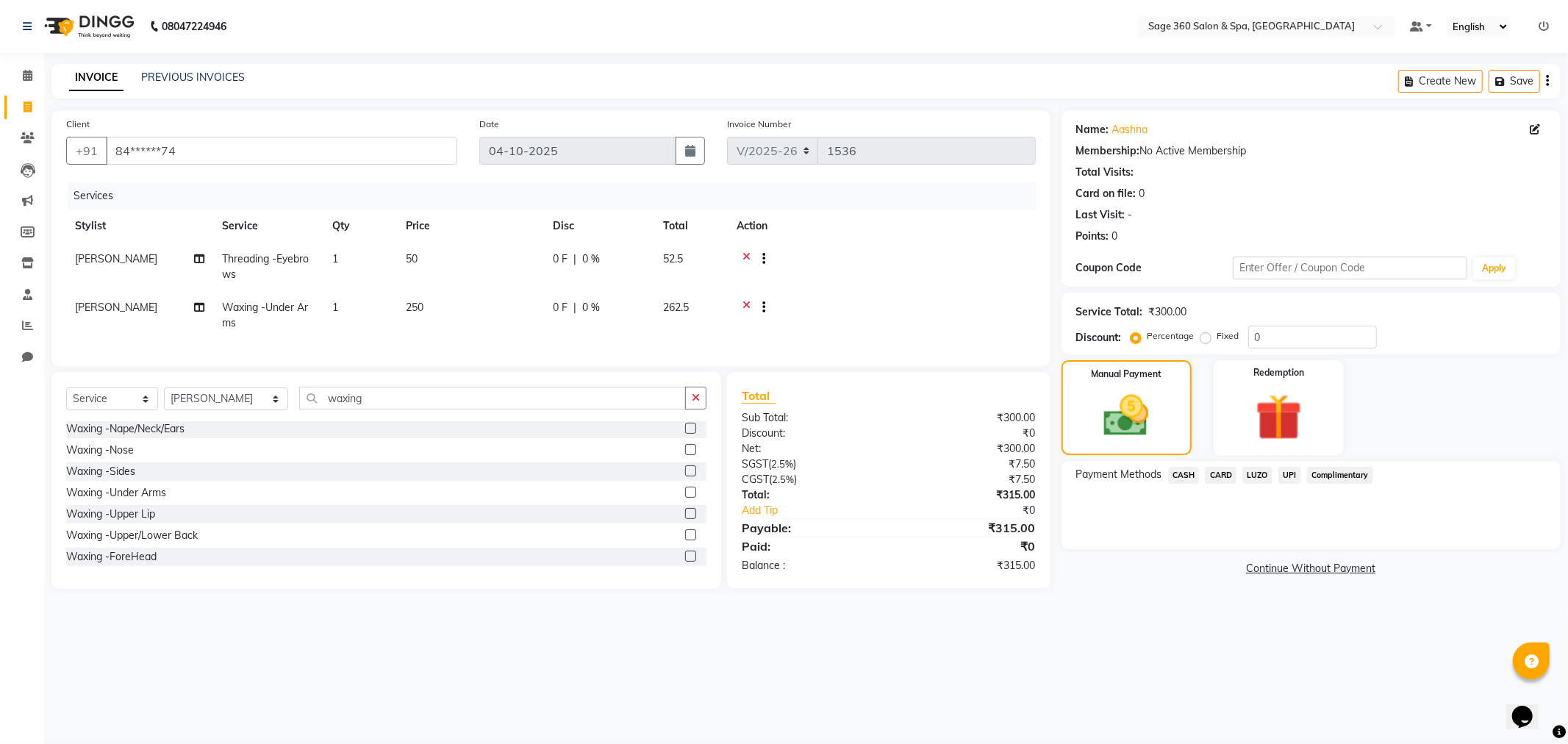
click at [1287, 479] on span "UPI" at bounding box center [1290, 475] width 23 height 17
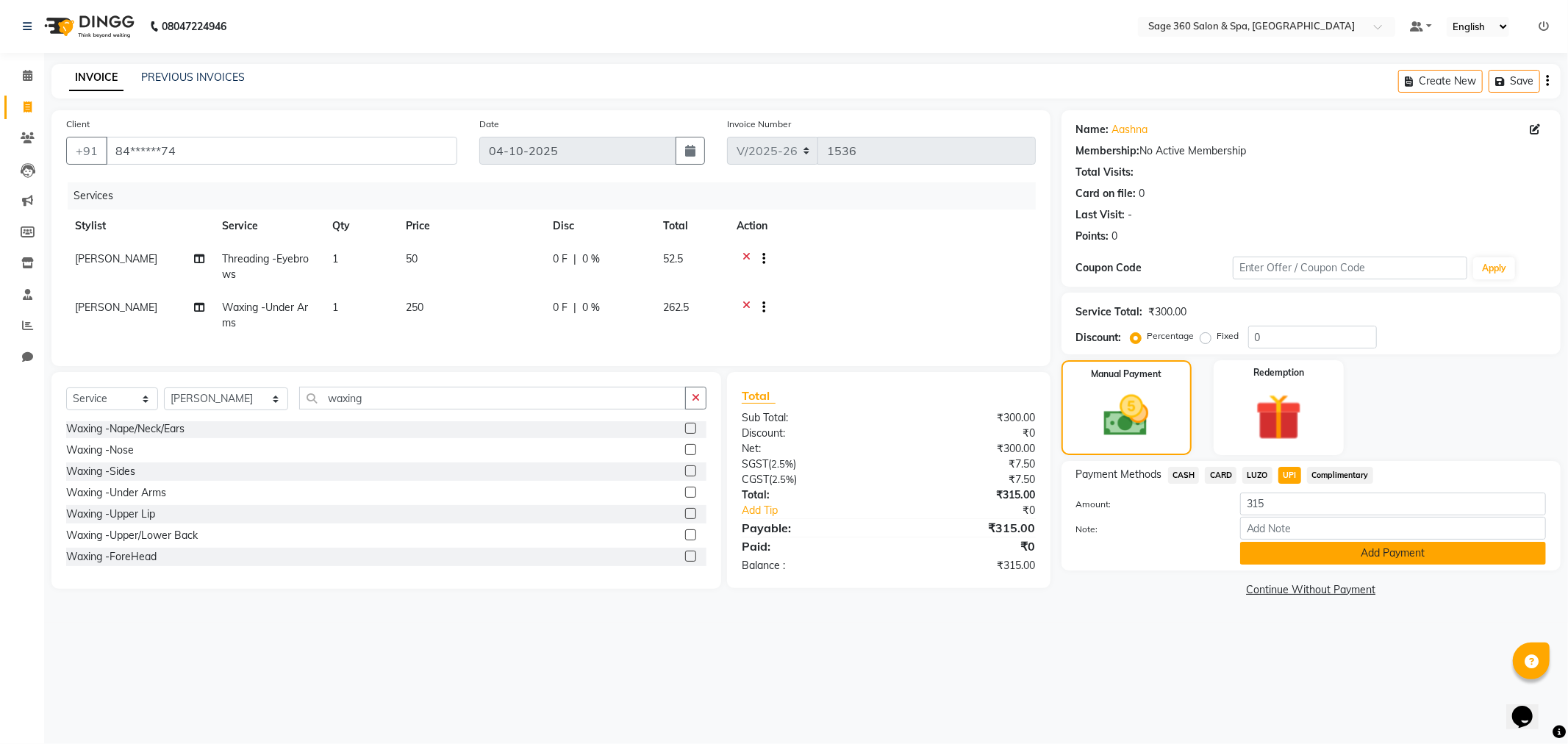
click at [1287, 560] on button "Add Payment" at bounding box center [1393, 554] width 305 height 23
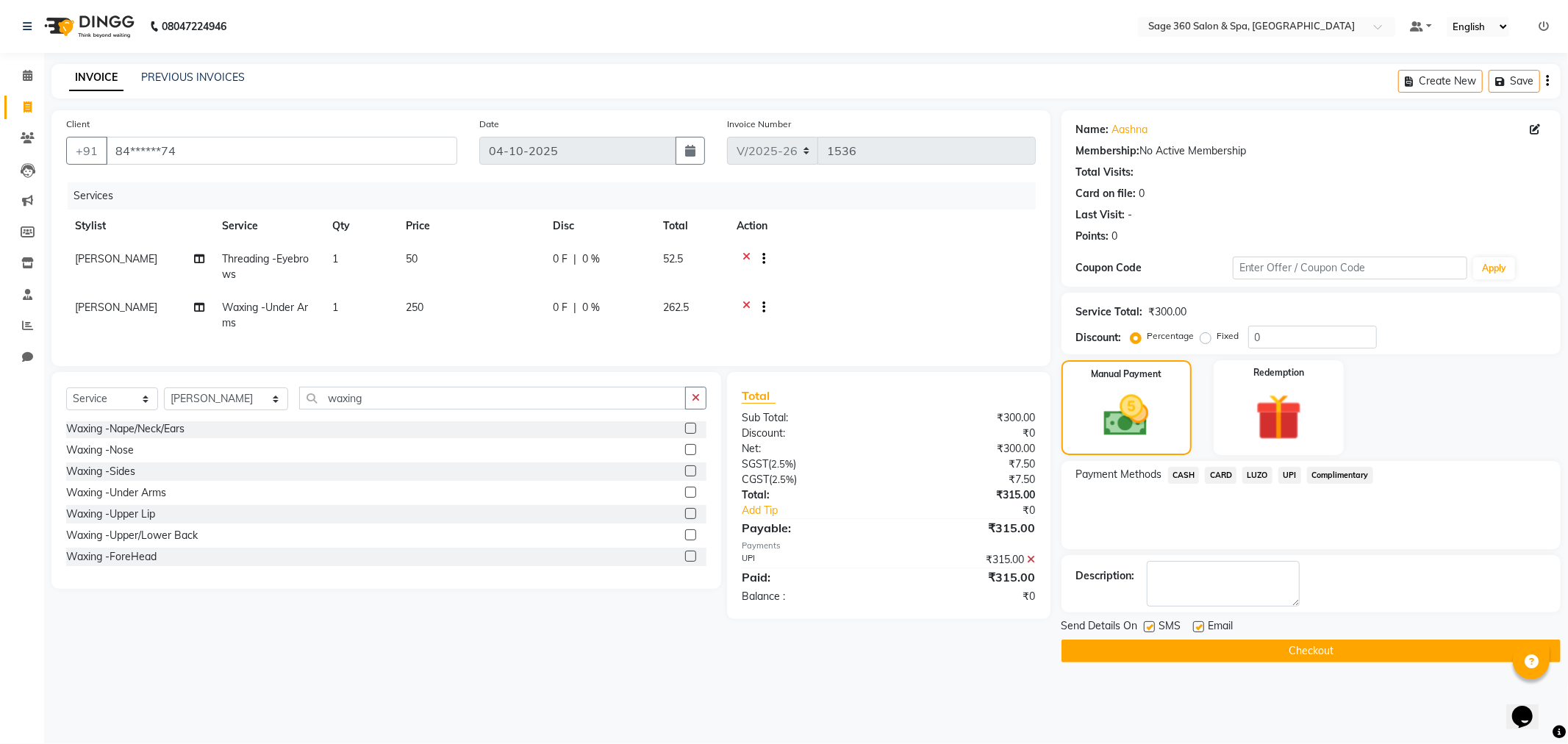
click at [1195, 624] on label at bounding box center [1199, 627] width 11 height 11
click at [1195, 624] on input "checkbox" at bounding box center [1198, 628] width 10 height 10
checkbox input "false"
click at [1254, 650] on button "Checkout" at bounding box center [1311, 651] width 499 height 23
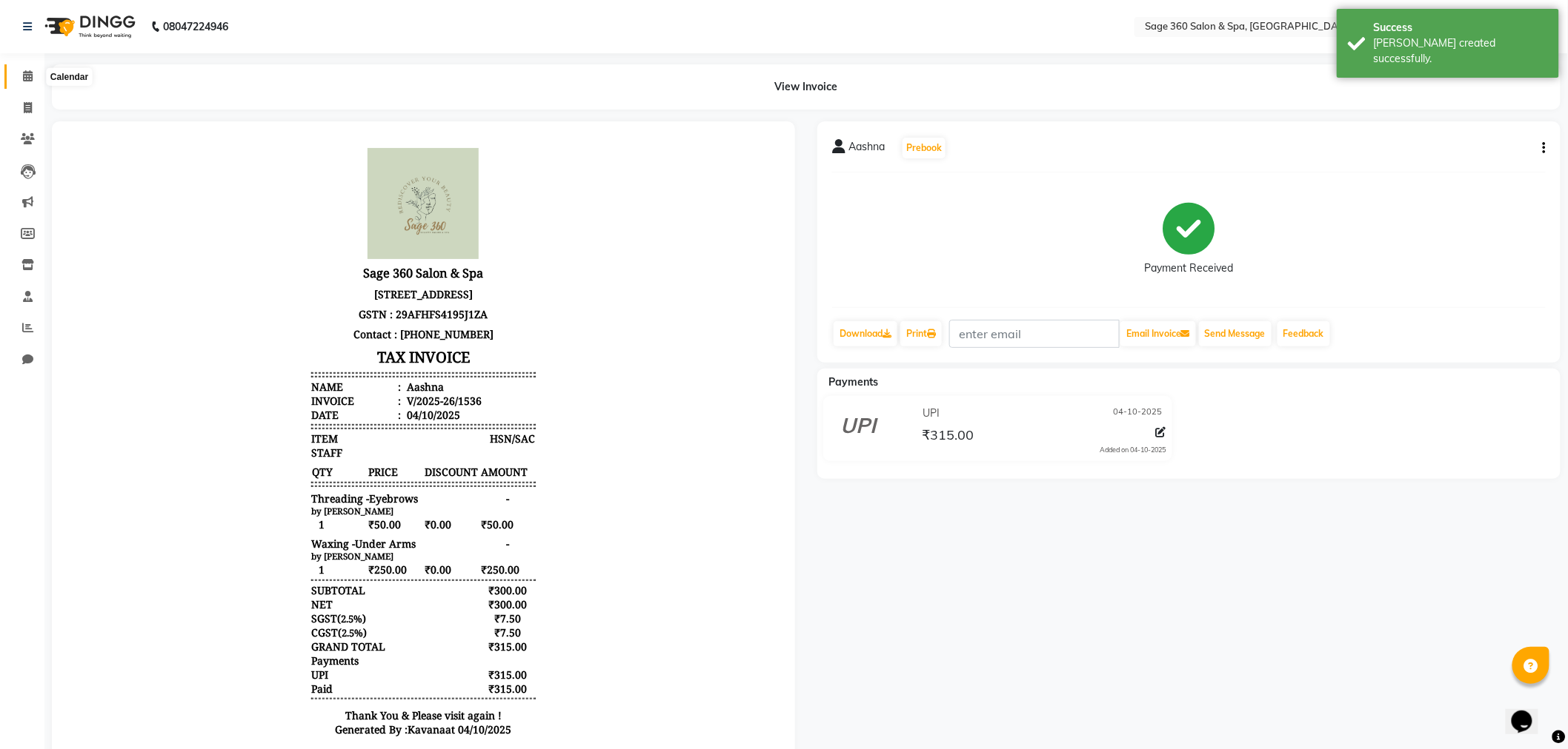
click at [19, 78] on span at bounding box center [27, 77] width 26 height 17
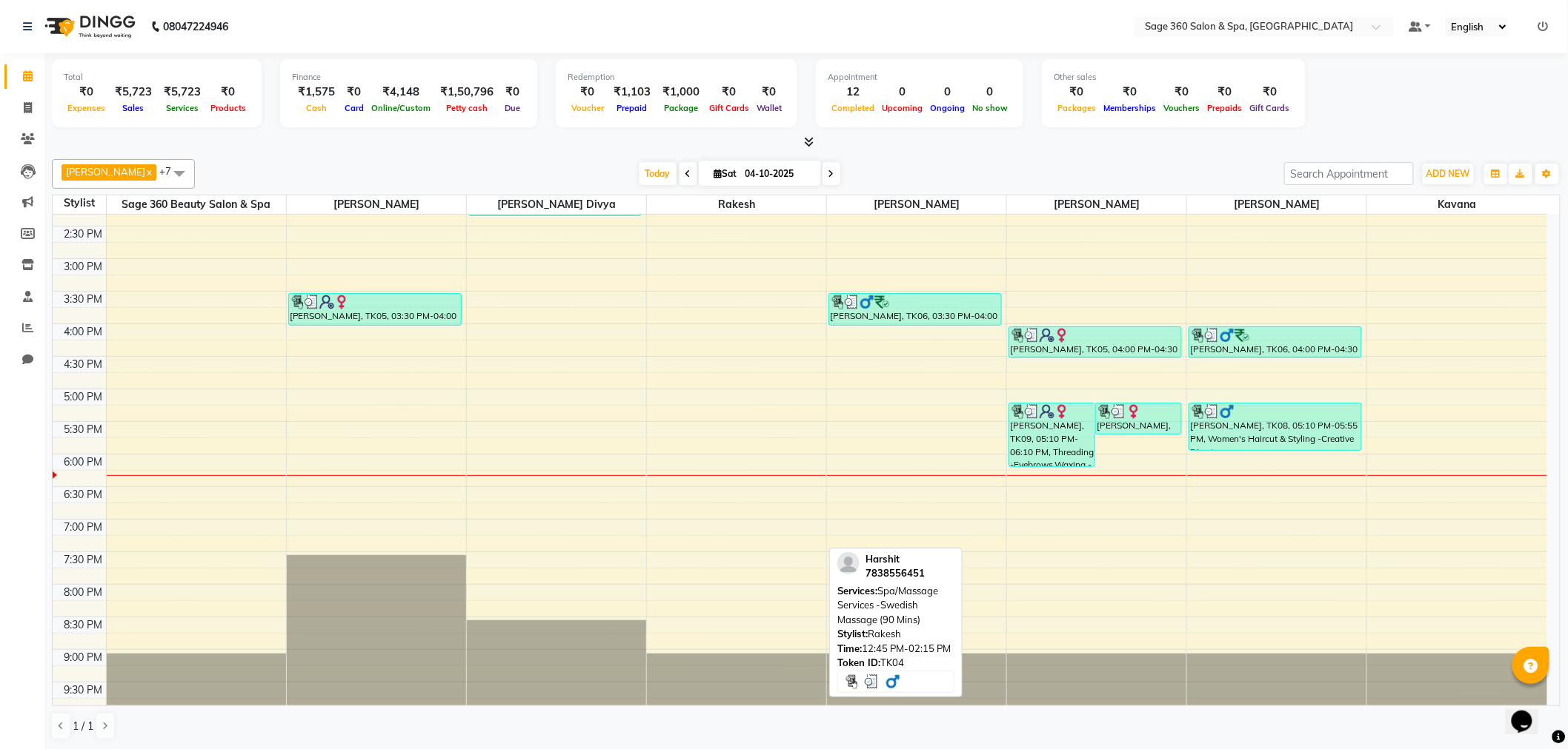
scroll to position [424, 0]
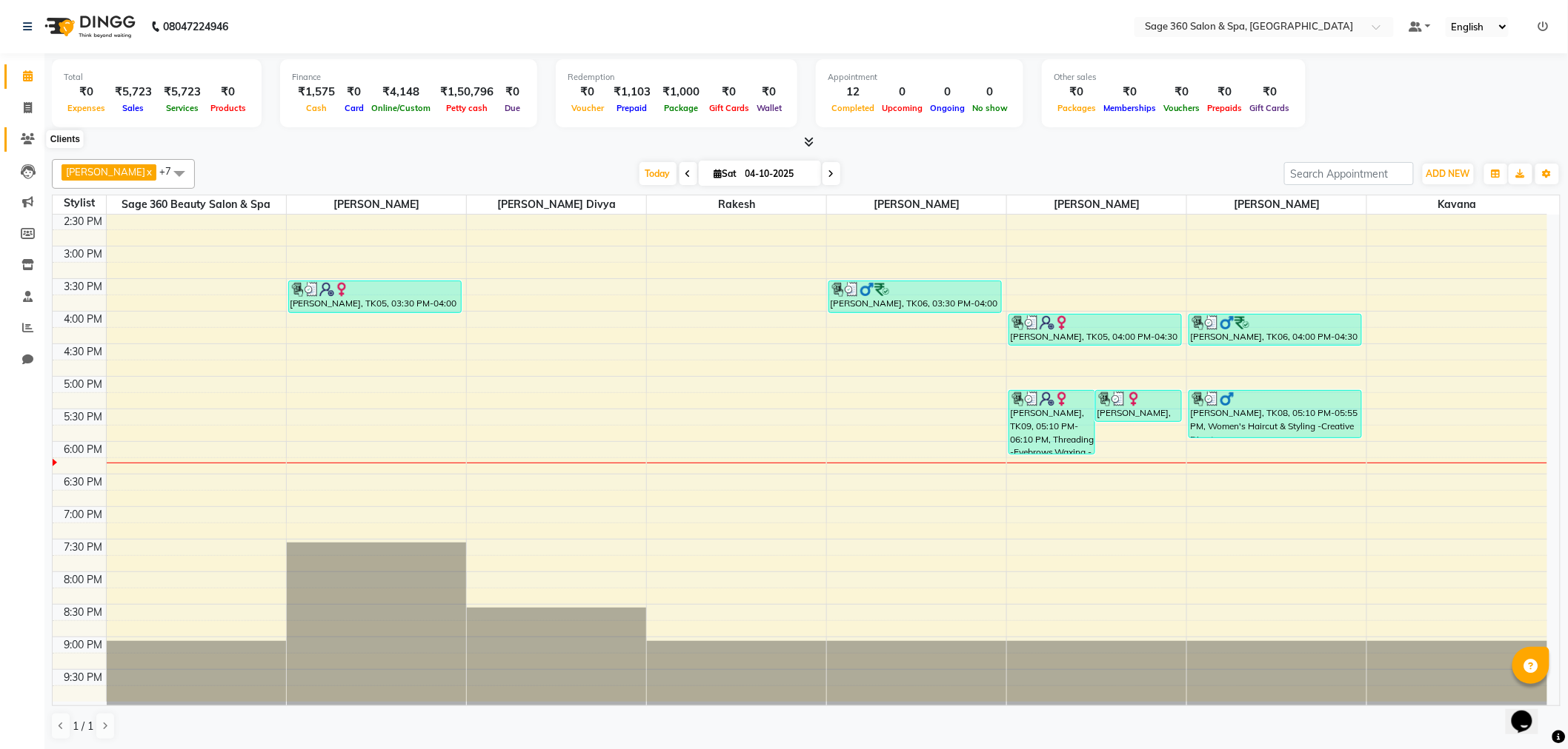
click at [27, 132] on span at bounding box center [27, 139] width 26 height 17
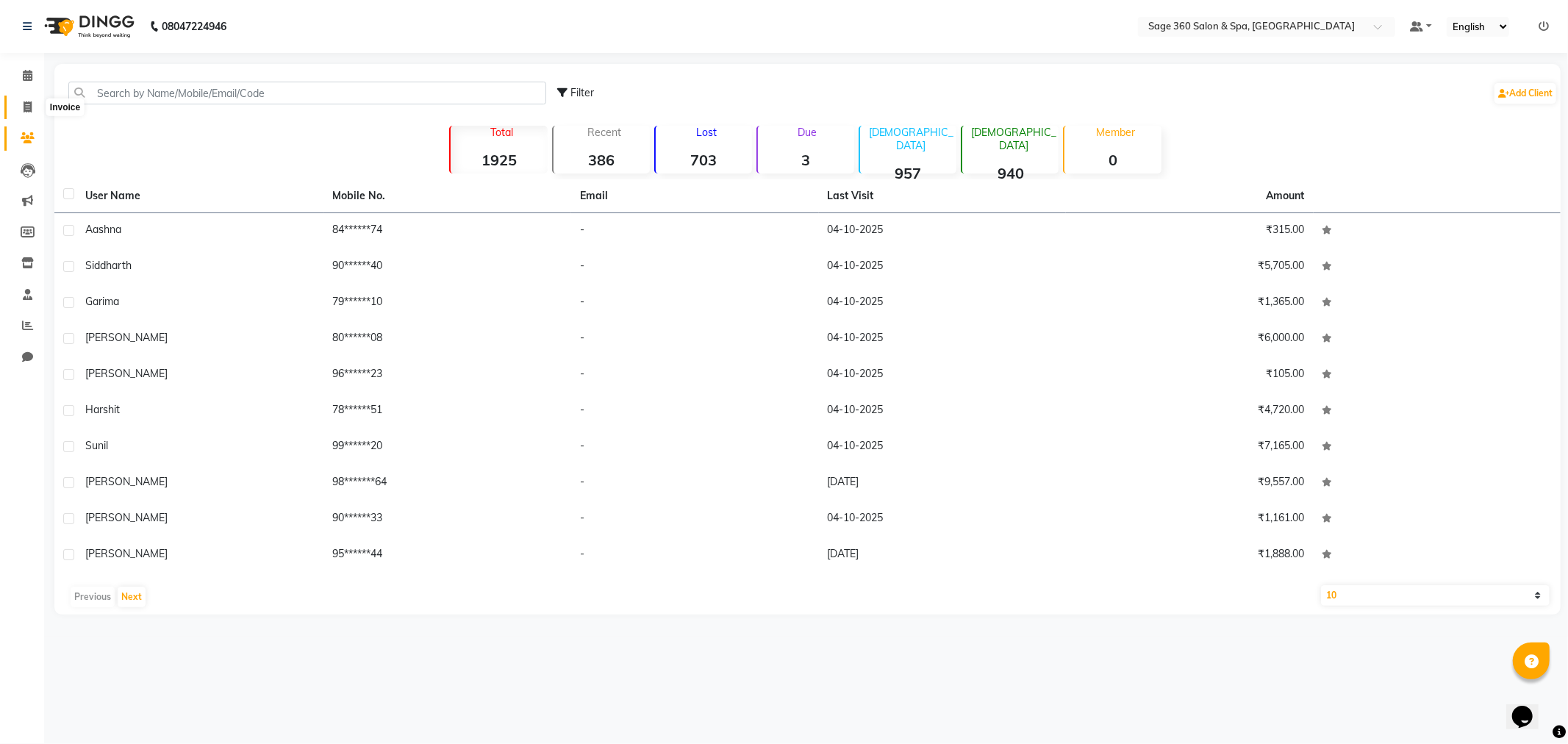
click at [26, 99] on span at bounding box center [27, 107] width 26 height 17
select select "7678"
select select "service"
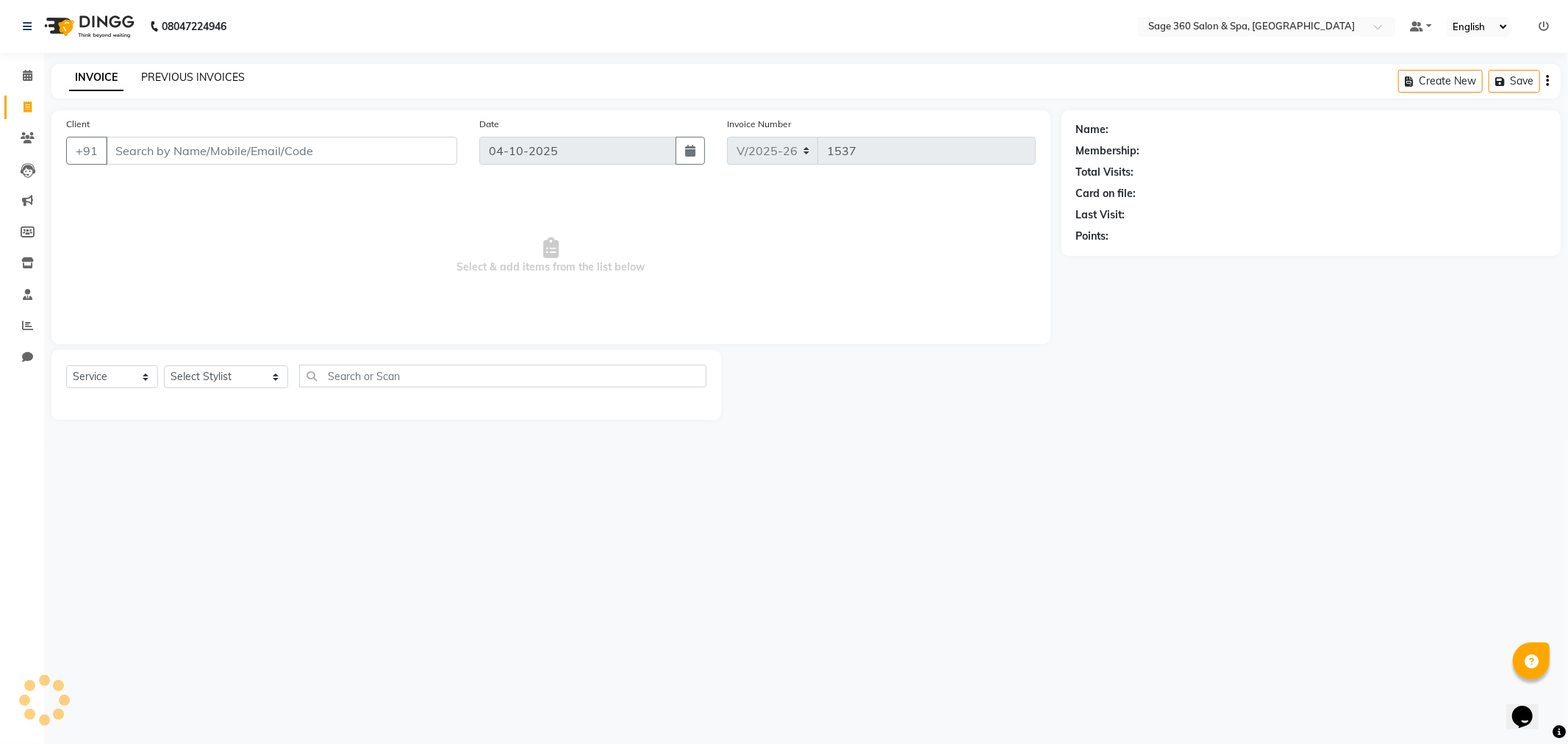
click at [174, 82] on link "PREVIOUS INVOICES" at bounding box center [194, 77] width 104 height 14
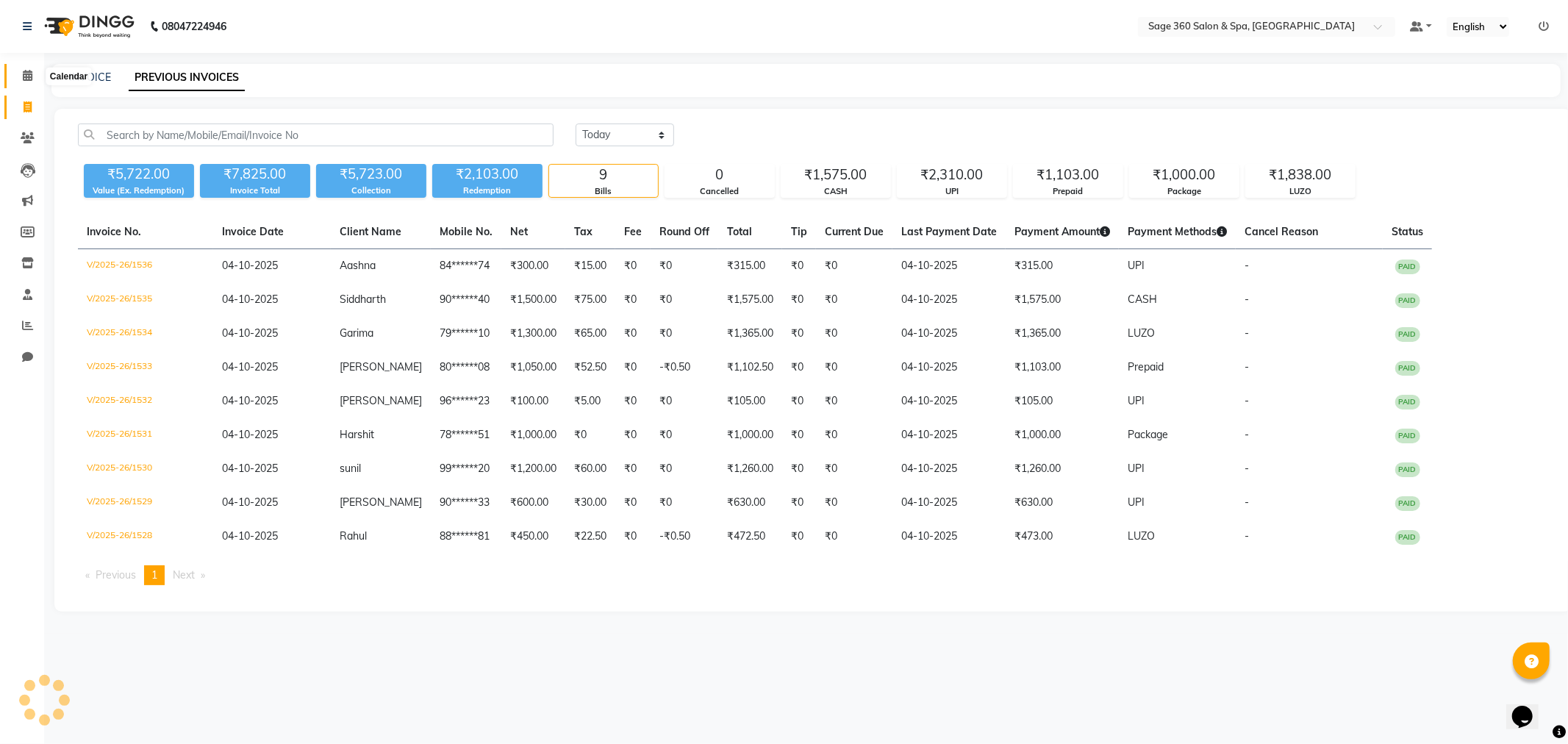
click at [25, 76] on icon at bounding box center [28, 75] width 10 height 11
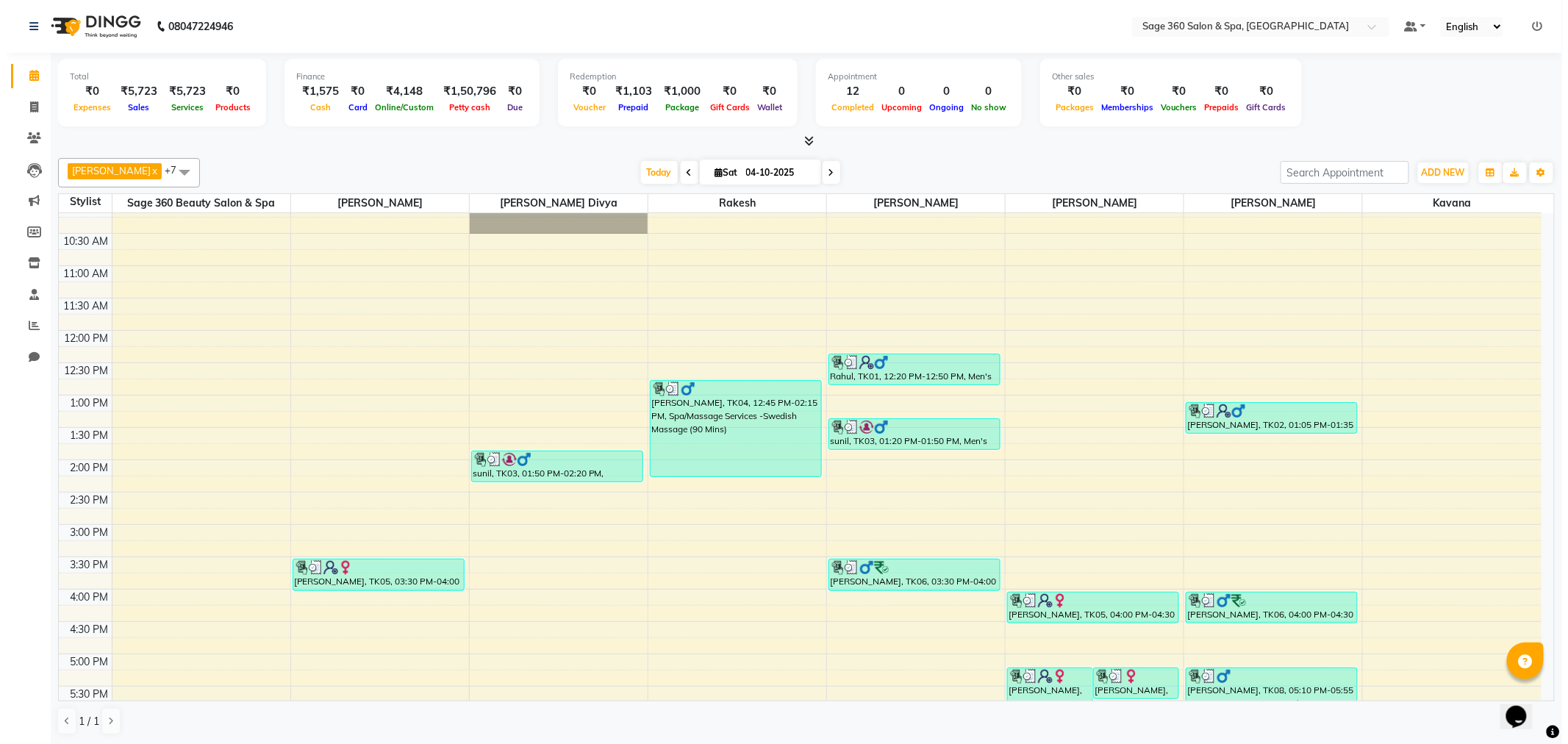
scroll to position [82, 0]
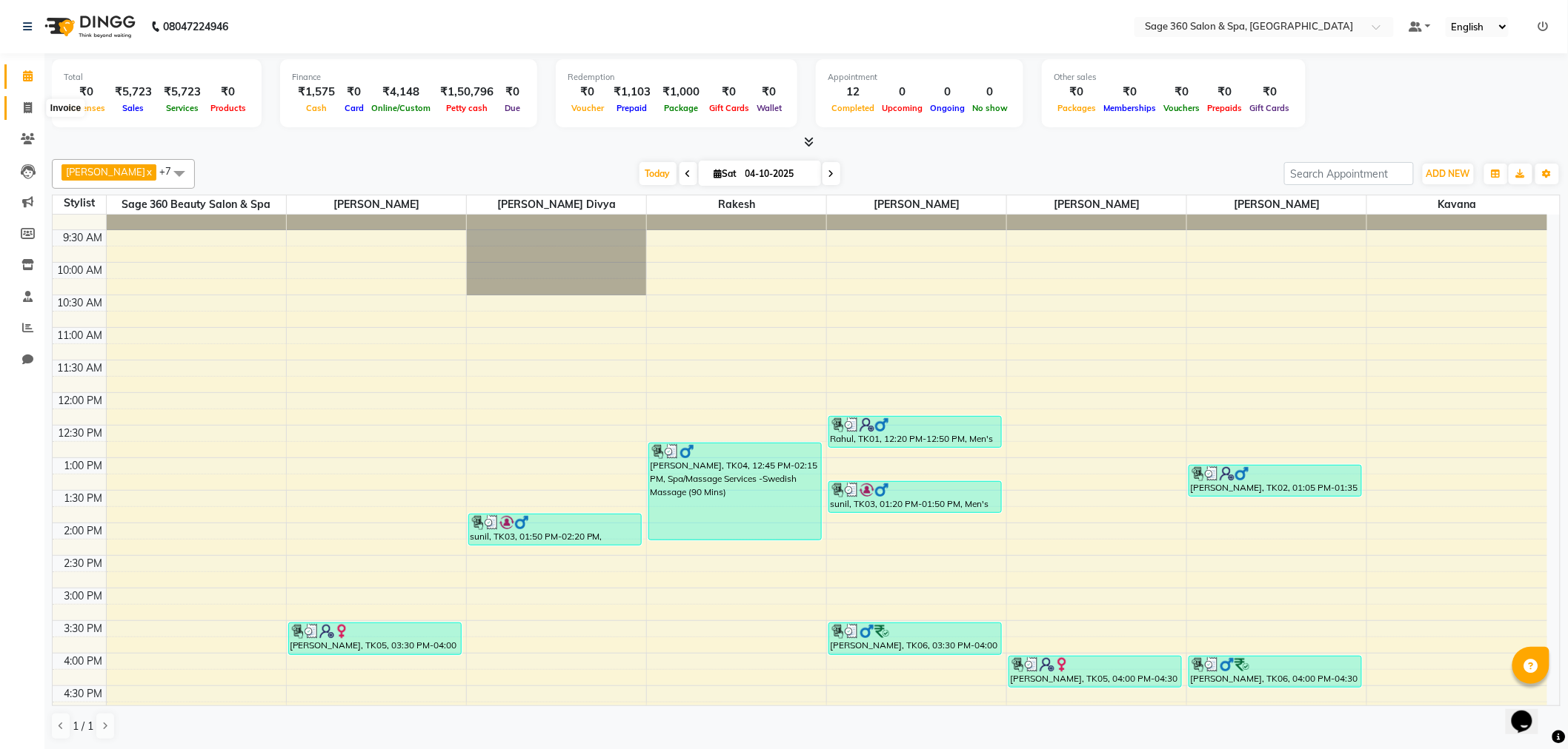
click at [20, 109] on span at bounding box center [27, 108] width 26 height 17
select select "service"
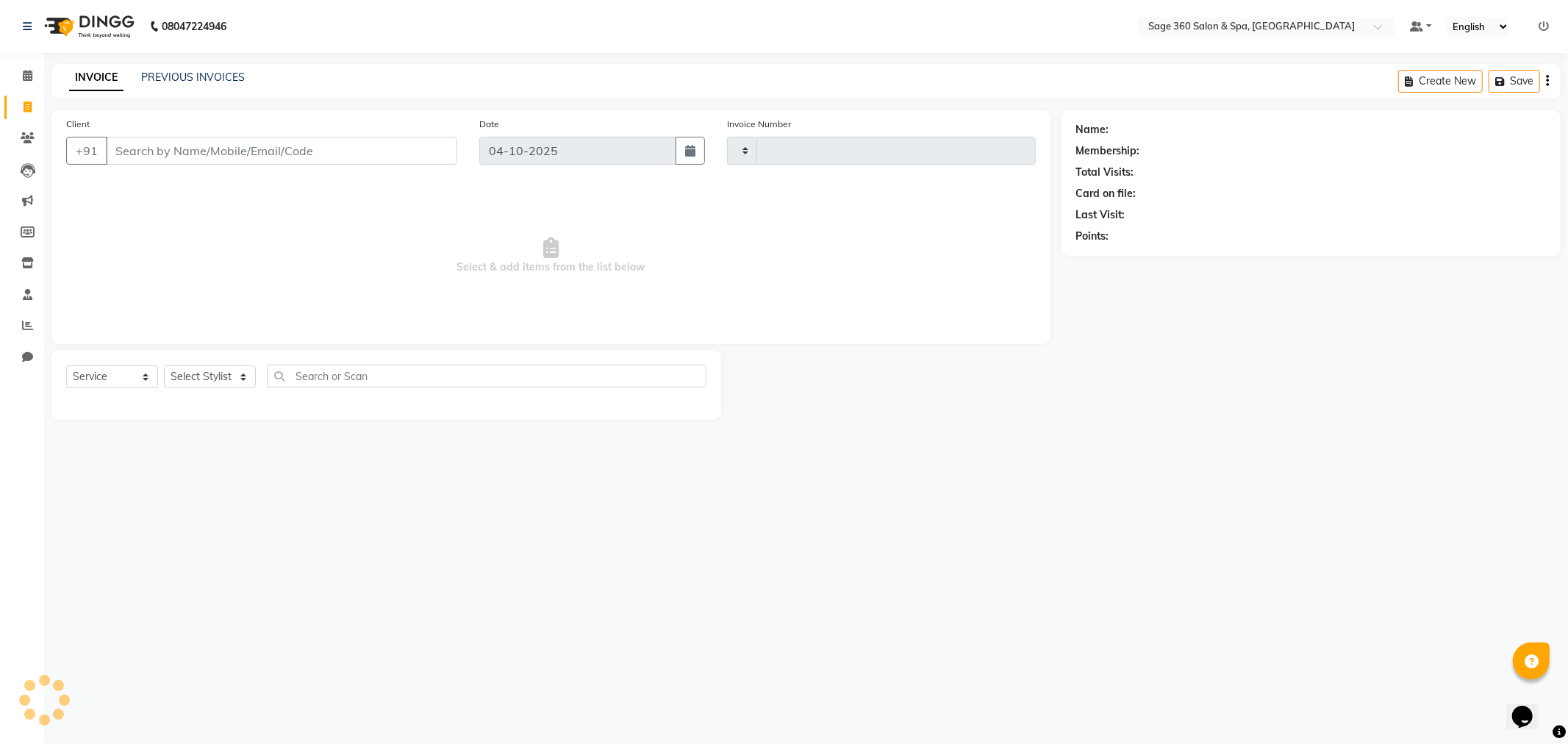
type input "1537"
select select "7678"
click at [150, 148] on input "8248151890" at bounding box center [244, 150] width 277 height 28
type input "8248141890"
click at [223, 138] on input "8248141890" at bounding box center [281, 150] width 351 height 28
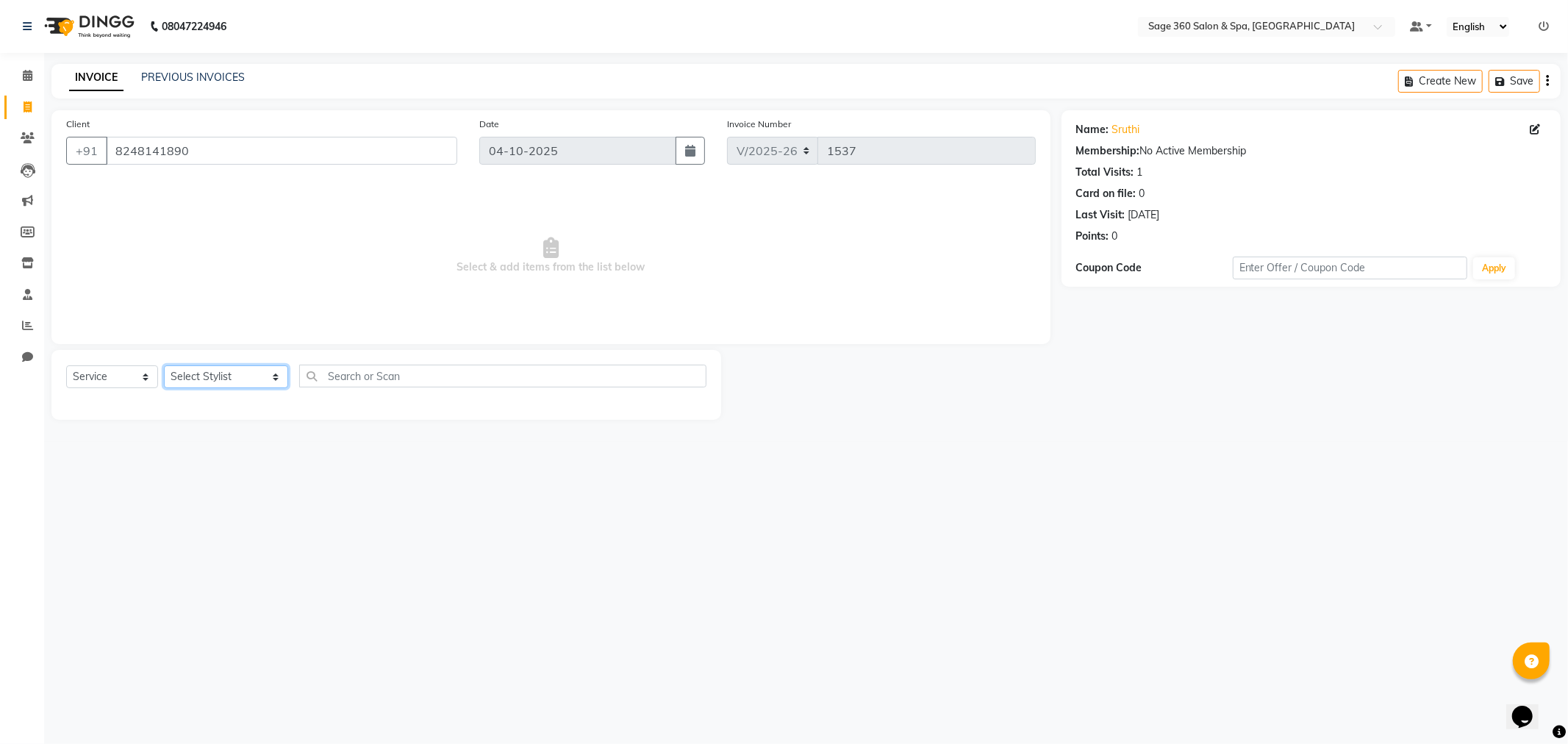
click at [253, 368] on select "Select Stylist Ali Gagan Julie Rai Kavana Nadeem Padmja Mitta Paramjot Pavithra…" at bounding box center [225, 377] width 124 height 23
select select "68050"
click at [164, 366] on select "Select Stylist Ali Gagan Julie Rai Kavana Nadeem Padmja Mitta Paramjot Pavithra…" at bounding box center [225, 377] width 124 height 23
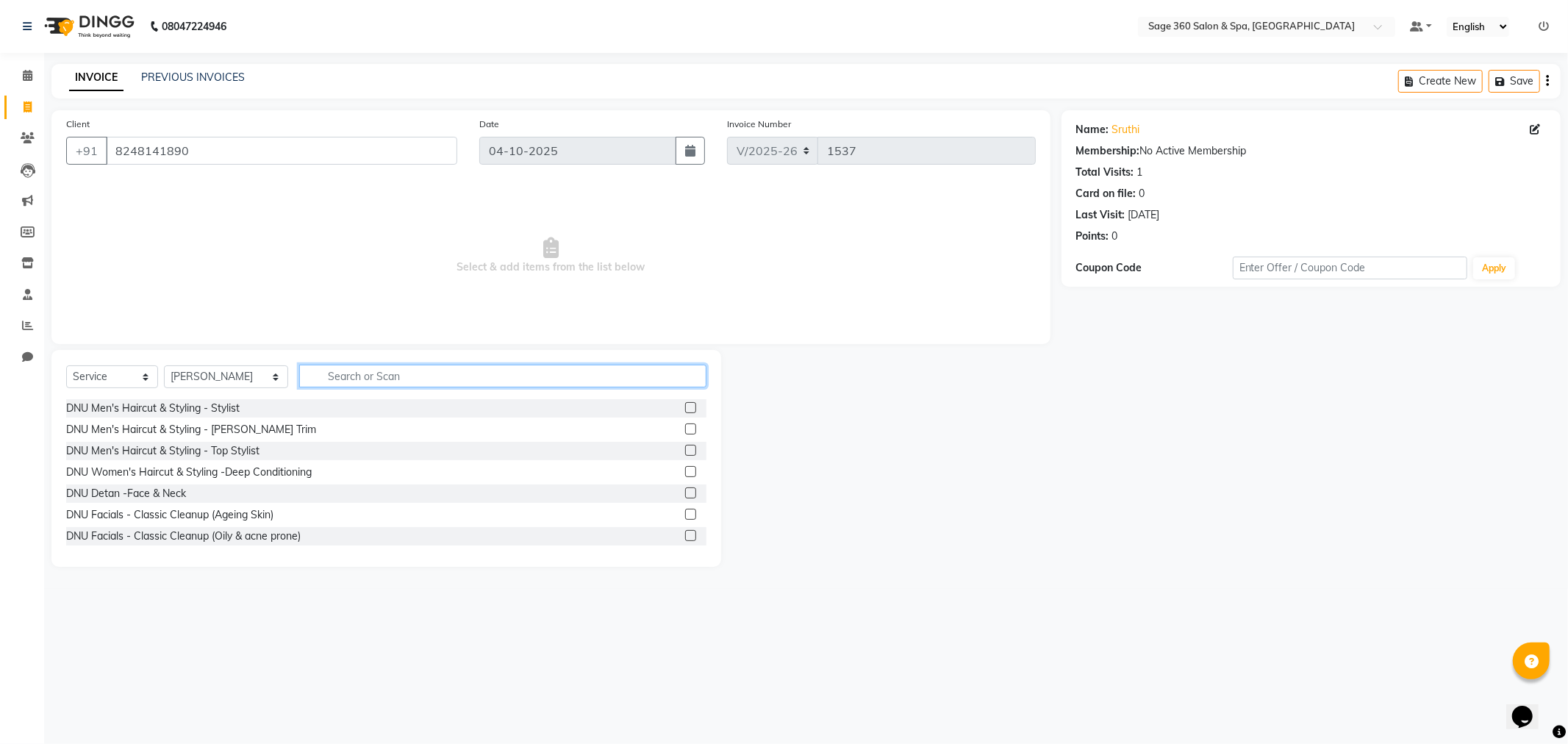
click at [361, 369] on input "text" at bounding box center [502, 376] width 407 height 23
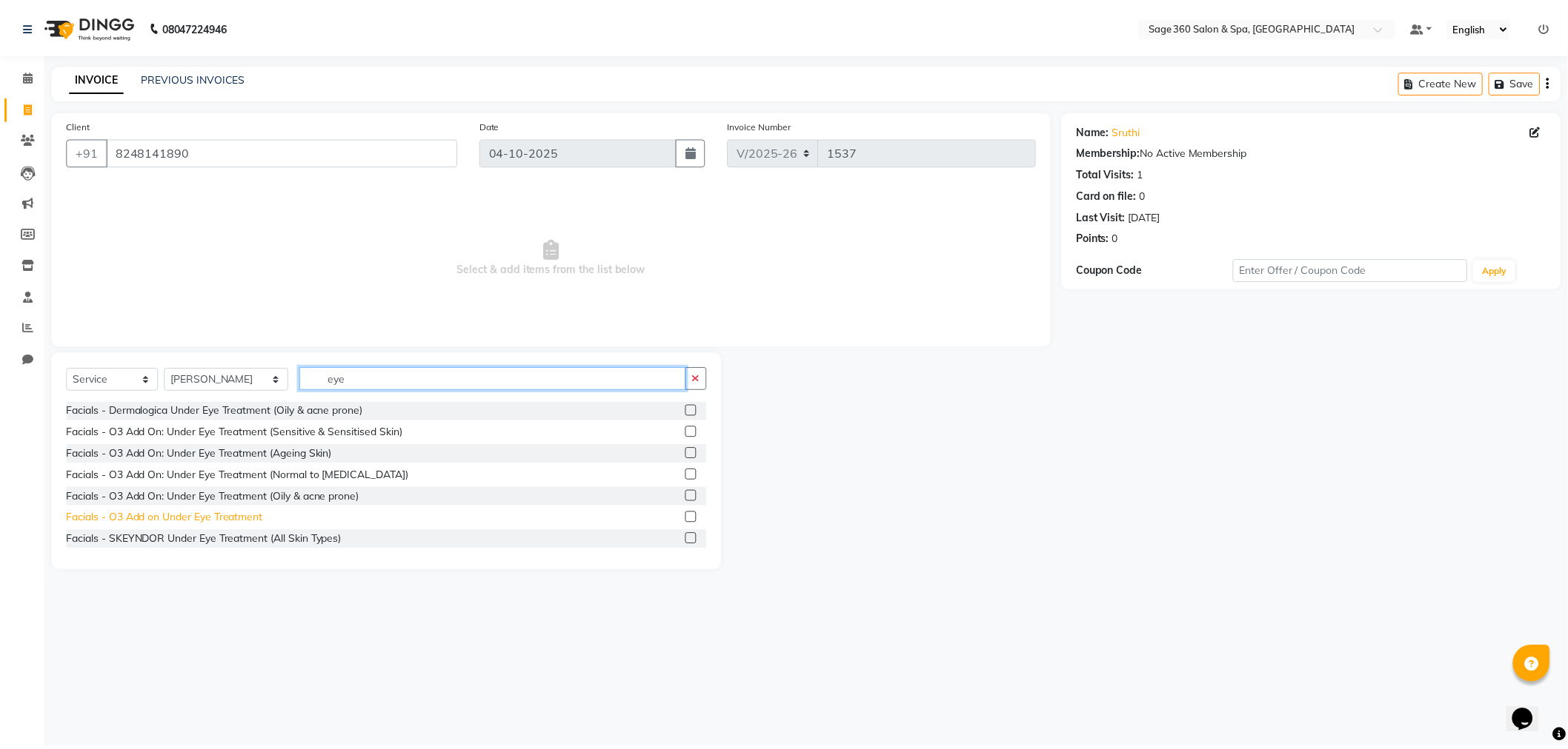
scroll to position [67, 0]
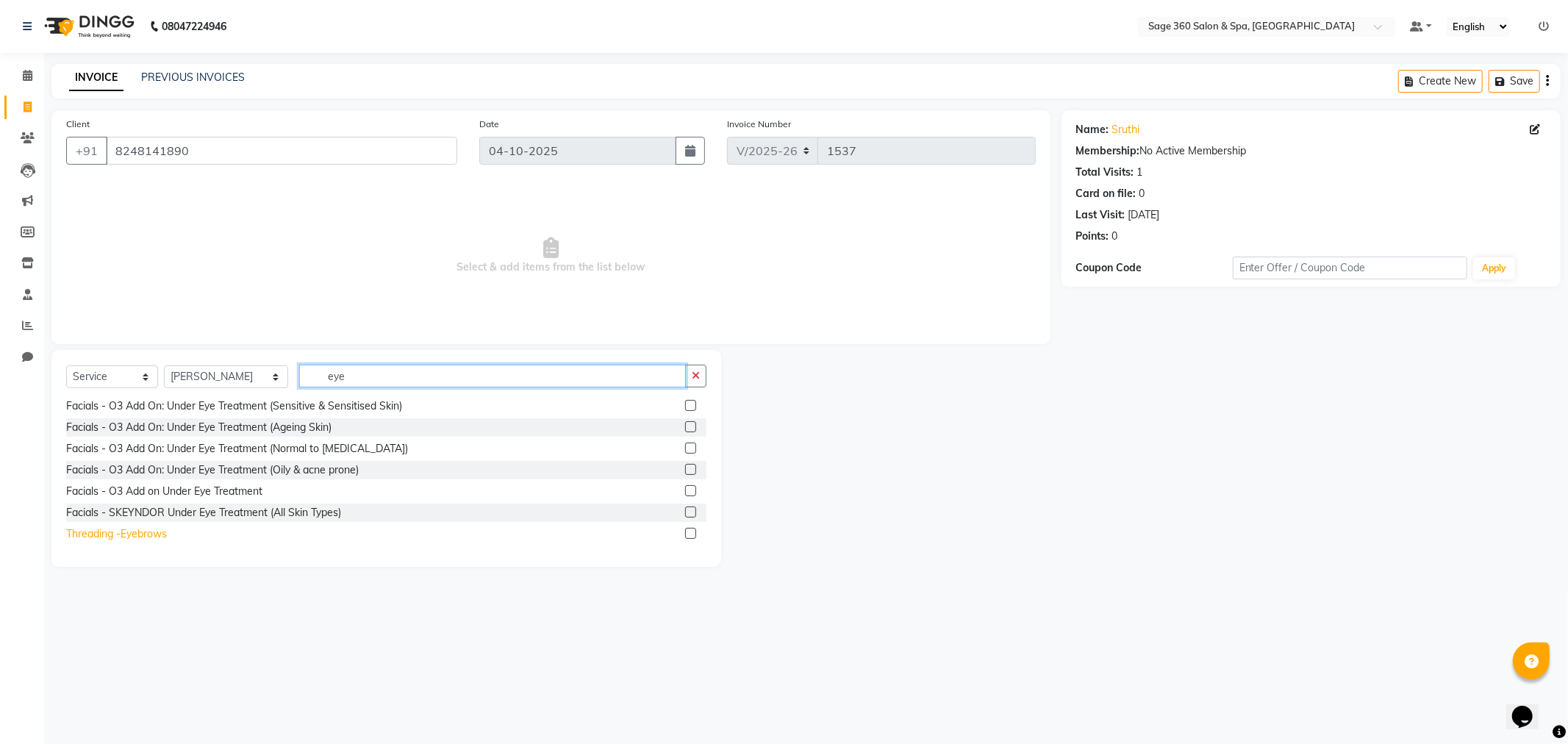
type input "eye"
click at [129, 540] on div "Threading -Eyebrows" at bounding box center [117, 534] width 101 height 15
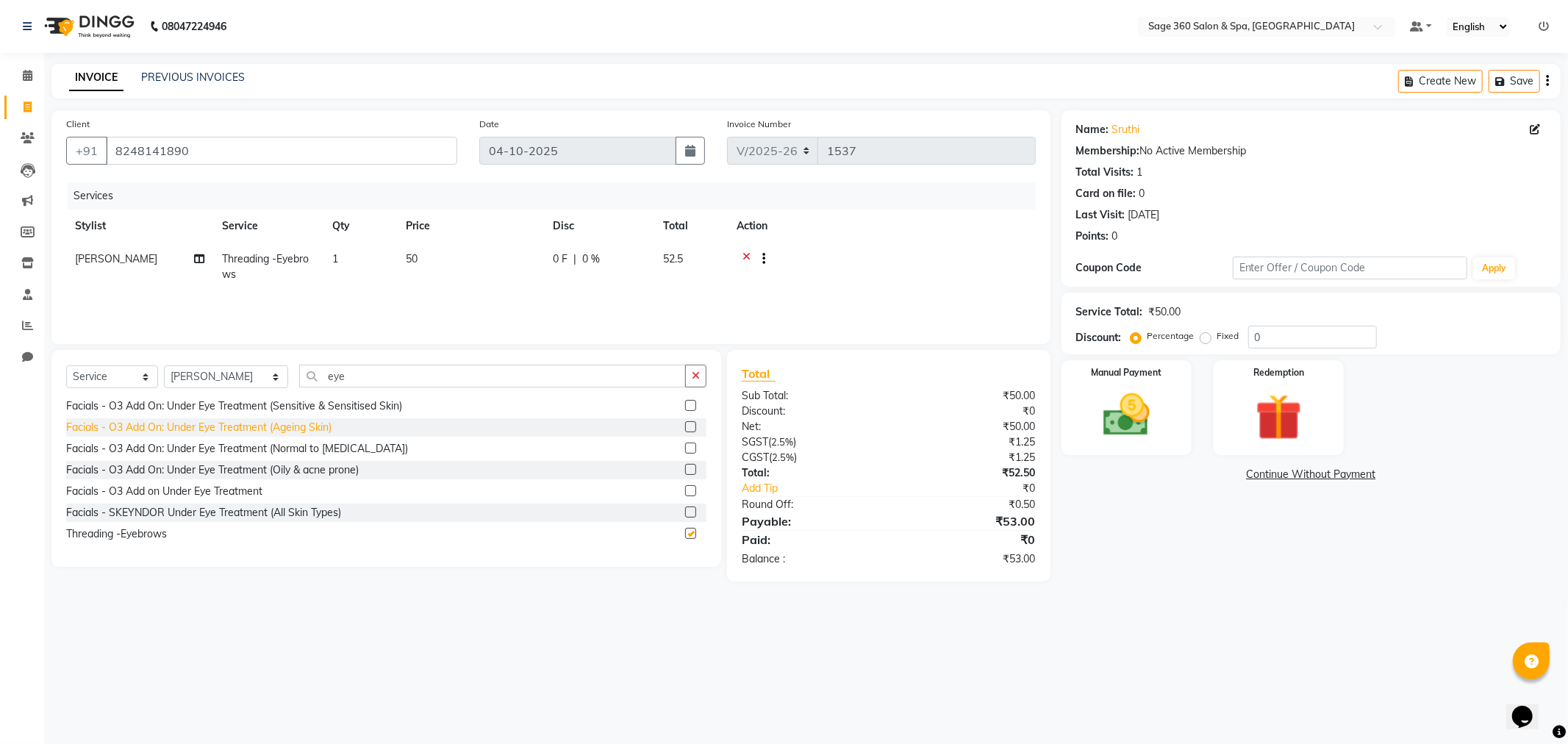
checkbox input "false"
click at [1167, 413] on div "Manual Payment" at bounding box center [1126, 407] width 135 height 98
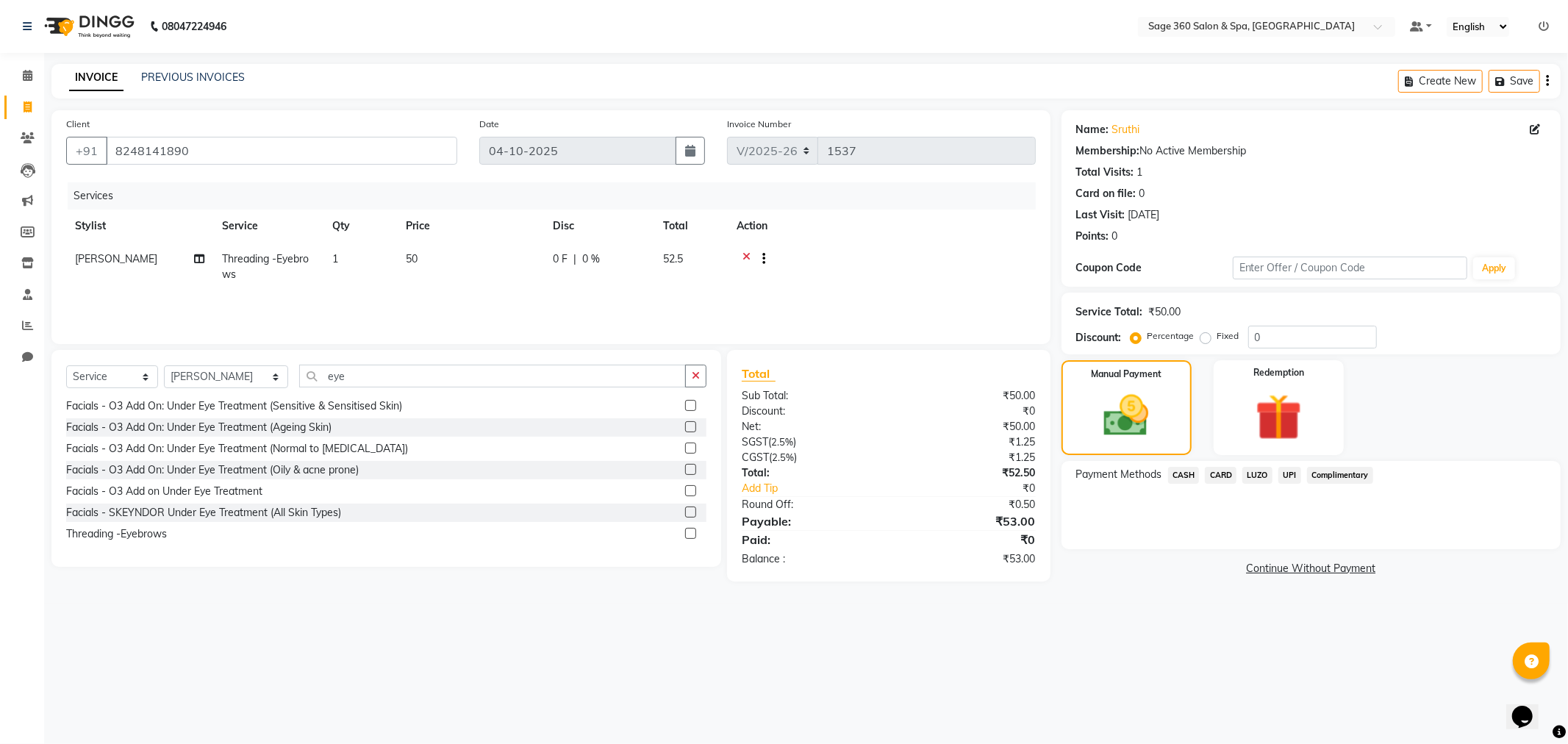
click at [1294, 475] on span "UPI" at bounding box center [1290, 475] width 23 height 17
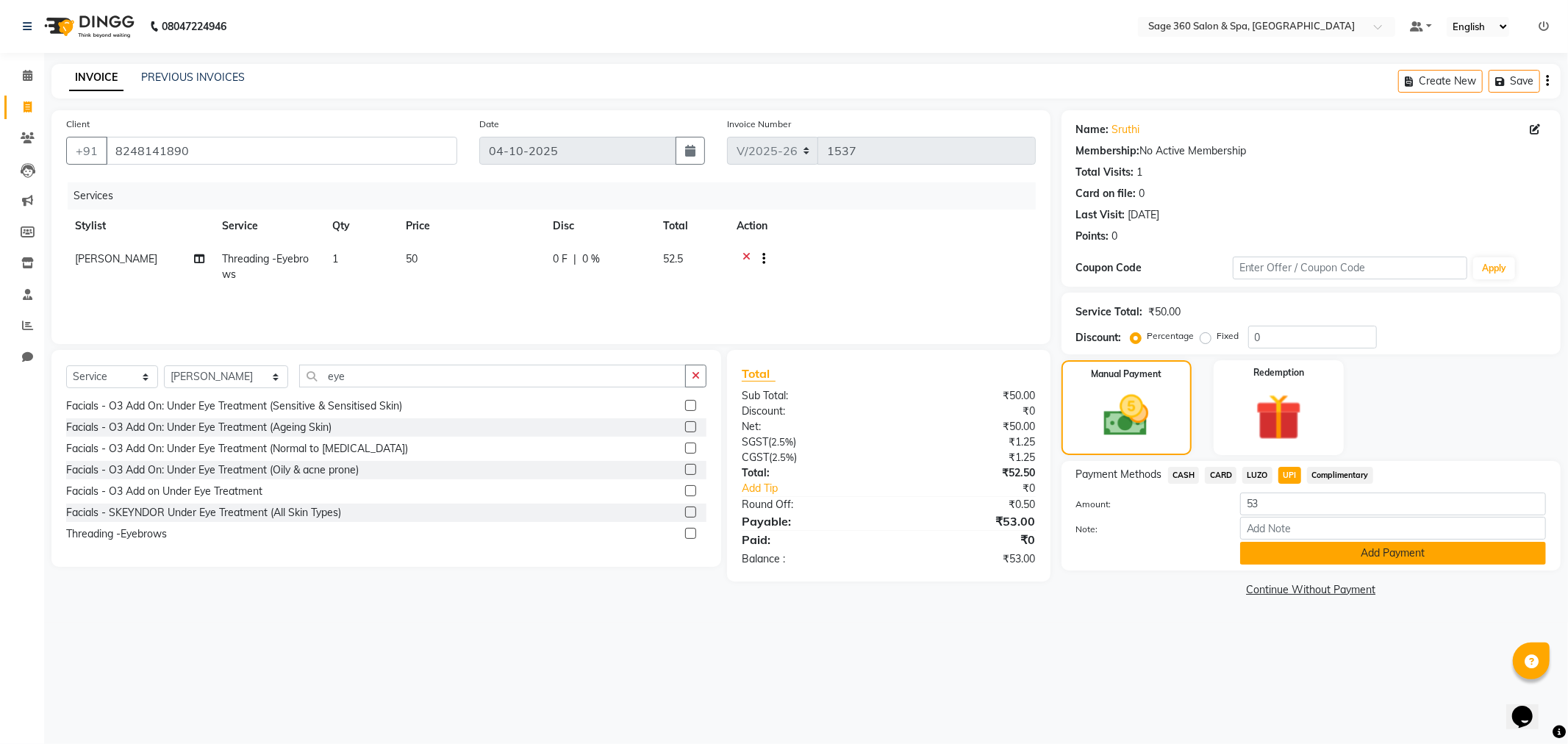
click at [1358, 557] on button "Add Payment" at bounding box center [1393, 554] width 305 height 23
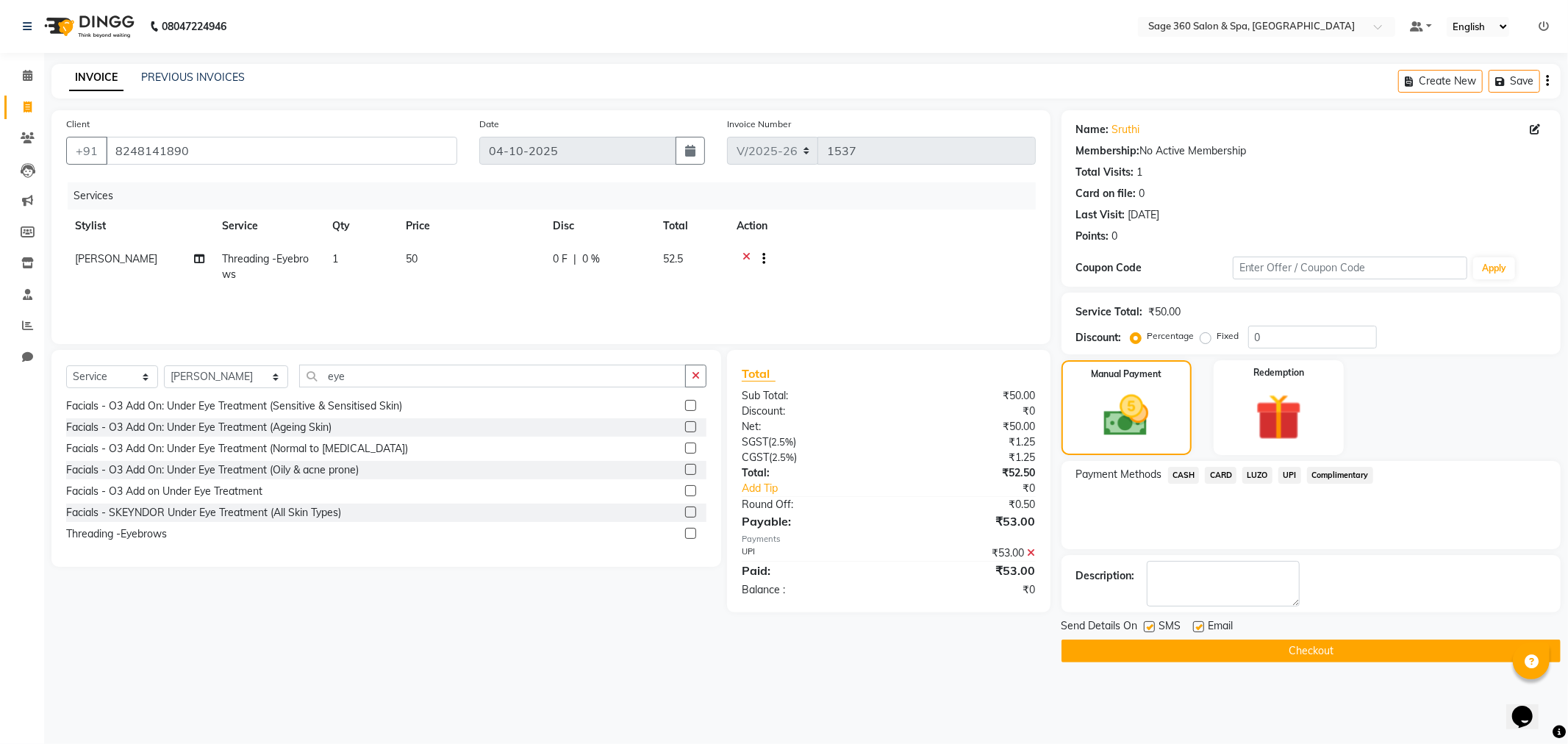
click at [1103, 643] on button "Checkout" at bounding box center [1311, 651] width 499 height 23
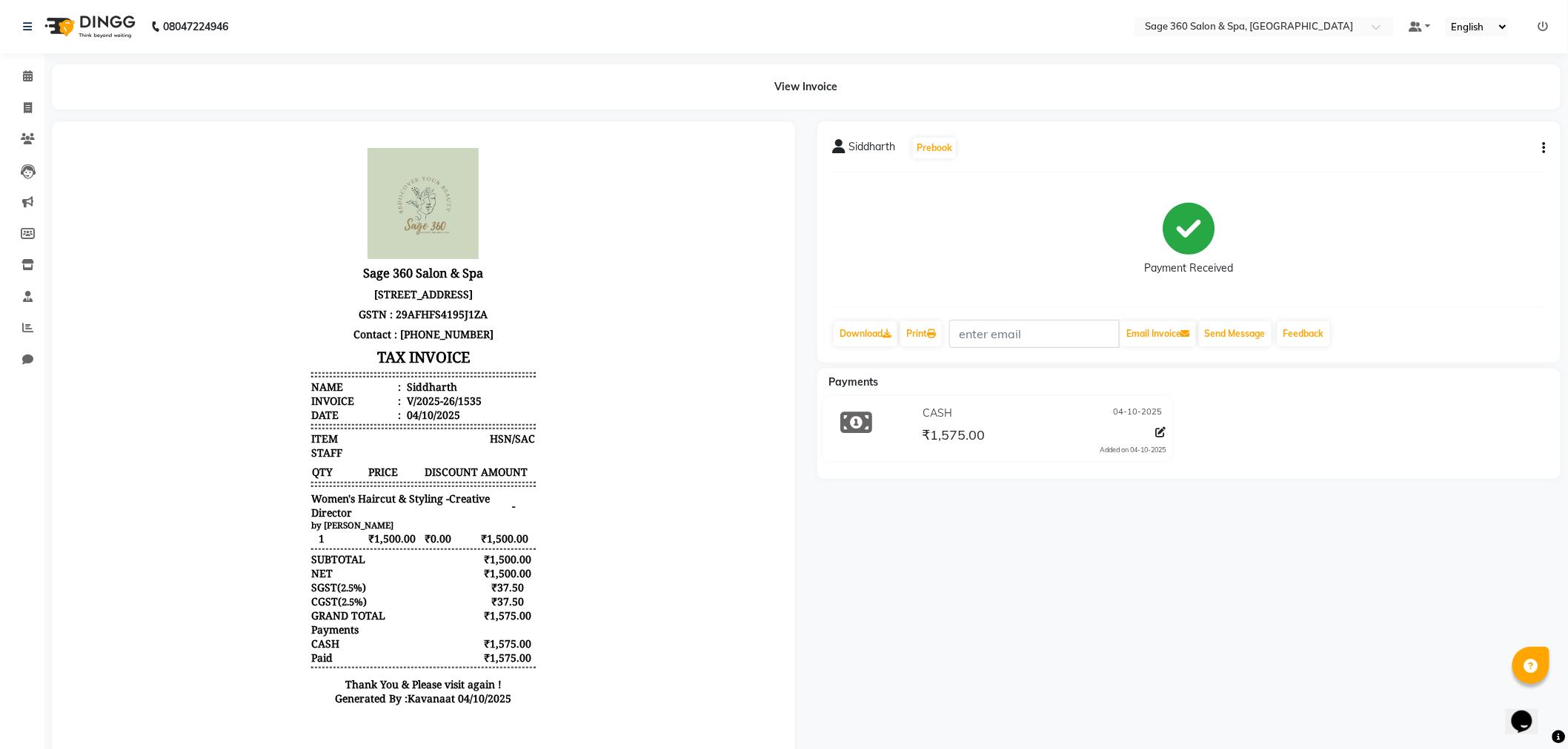
scroll to position [60, 0]
